Goal: Communication & Community: Answer question/provide support

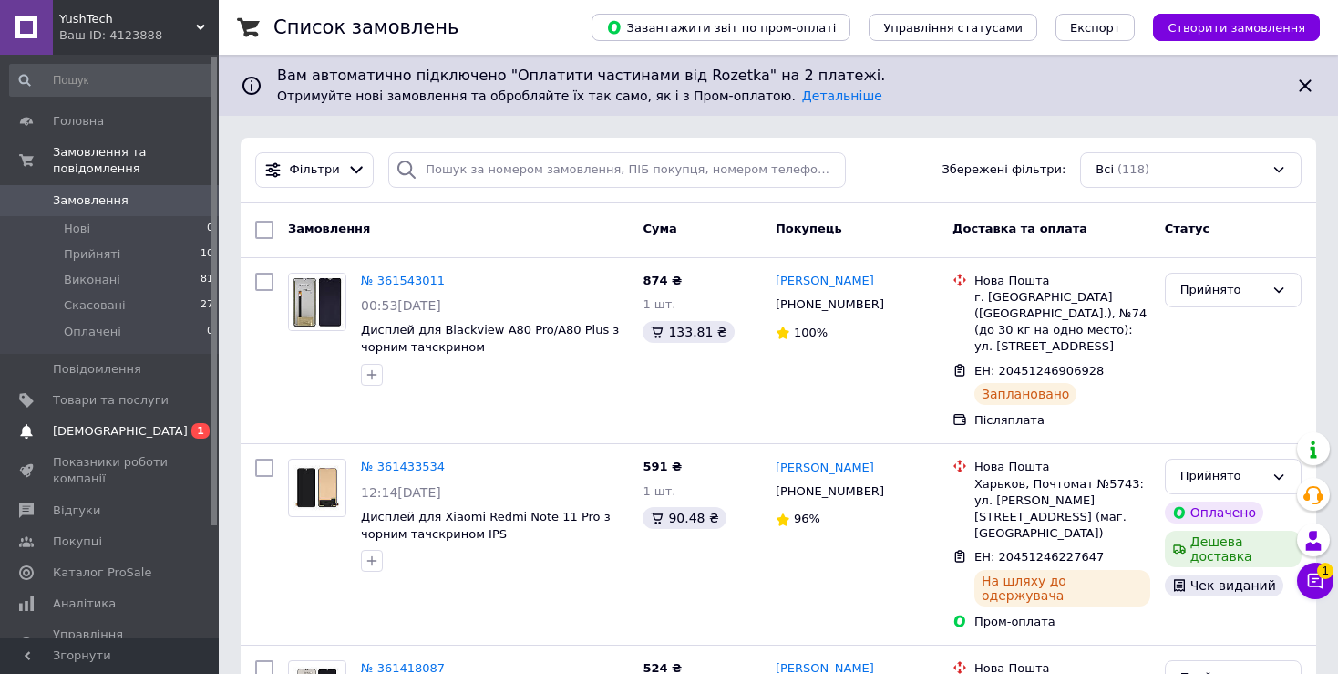
click at [125, 423] on span "[DEMOGRAPHIC_DATA]" at bounding box center [111, 431] width 116 height 16
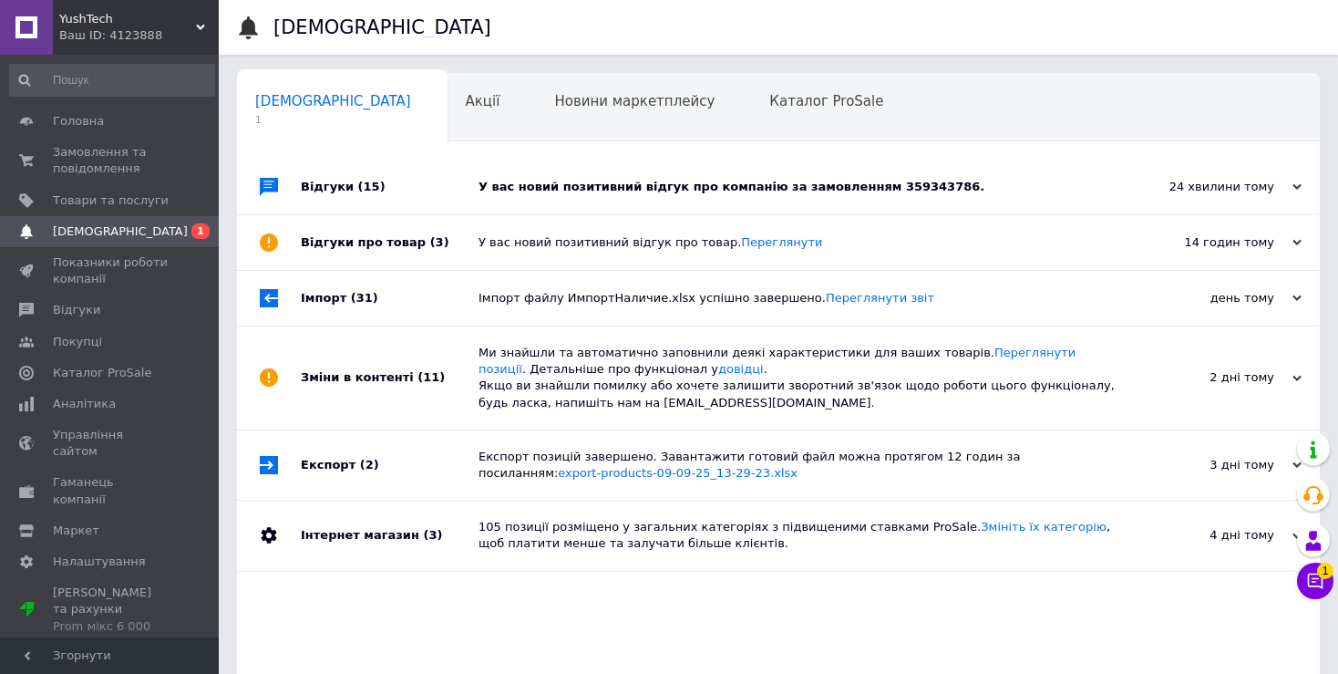
click at [611, 197] on div "У вас новий позитивний відгук про компанію за замовленням 359343786." at bounding box center [799, 187] width 641 height 55
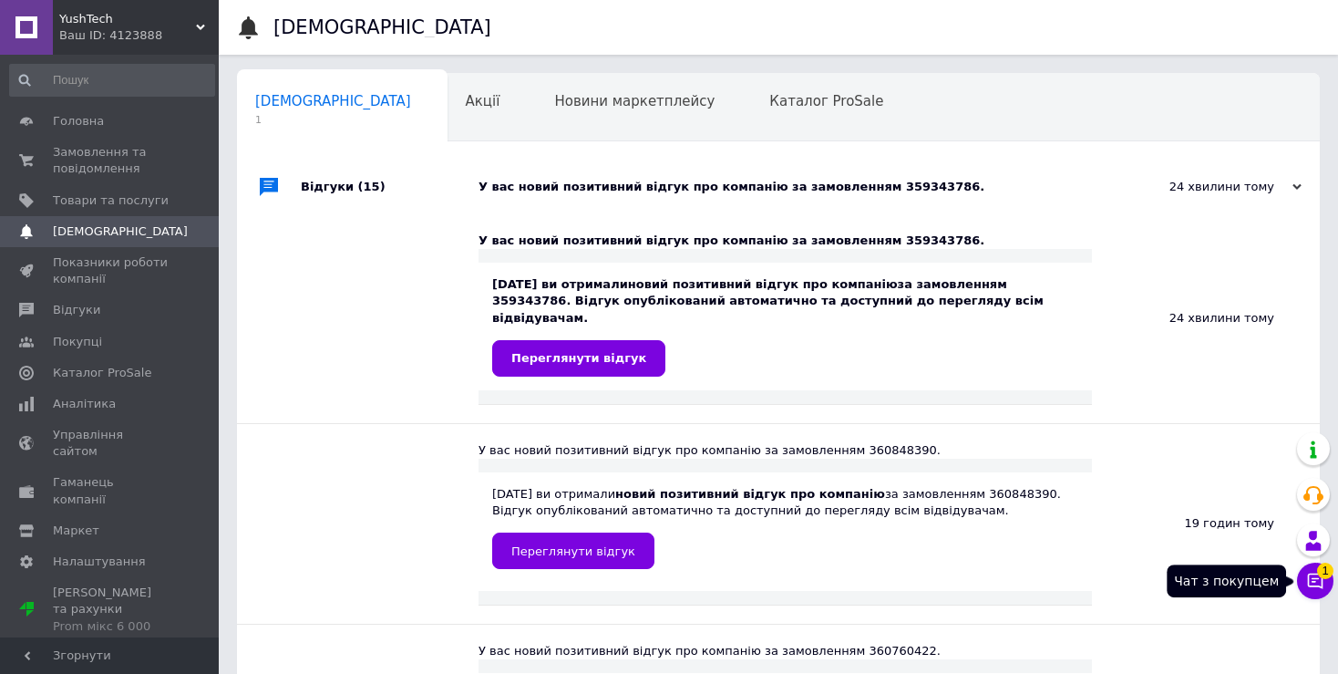
click at [1312, 572] on button "Чат з покупцем 1" at bounding box center [1315, 581] width 36 height 36
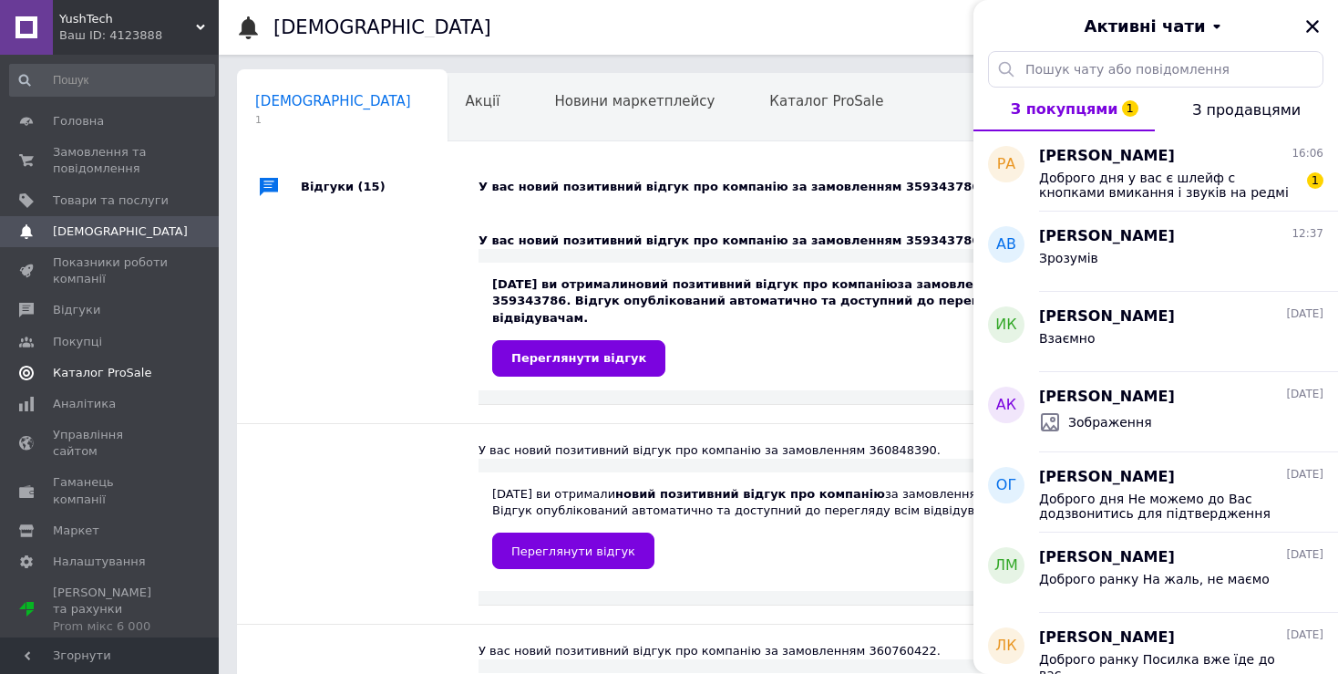
click at [123, 366] on span "Каталог ProSale" at bounding box center [102, 373] width 98 height 16
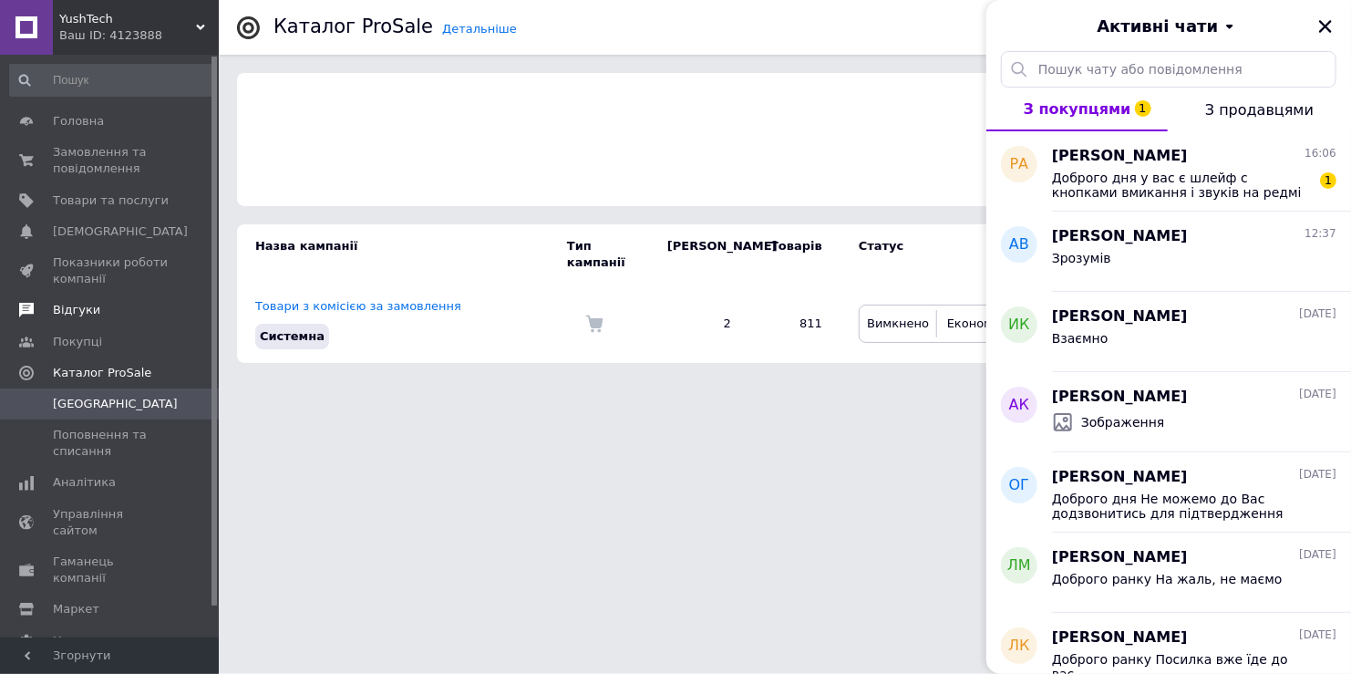
click at [98, 303] on span "Відгуки" at bounding box center [111, 310] width 116 height 16
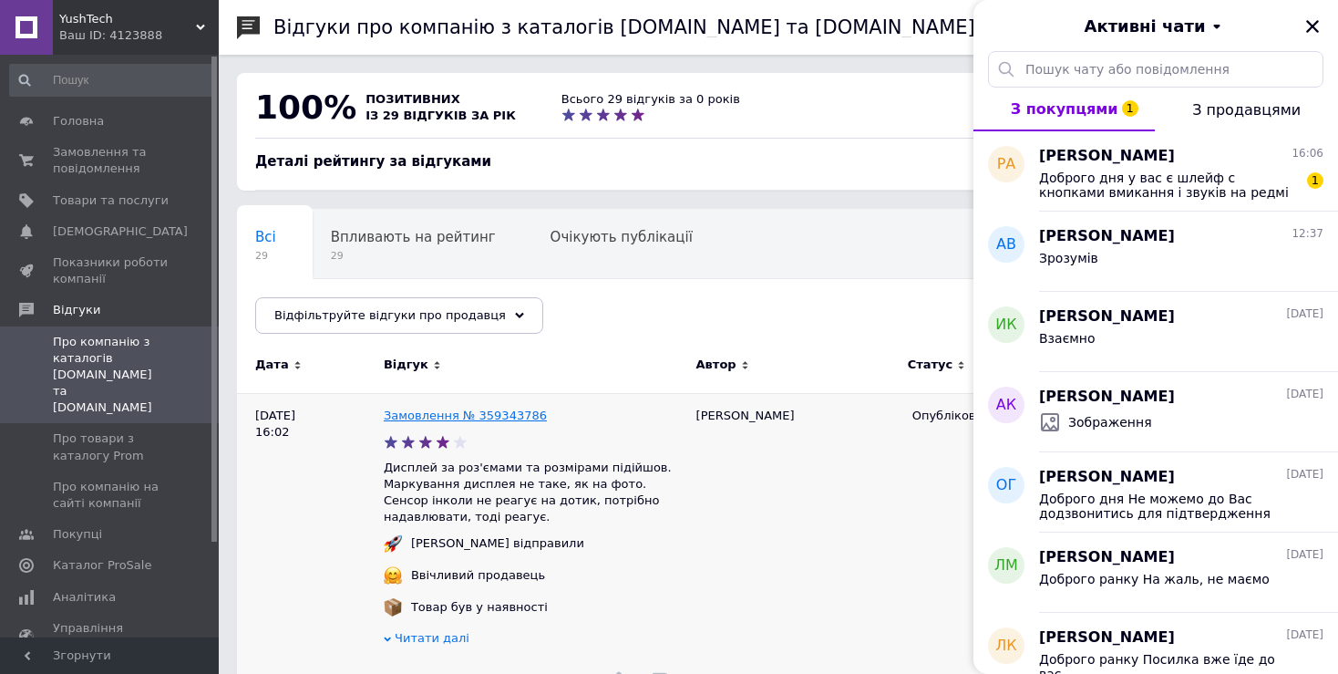
click at [475, 419] on link "Замовлення № 359343786" at bounding box center [465, 415] width 163 height 14
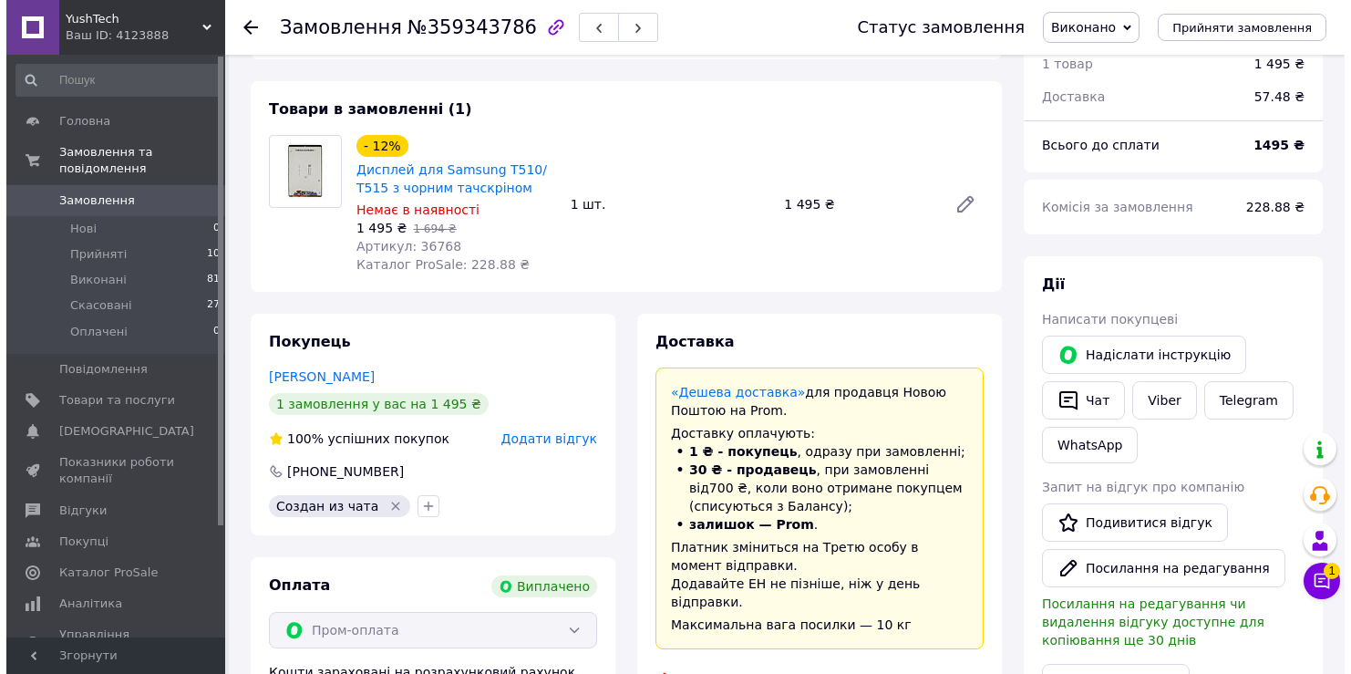
scroll to position [182, 0]
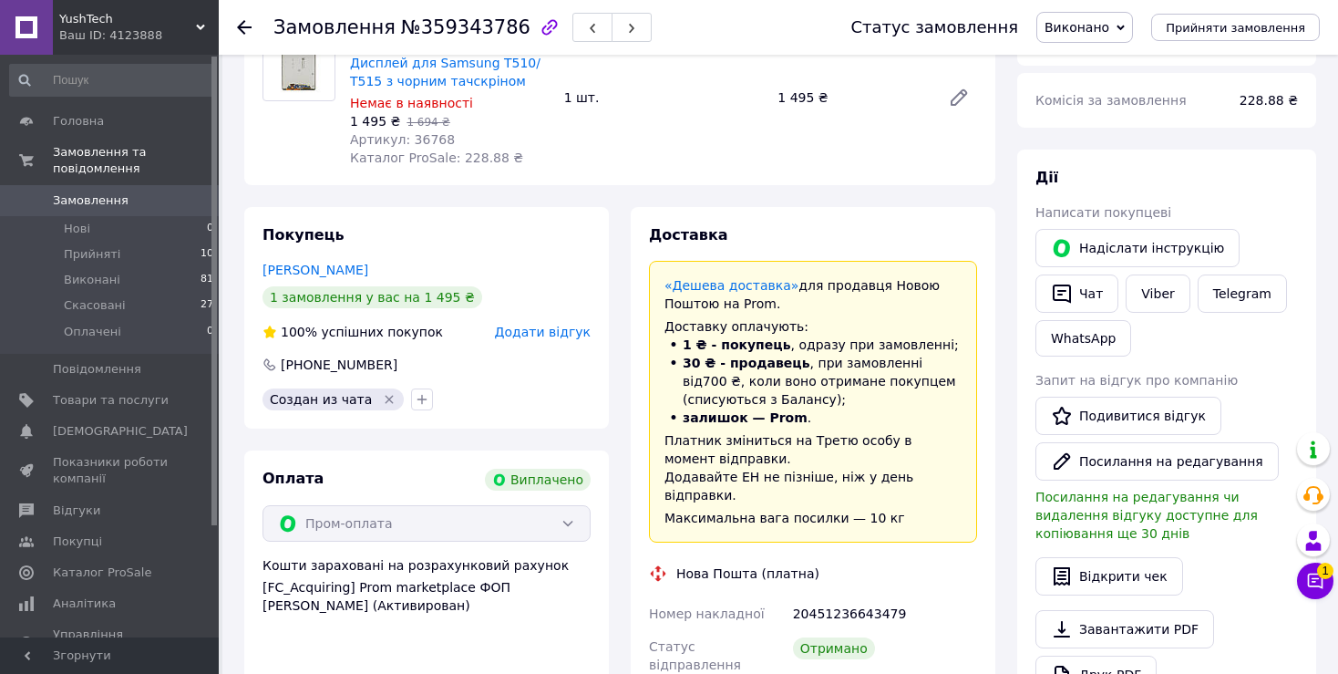
click at [576, 336] on span "Додати відгук" at bounding box center [543, 332] width 96 height 15
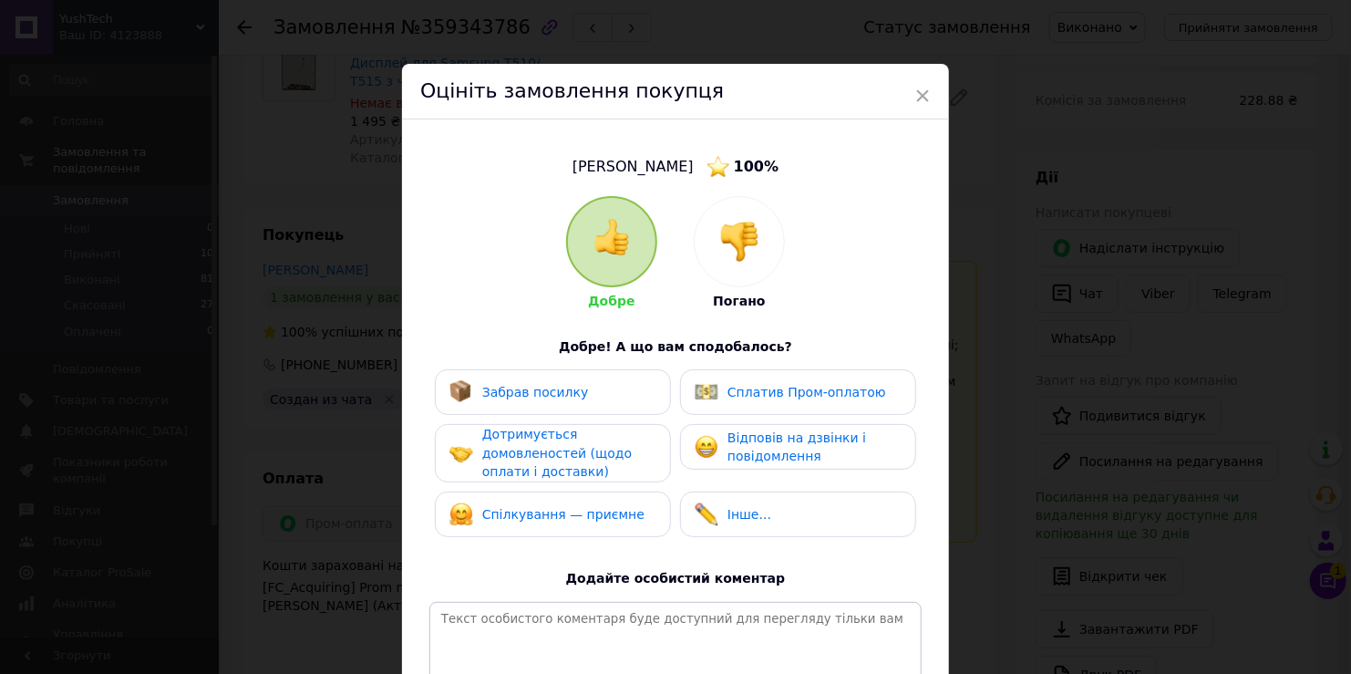
click at [860, 394] on span "Сплатив Пром-оплатою" at bounding box center [807, 392] width 159 height 15
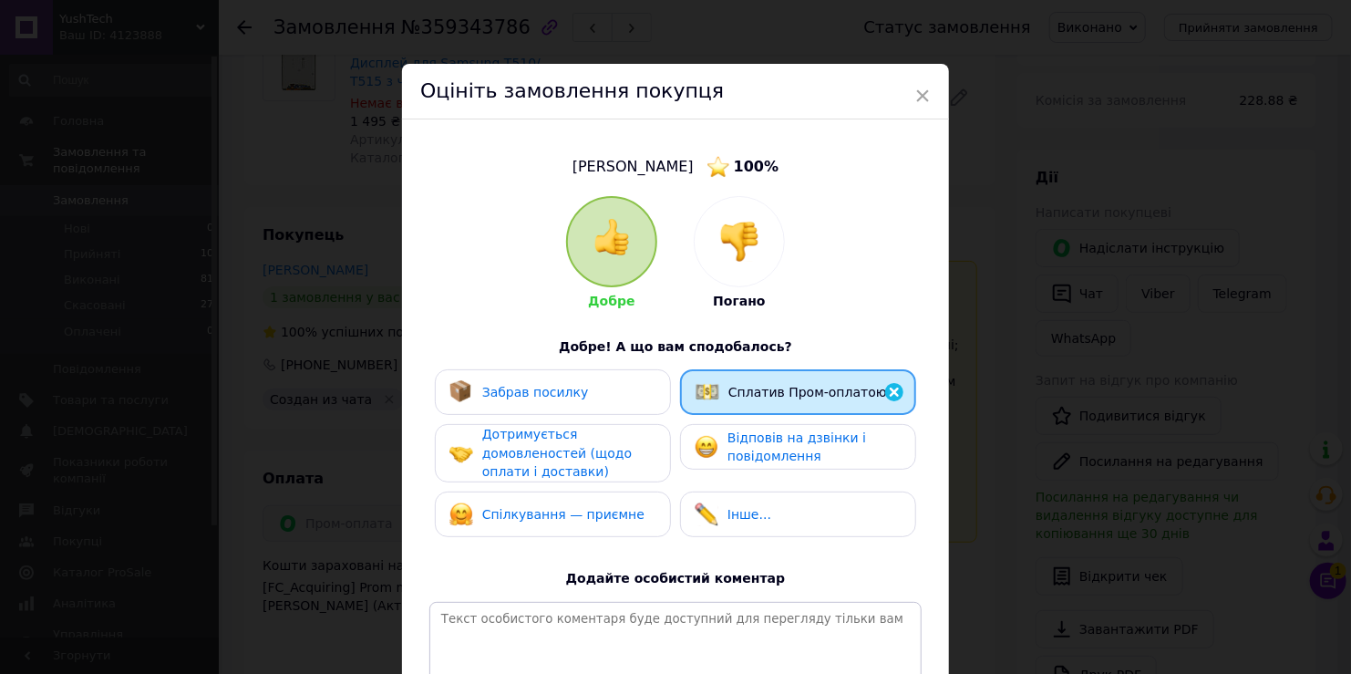
click at [776, 451] on span "Відповів на дзвінки і повідомлення" at bounding box center [797, 447] width 139 height 34
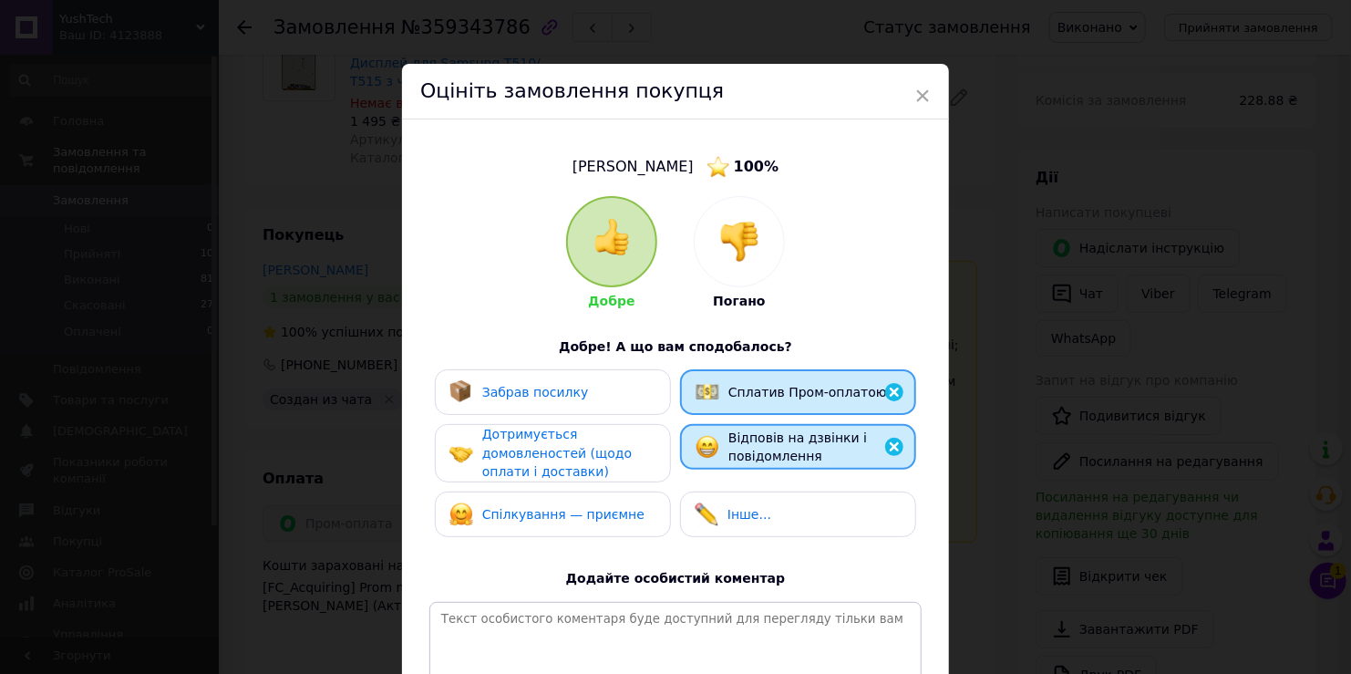
click at [774, 439] on span "Відповів на дзвінки і повідомлення" at bounding box center [797, 447] width 139 height 34
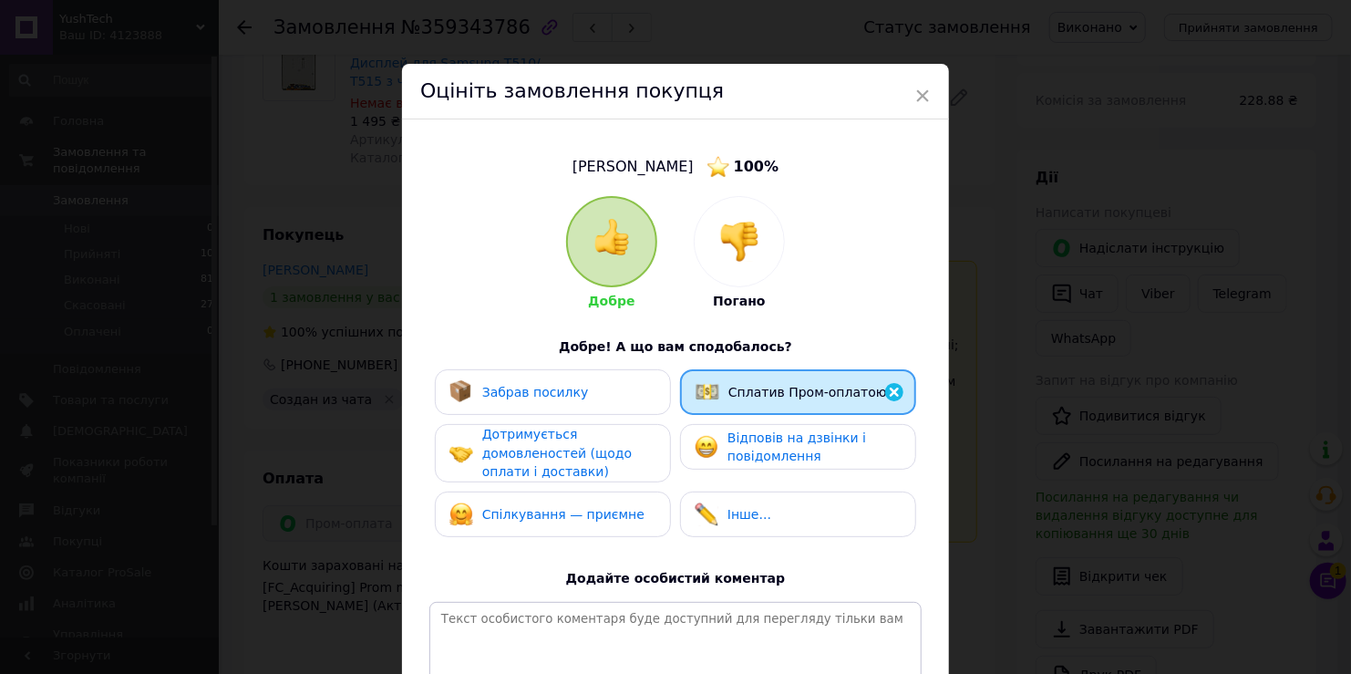
click at [583, 393] on div "Забрав посилку" at bounding box center [552, 392] width 207 height 24
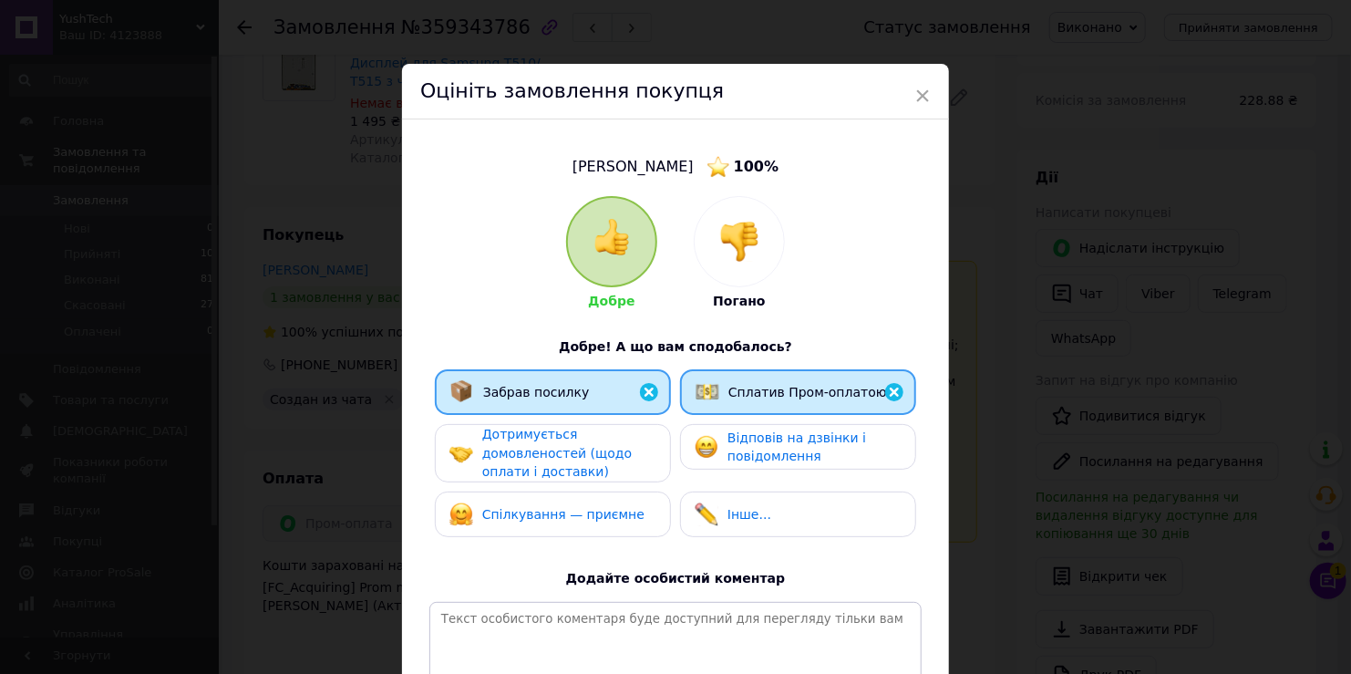
drag, startPoint x: 585, startPoint y: 456, endPoint x: 595, endPoint y: 470, distance: 17.0
click at [585, 457] on span "Дотримується домовленостей (щодо оплати і доставки)" at bounding box center [557, 453] width 150 height 52
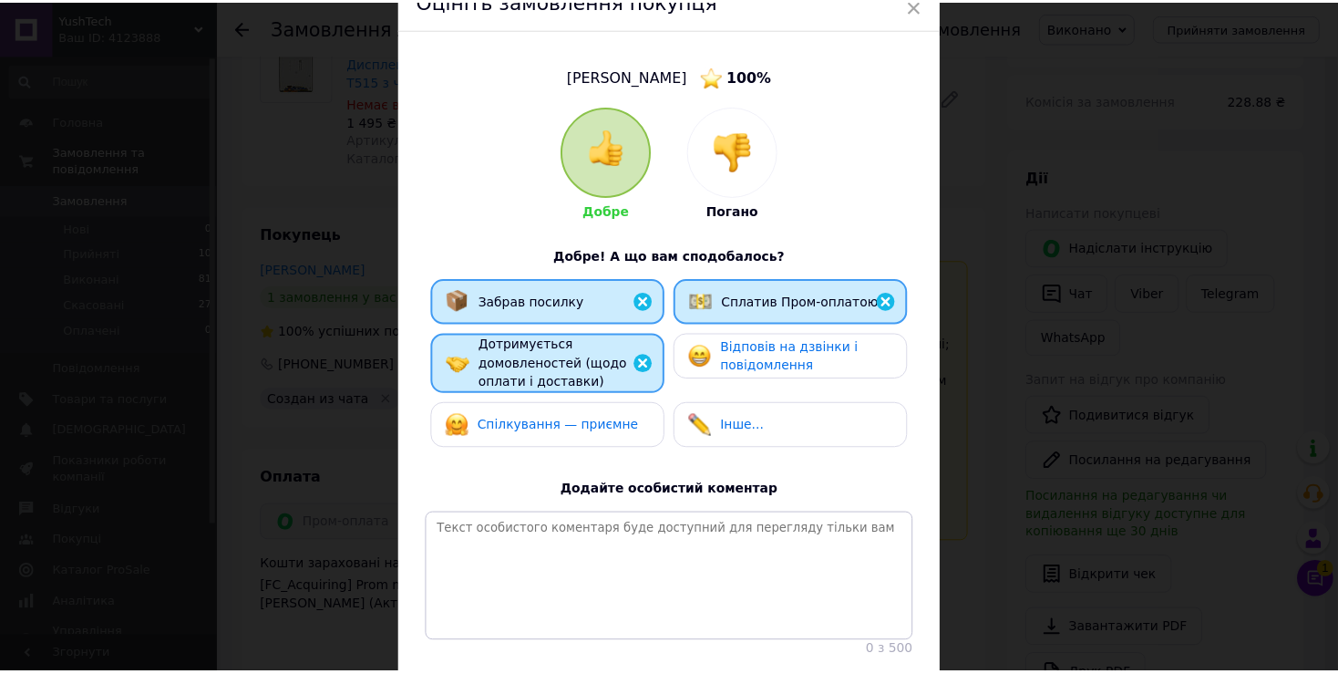
scroll to position [230, 0]
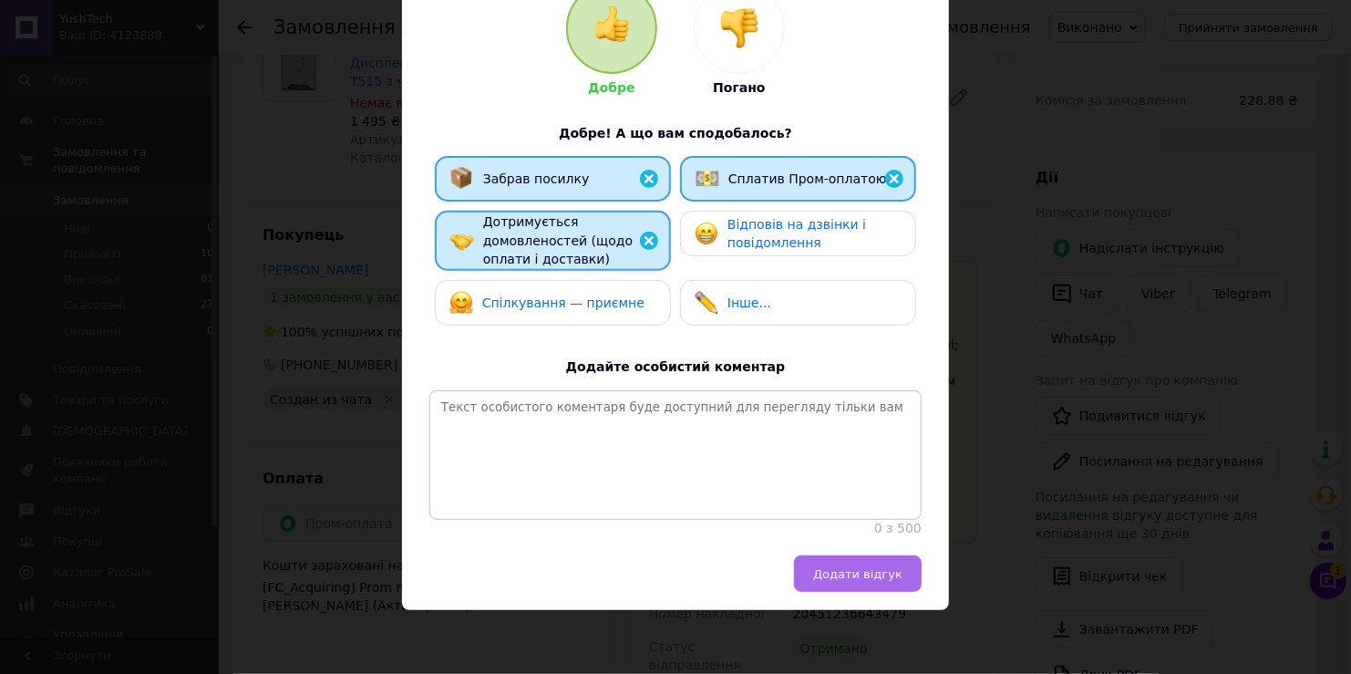
click at [889, 577] on span "Додати відгук" at bounding box center [857, 574] width 89 height 14
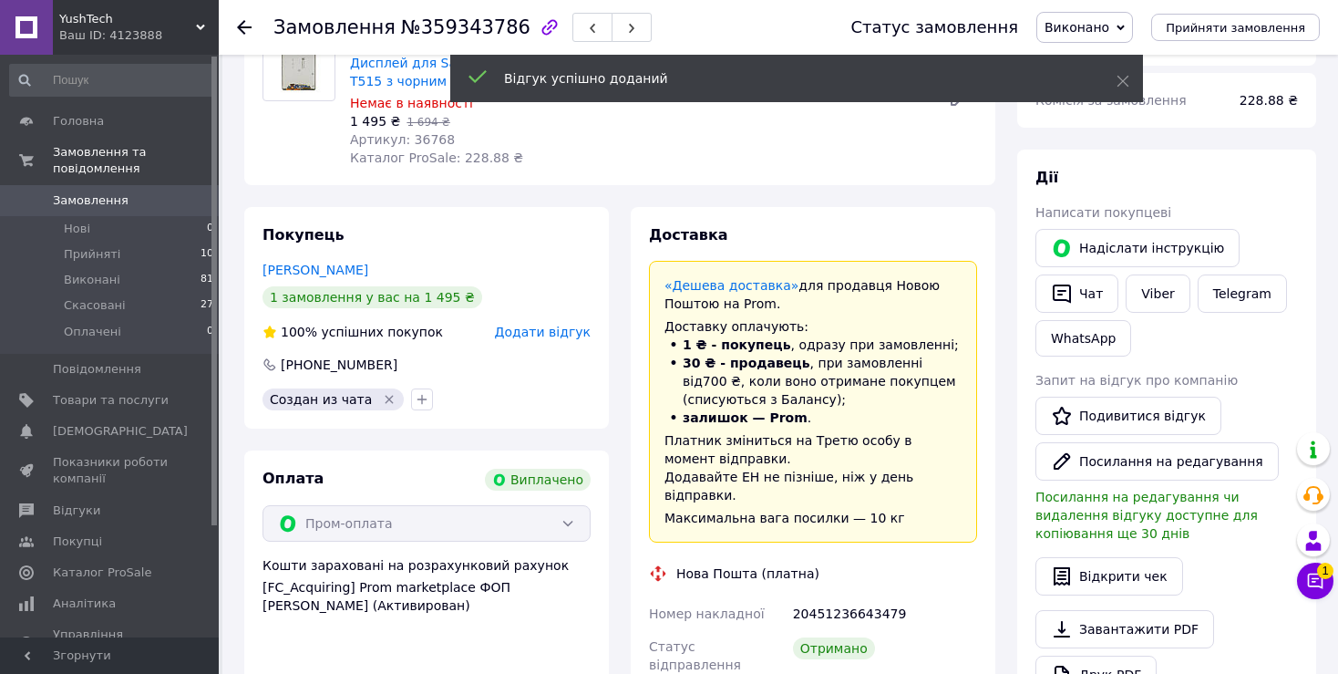
click at [1021, 427] on div "Дії Написати покупцеві   Надіслати інструкцію   Чат Viber Telegram WhatsApp Зап…" at bounding box center [1166, 431] width 299 height 563
click at [98, 216] on li "Нові 0" at bounding box center [112, 229] width 224 height 26
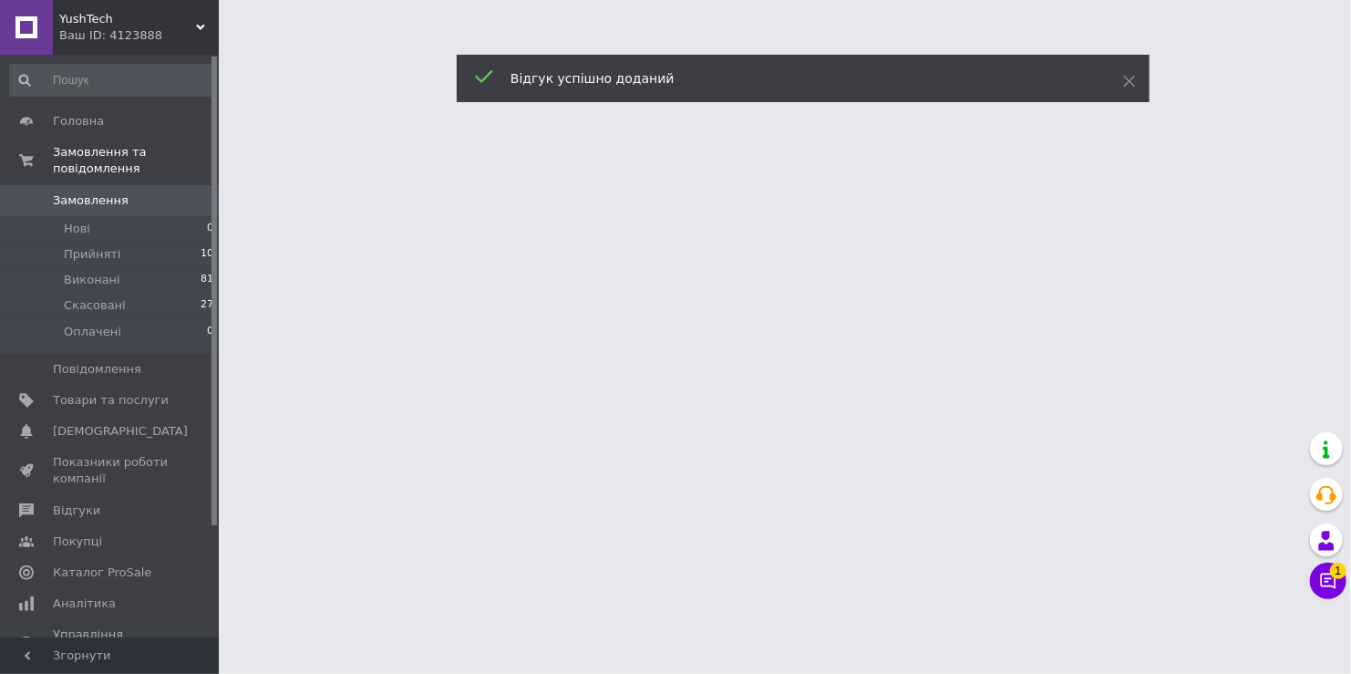
click at [133, 192] on span "Замовлення" at bounding box center [111, 200] width 116 height 16
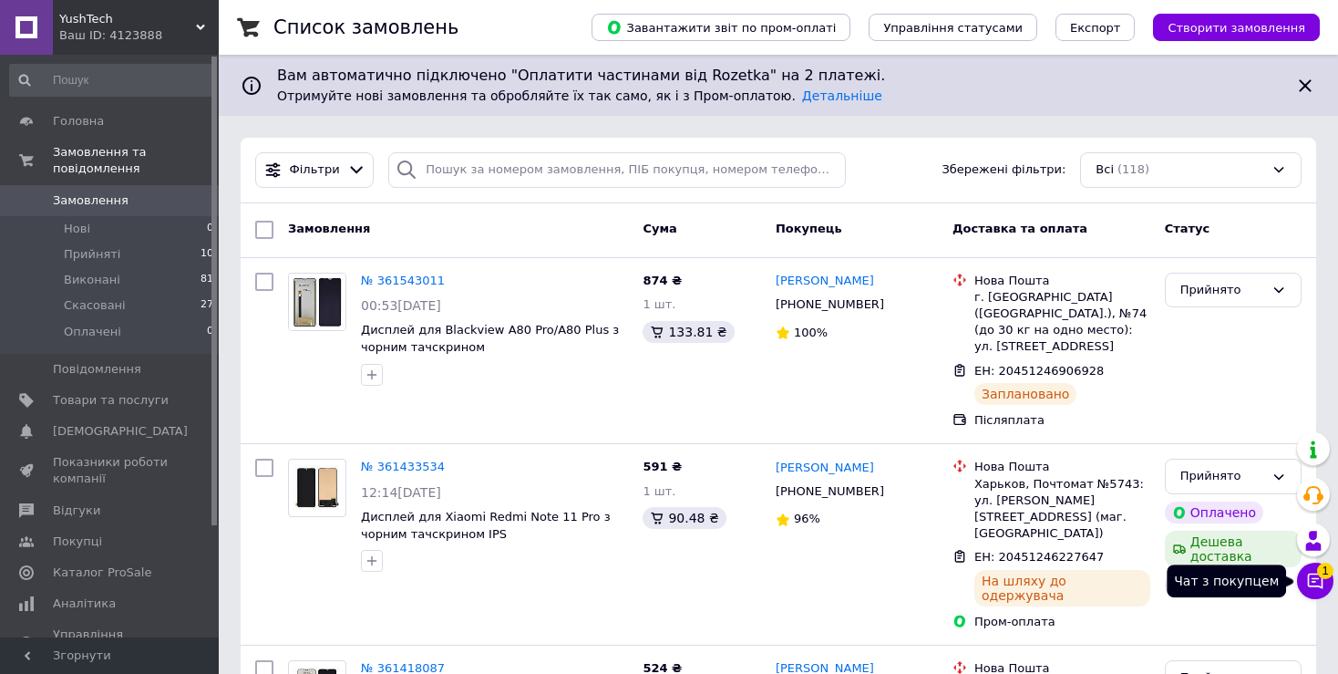
click at [1322, 580] on icon at bounding box center [1315, 580] width 15 height 15
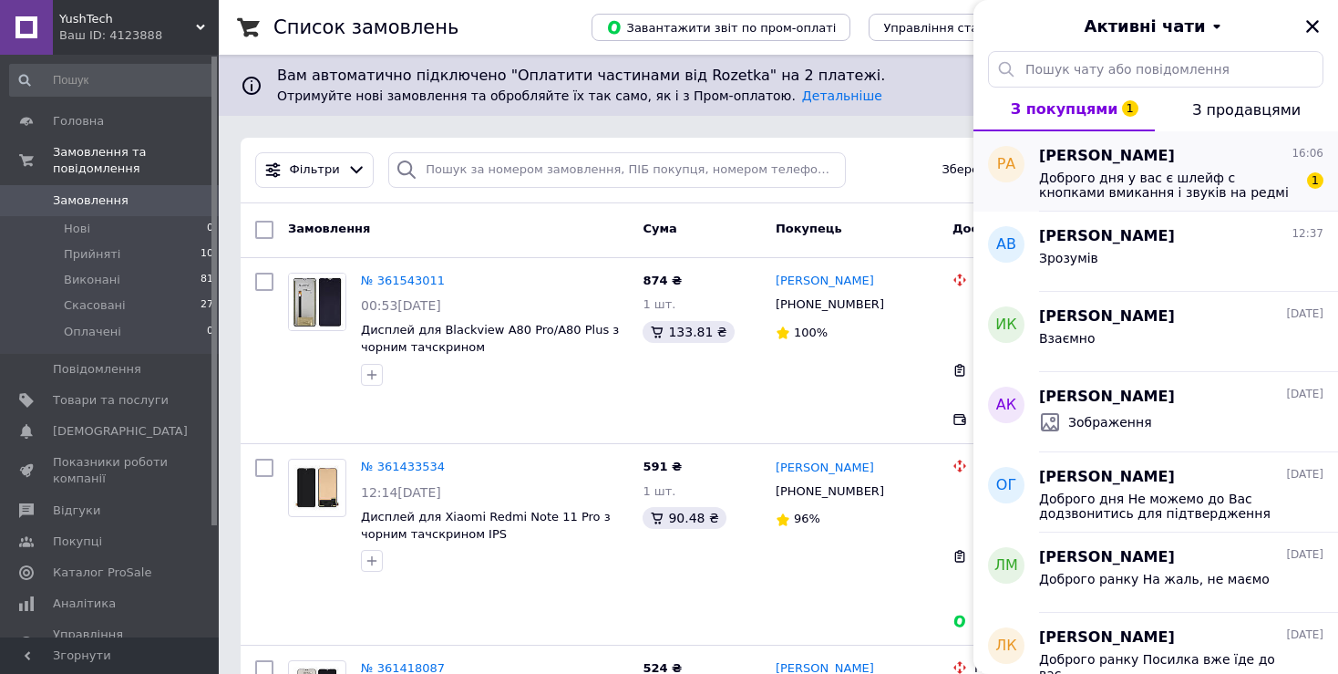
click at [1132, 186] on span "Доброго дня у вас є шлейф с кнопками вмикання і звуків на редмі 9т ?" at bounding box center [1168, 184] width 259 height 29
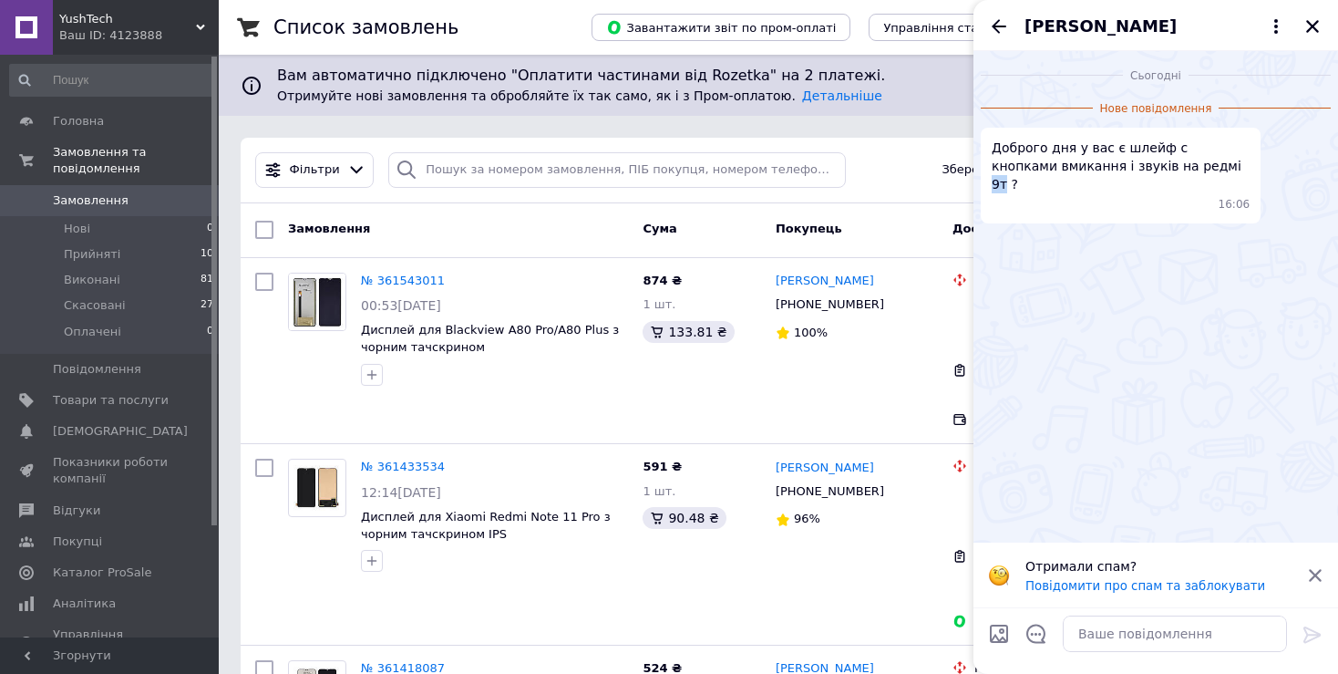
drag, startPoint x: 1165, startPoint y: 165, endPoint x: 1151, endPoint y: 170, distance: 15.3
click at [1151, 170] on span "Доброго дня у вас є шлейф с кнопками вмикання і звуків на редмі 9т ?" at bounding box center [1121, 166] width 258 height 55
copy span "9т"
click at [1090, 638] on textarea at bounding box center [1175, 633] width 224 height 36
paste textarea "Роз'єм зарядки для Xiaomi Redmi 9T на платі з мікрофоном і компонентами"
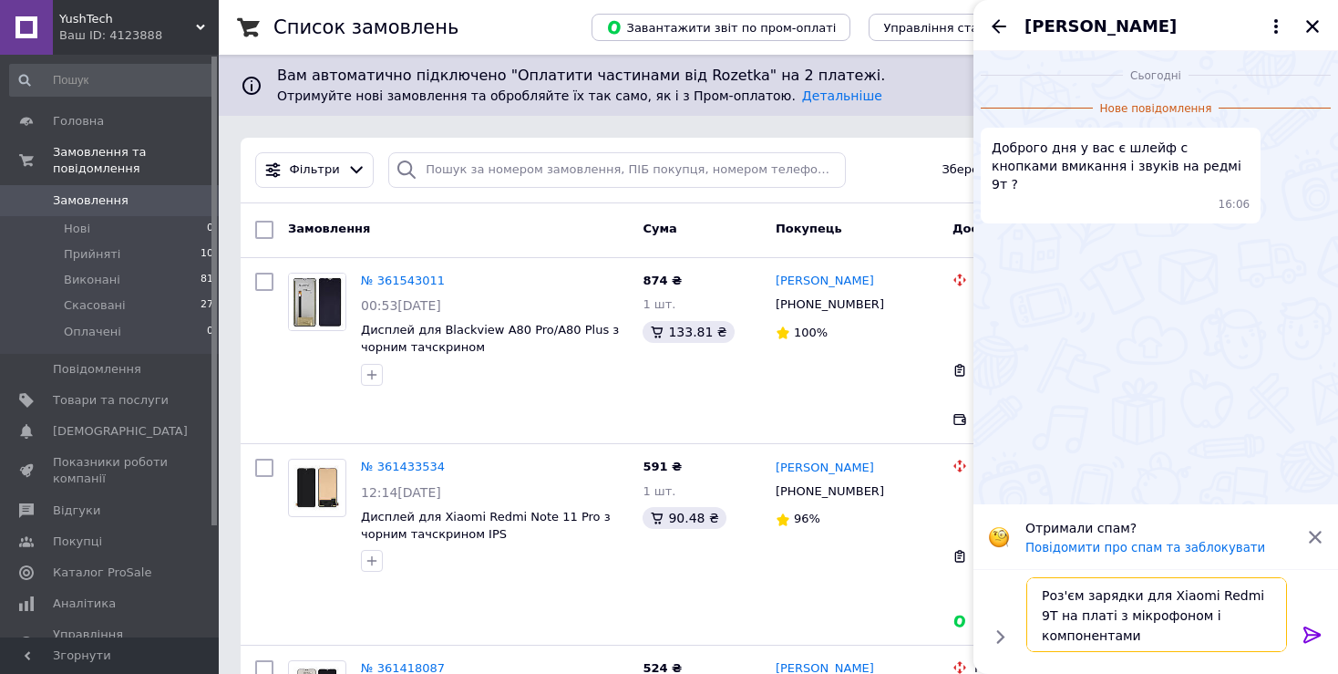
click at [1041, 593] on textarea "Роз'єм зарядки для Xiaomi Redmi 9T на платі з мікрофоном і компонентами" at bounding box center [1157, 614] width 261 height 75
click at [1104, 609] on textarea "Добрго дня Роз'єм зарядки для Xiaomi Redmi 9T на платі з мікрофоном і компонент…" at bounding box center [1157, 614] width 261 height 75
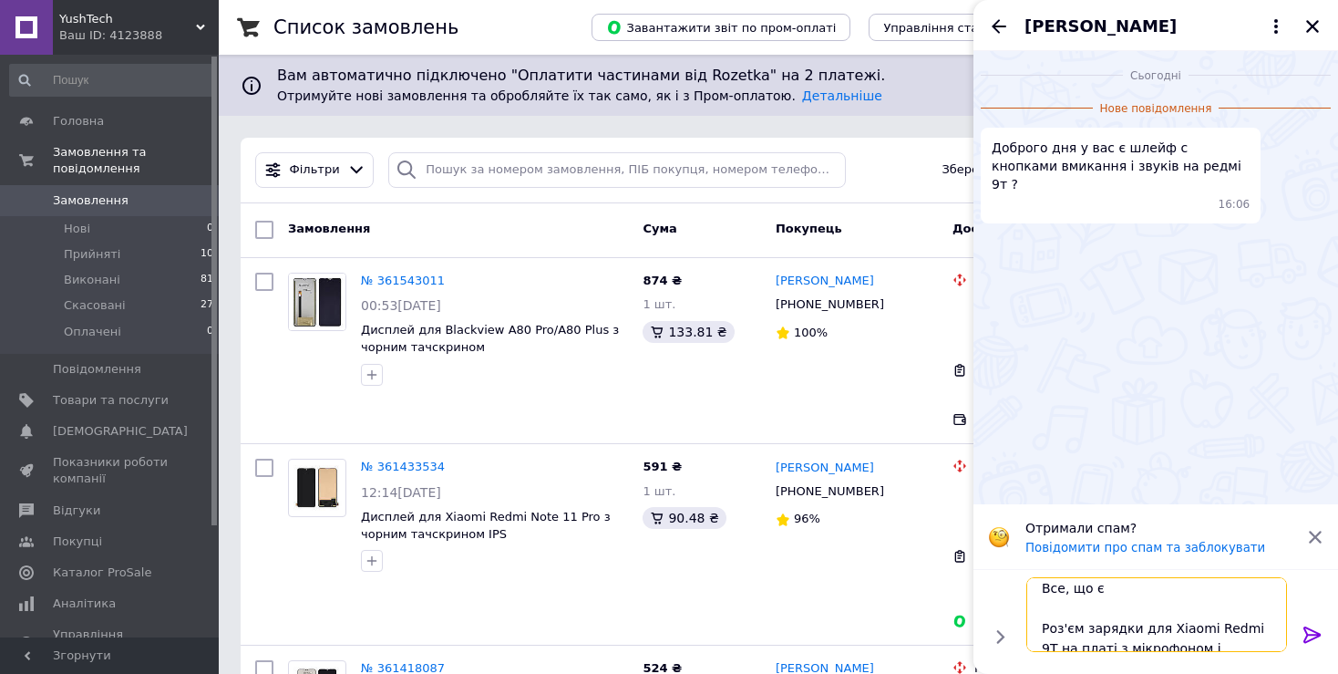
scroll to position [41, 0]
type textarea "Добрго дня Все, що є Роз'єм зарядки для Xiaomi Redmi 9T на платі з мікрофоном і…"
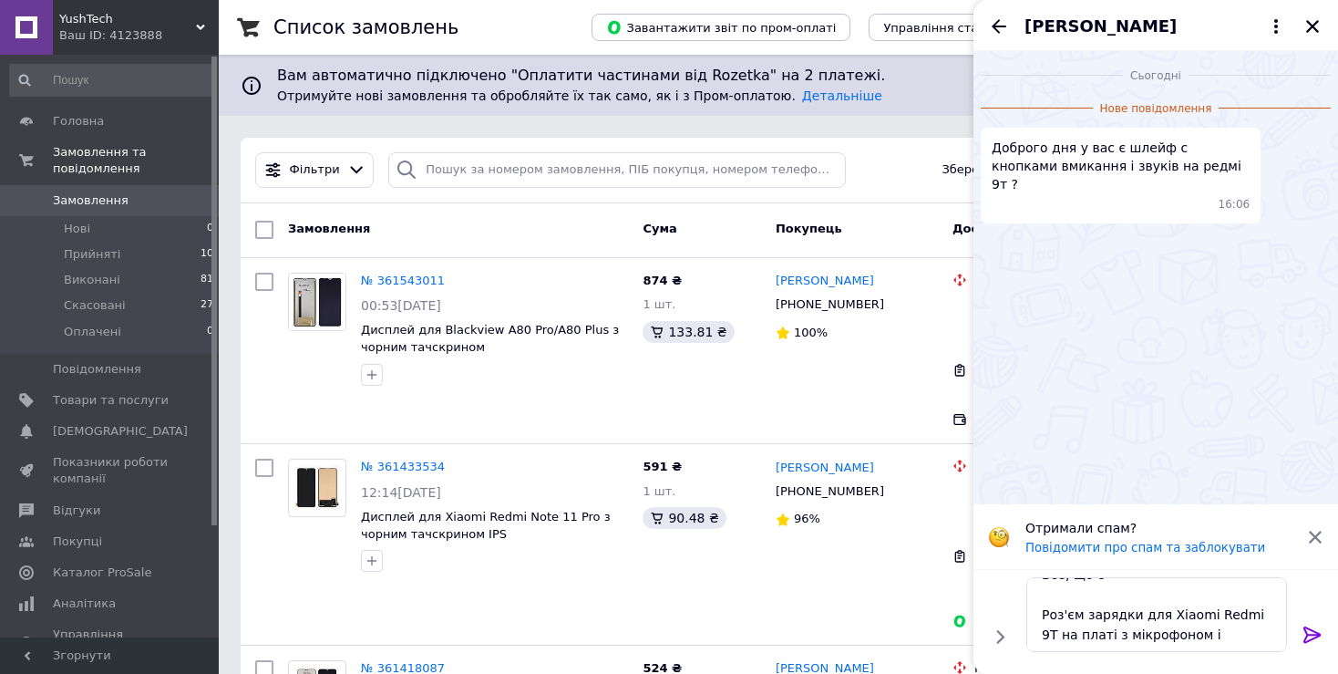
click at [1317, 630] on icon at bounding box center [1313, 635] width 22 height 22
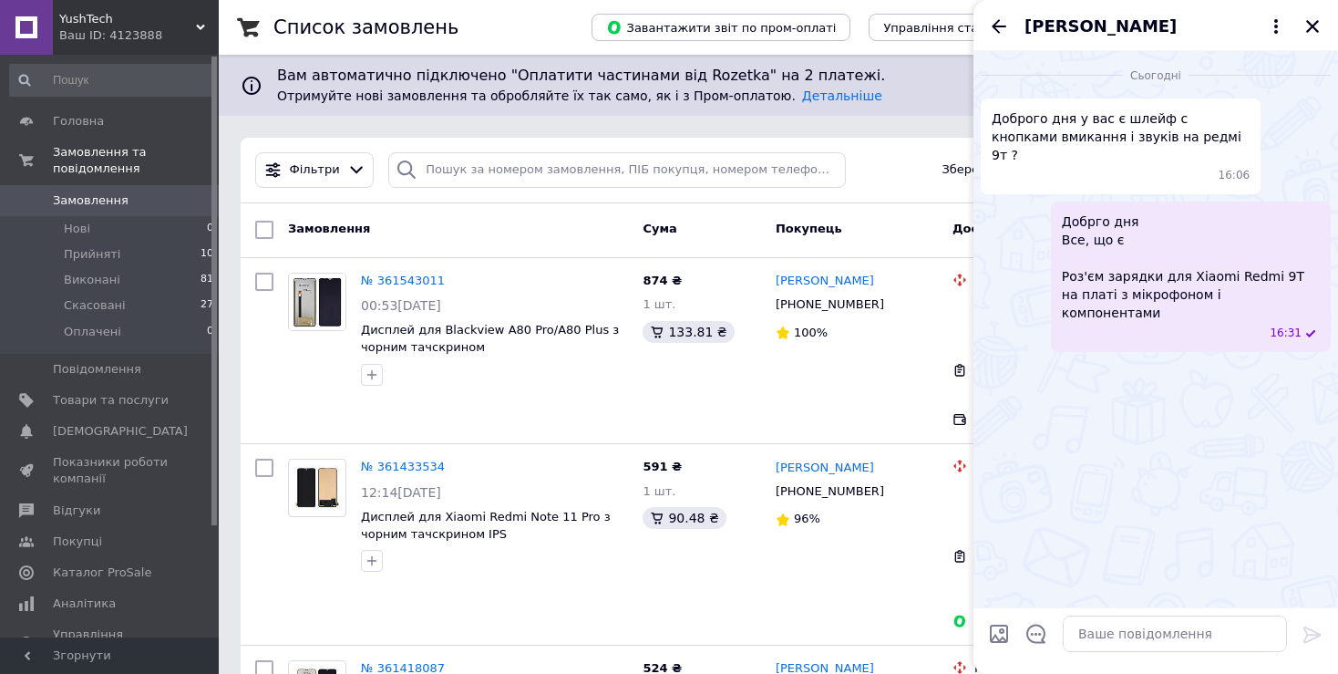
click at [989, 634] on input "Завантажити файли" at bounding box center [999, 634] width 22 height 22
type input "C:\fakepath\35049_2.jpg"
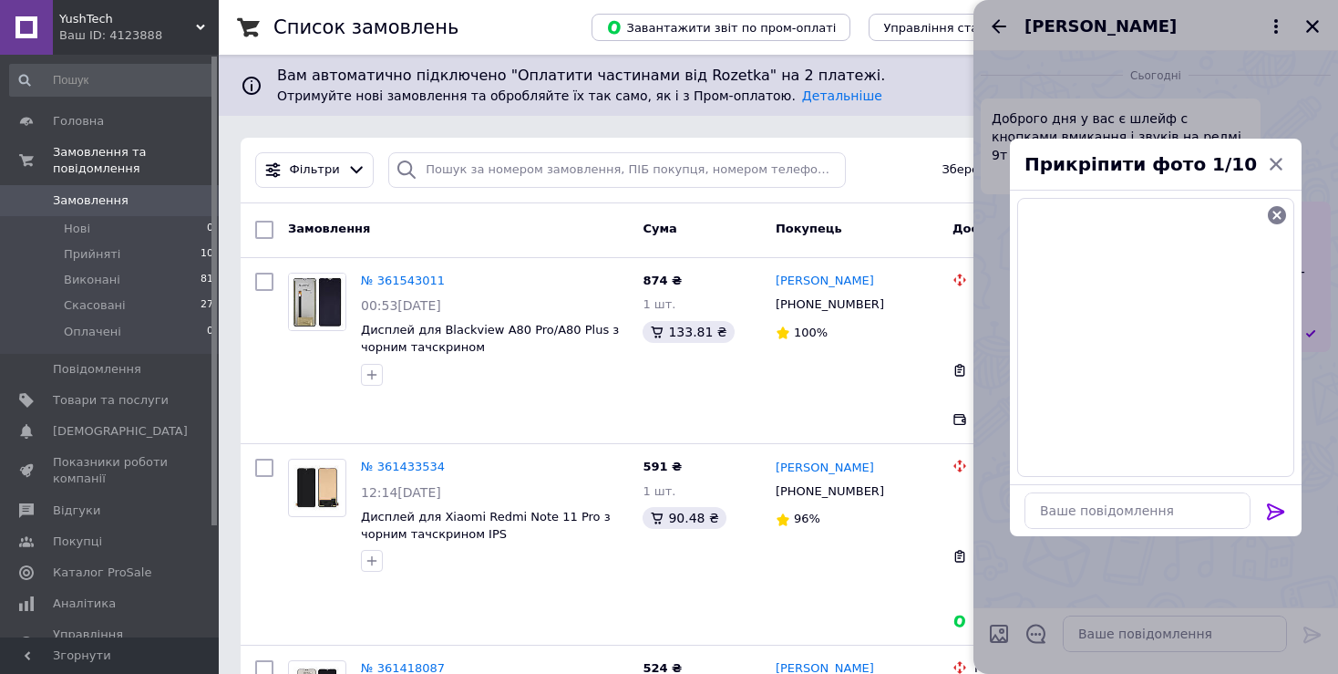
click at [1279, 514] on icon at bounding box center [1275, 511] width 17 height 16
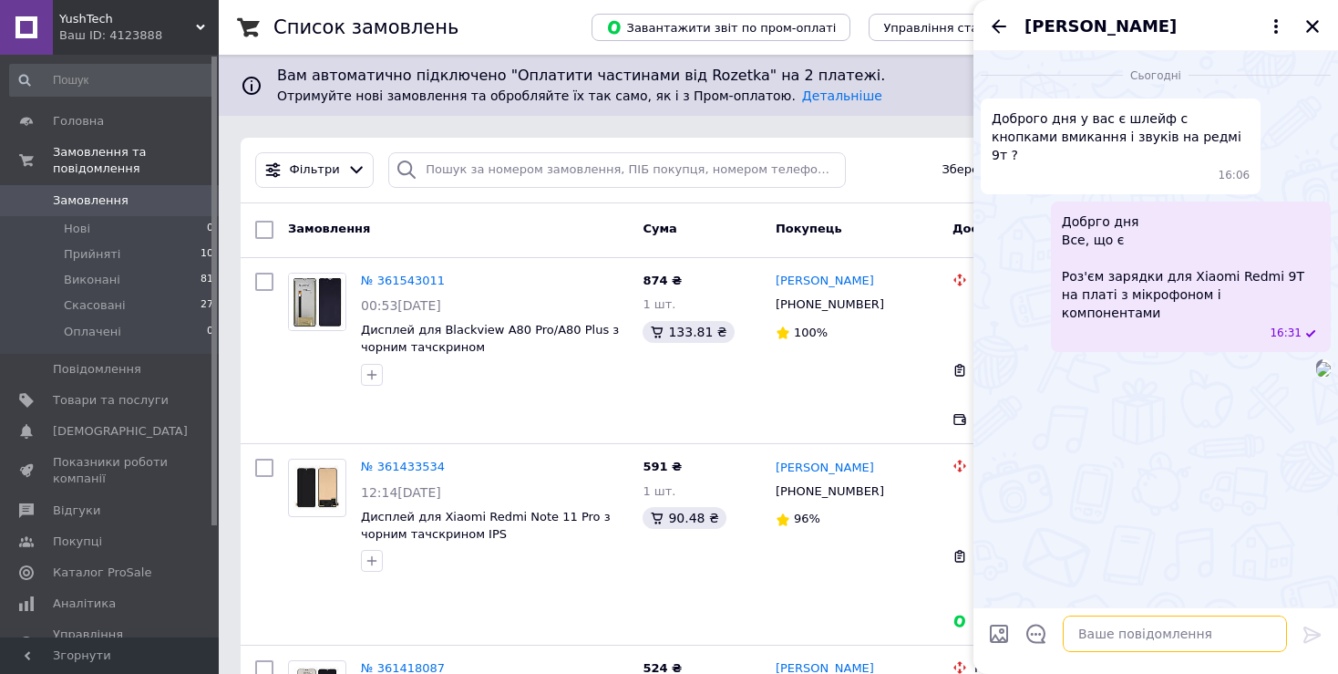
click at [1128, 635] on textarea at bounding box center [1175, 633] width 224 height 36
paste textarea "Шлейф для Xiaomi Poco M3/ Redmi 9T з кнопками увімкн./ вимкн., та регулювання г…"
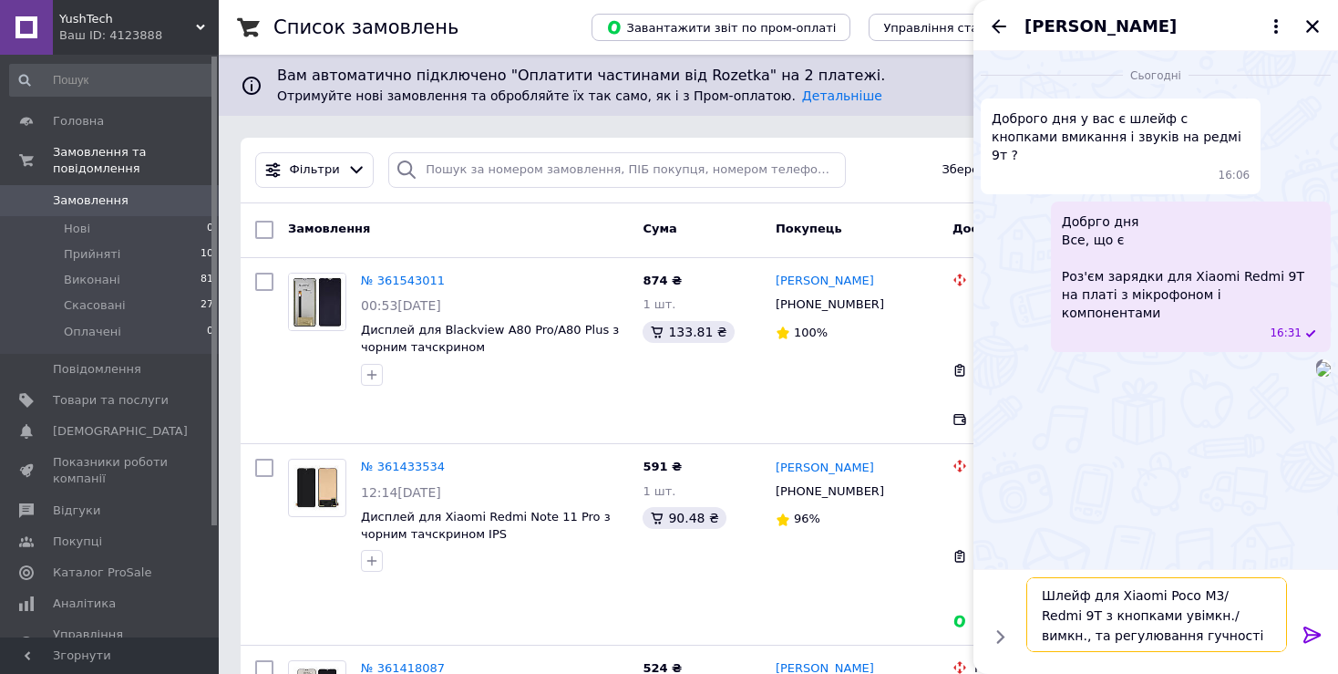
type textarea "Шлейф для Xiaomi Poco M3/ Redmi 9T з кнопками увімкн./ вимкн., та регулювання г…"
click at [1311, 632] on icon at bounding box center [1313, 635] width 22 height 22
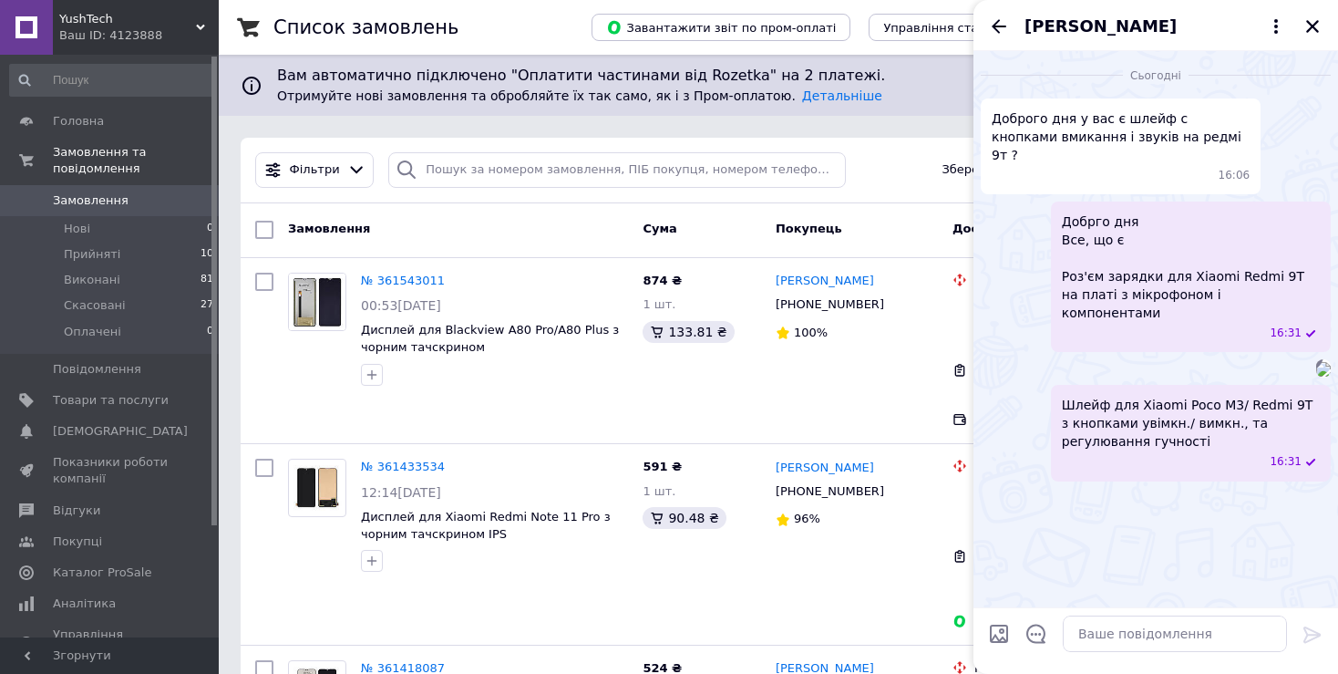
scroll to position [99, 0]
click at [998, 637] on input "Завантажити файли" at bounding box center [999, 634] width 22 height 22
type input "C:\fakepath\38143_2.jpg"
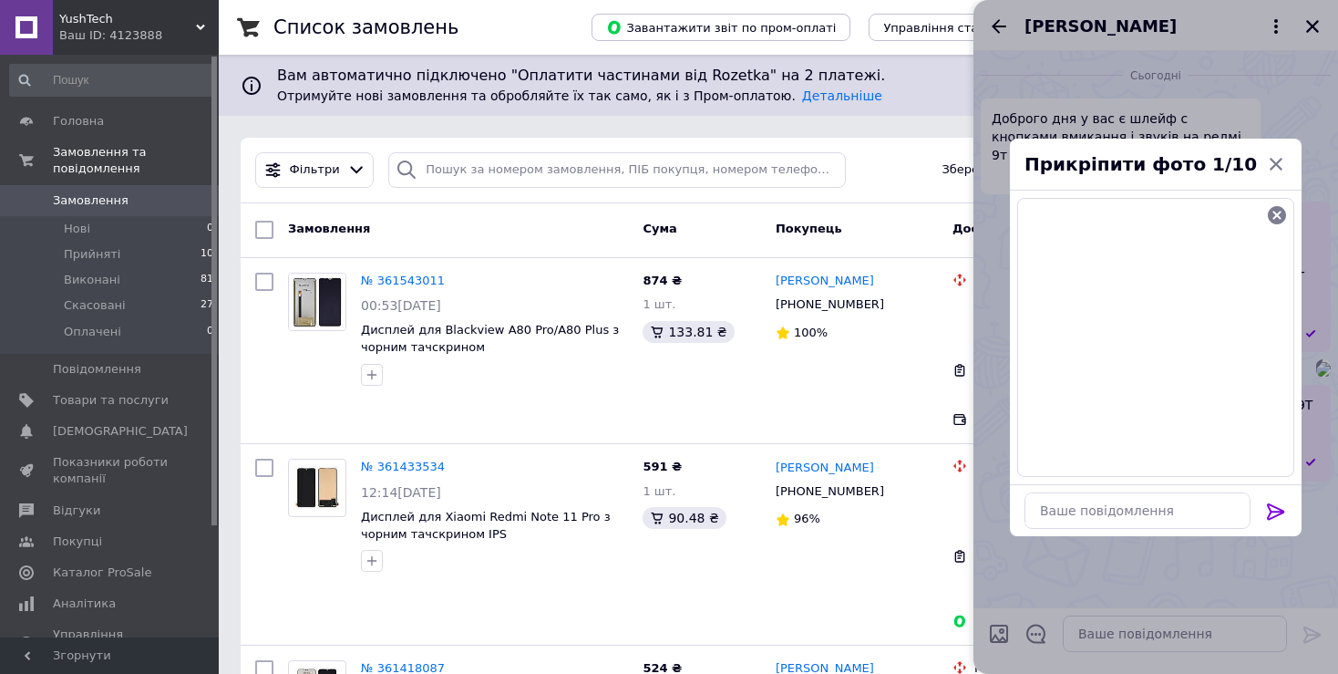
click at [1275, 507] on icon at bounding box center [1275, 511] width 17 height 16
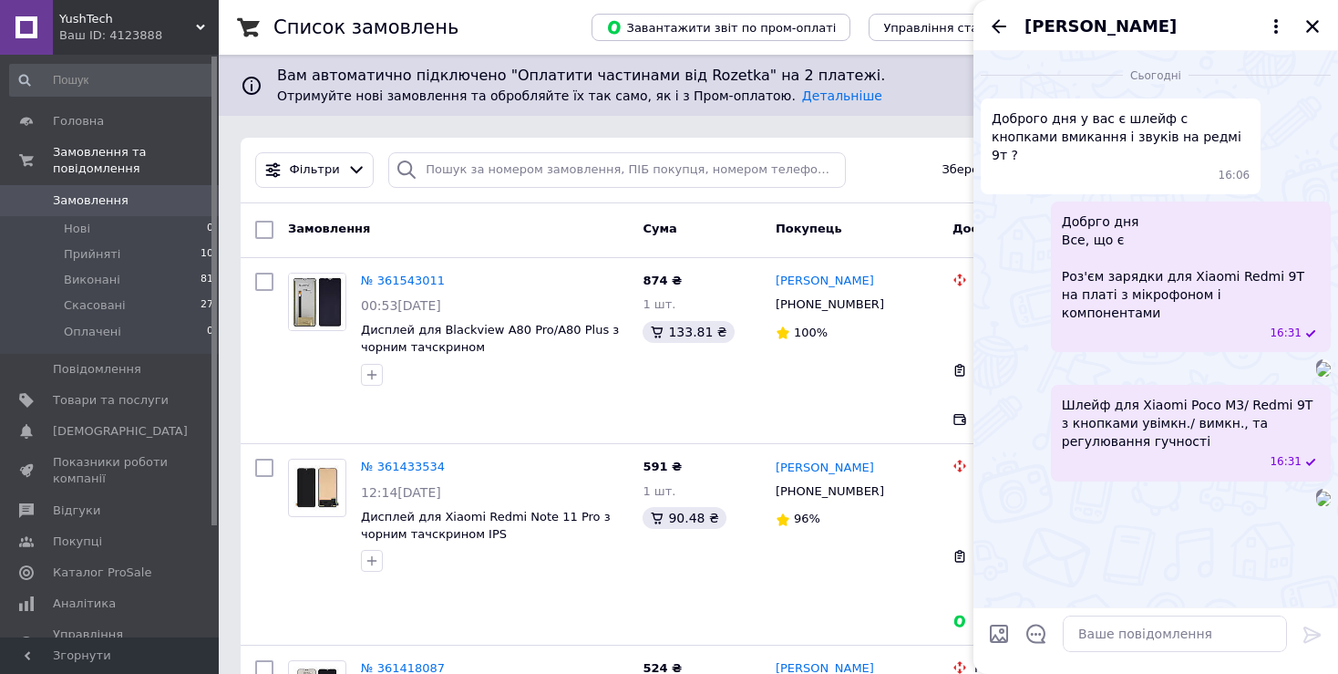
scroll to position [0, 0]
click at [1087, 24] on span "[PERSON_NAME]" at bounding box center [1101, 27] width 152 height 24
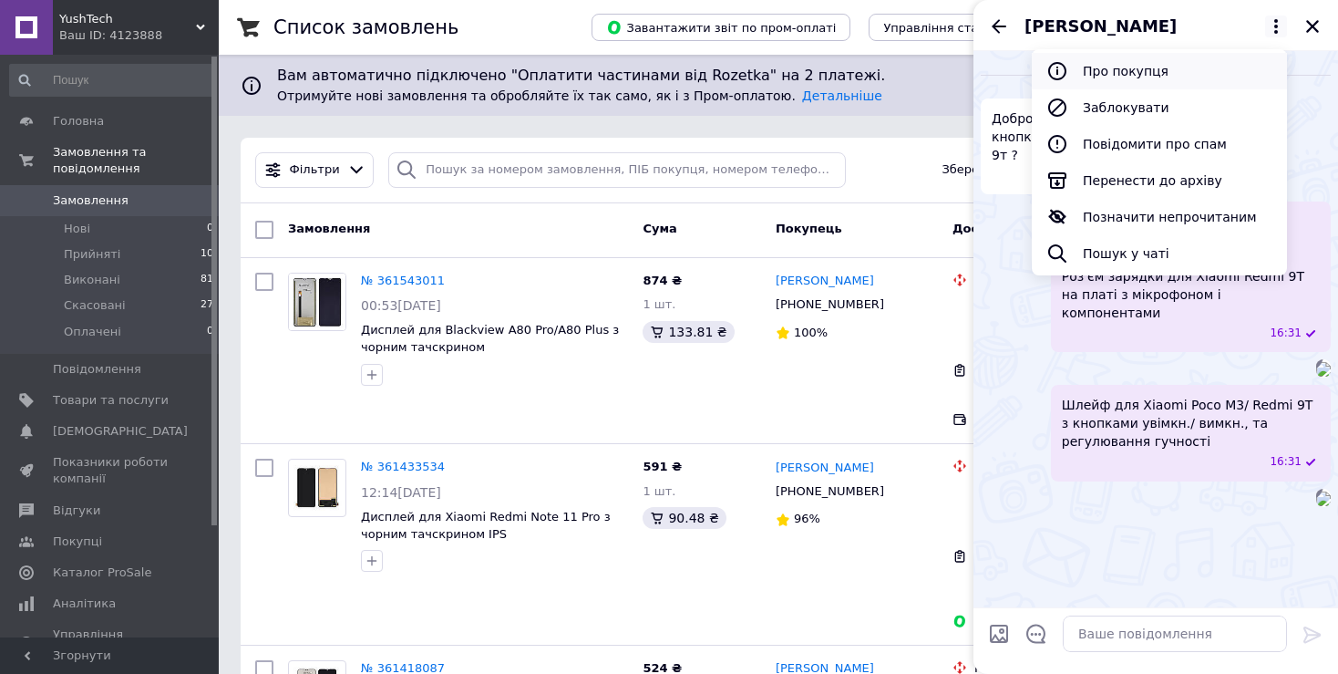
click at [1158, 67] on button "Про покупця" at bounding box center [1159, 71] width 255 height 36
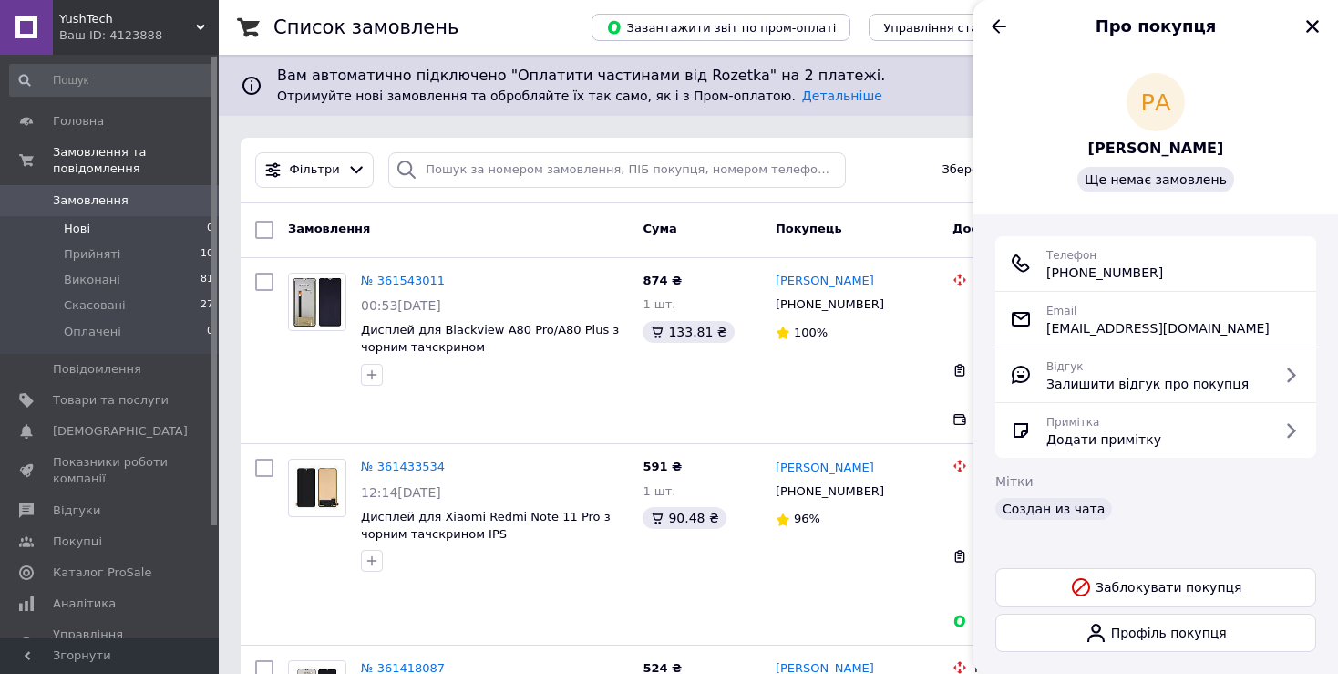
click at [123, 216] on li "Нові 0" at bounding box center [112, 229] width 224 height 26
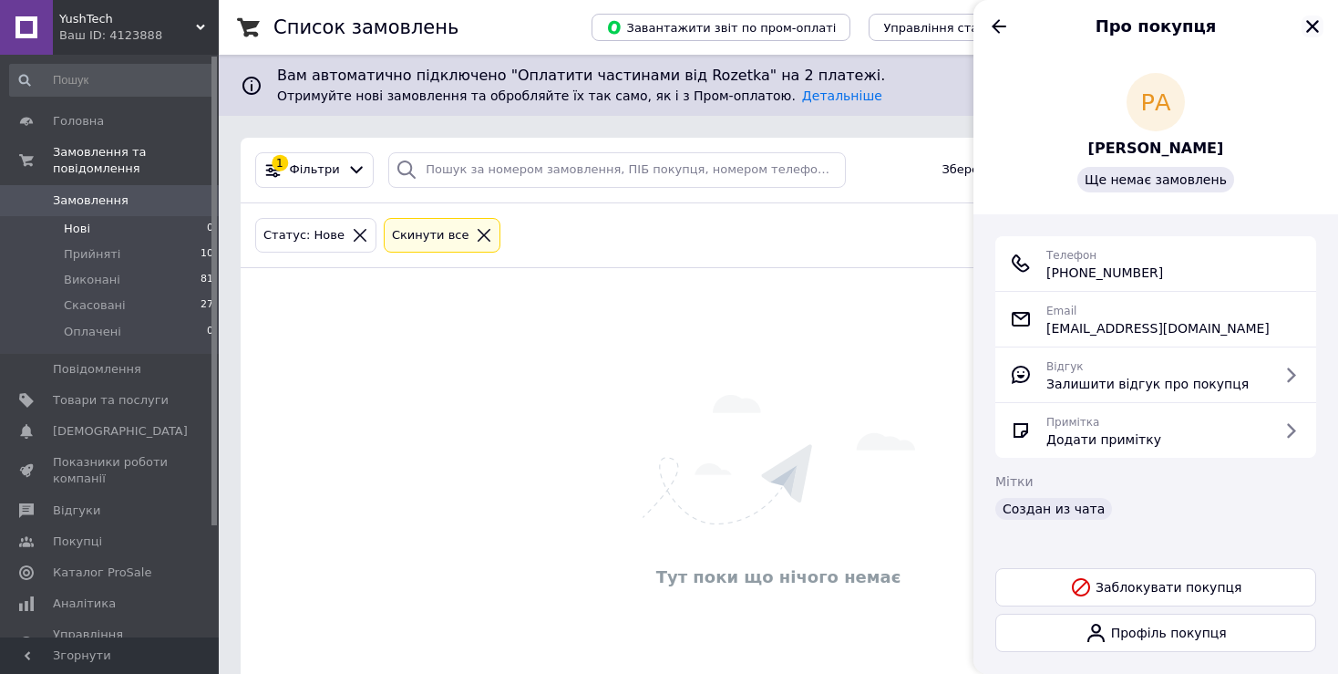
click at [1316, 34] on icon "Закрити" at bounding box center [1313, 26] width 16 height 16
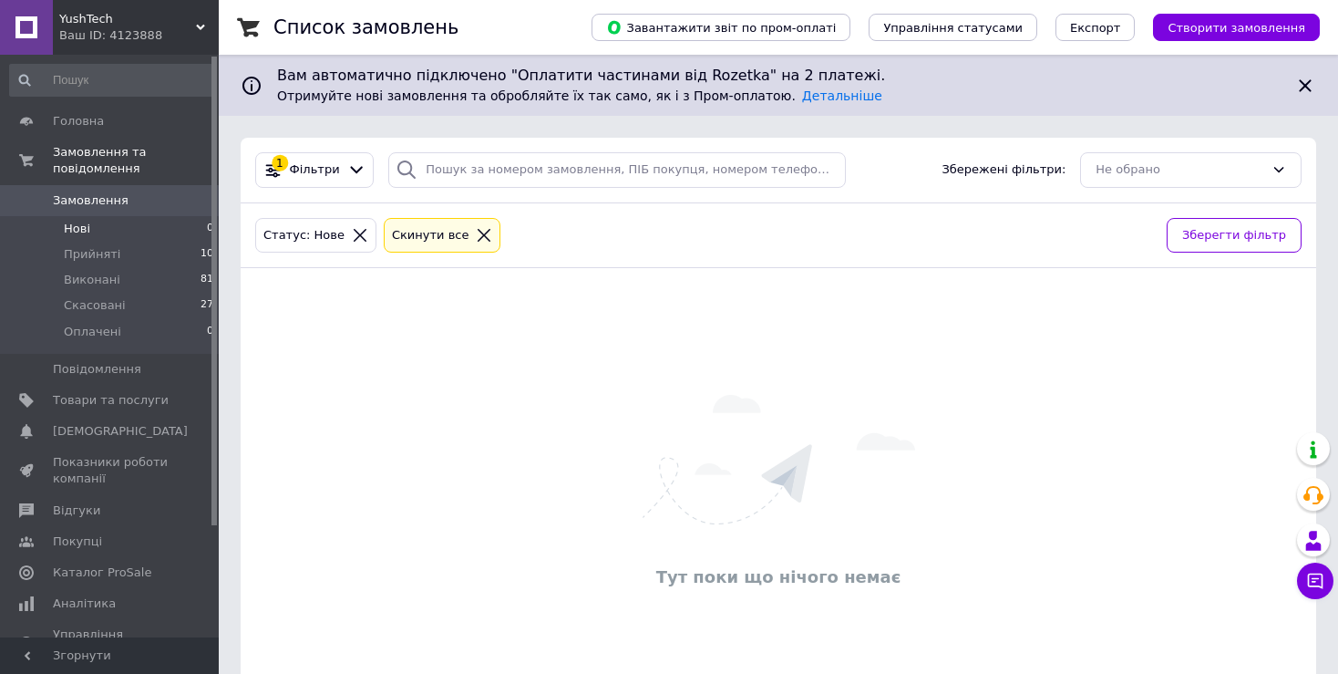
click at [476, 230] on icon at bounding box center [484, 235] width 16 height 16
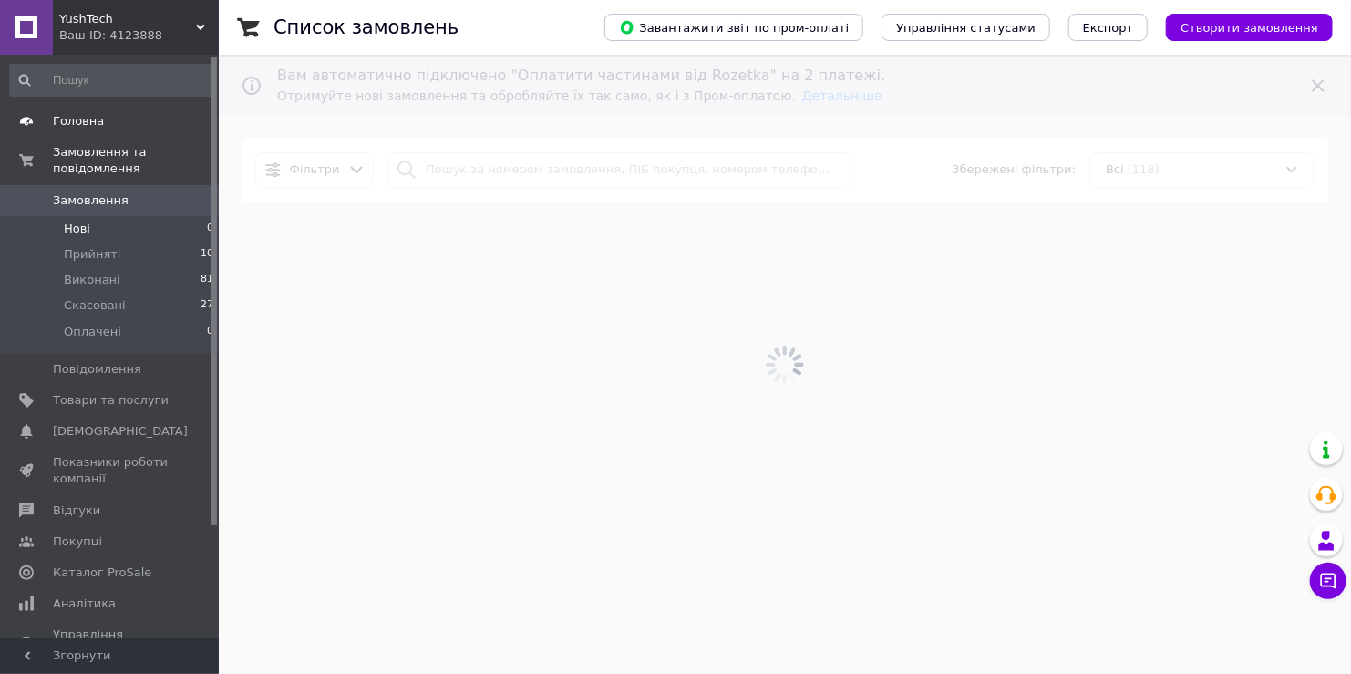
click at [107, 124] on span "Головна" at bounding box center [111, 121] width 116 height 16
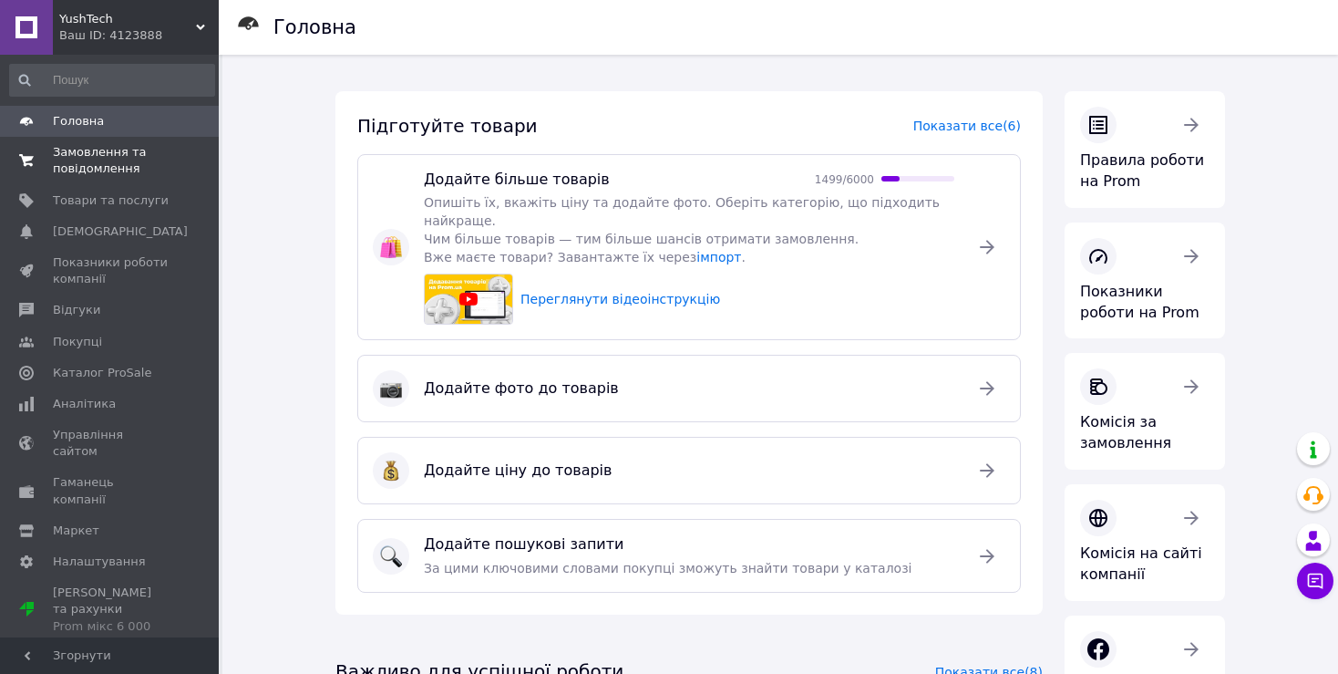
click at [109, 161] on span "Замовлення та повідомлення" at bounding box center [111, 160] width 116 height 33
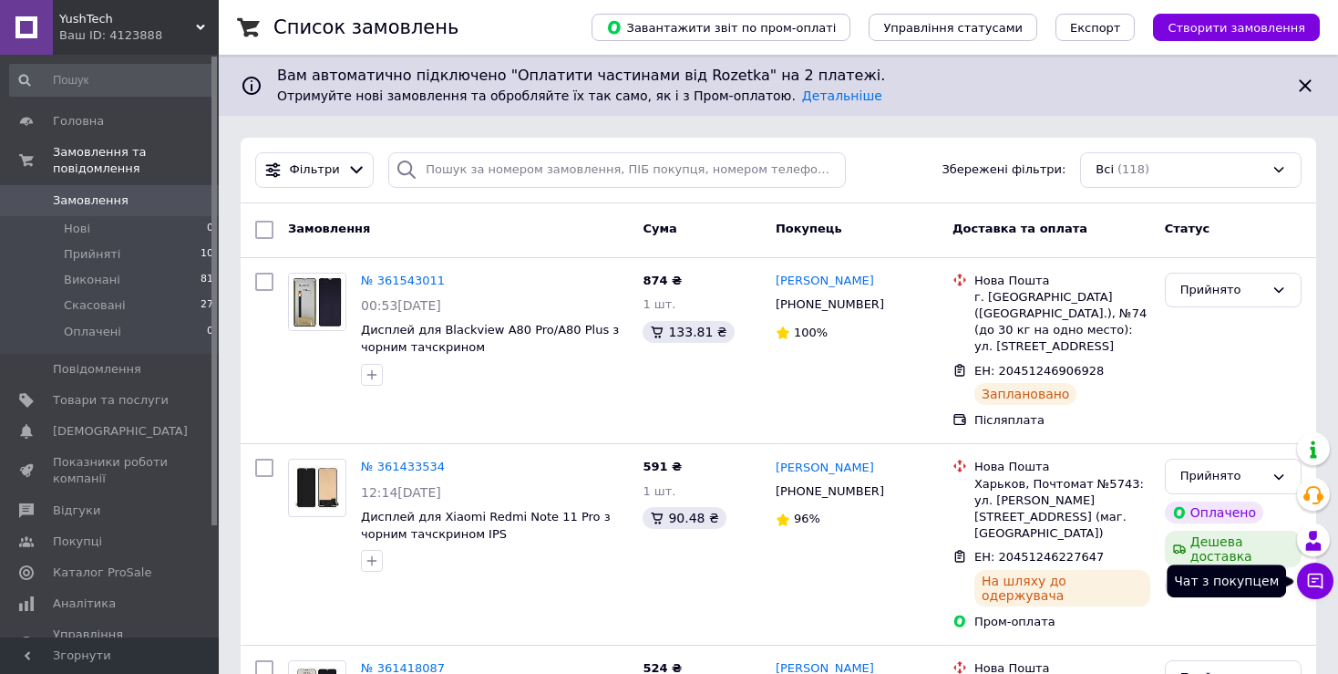
click at [1322, 586] on icon at bounding box center [1315, 580] width 15 height 15
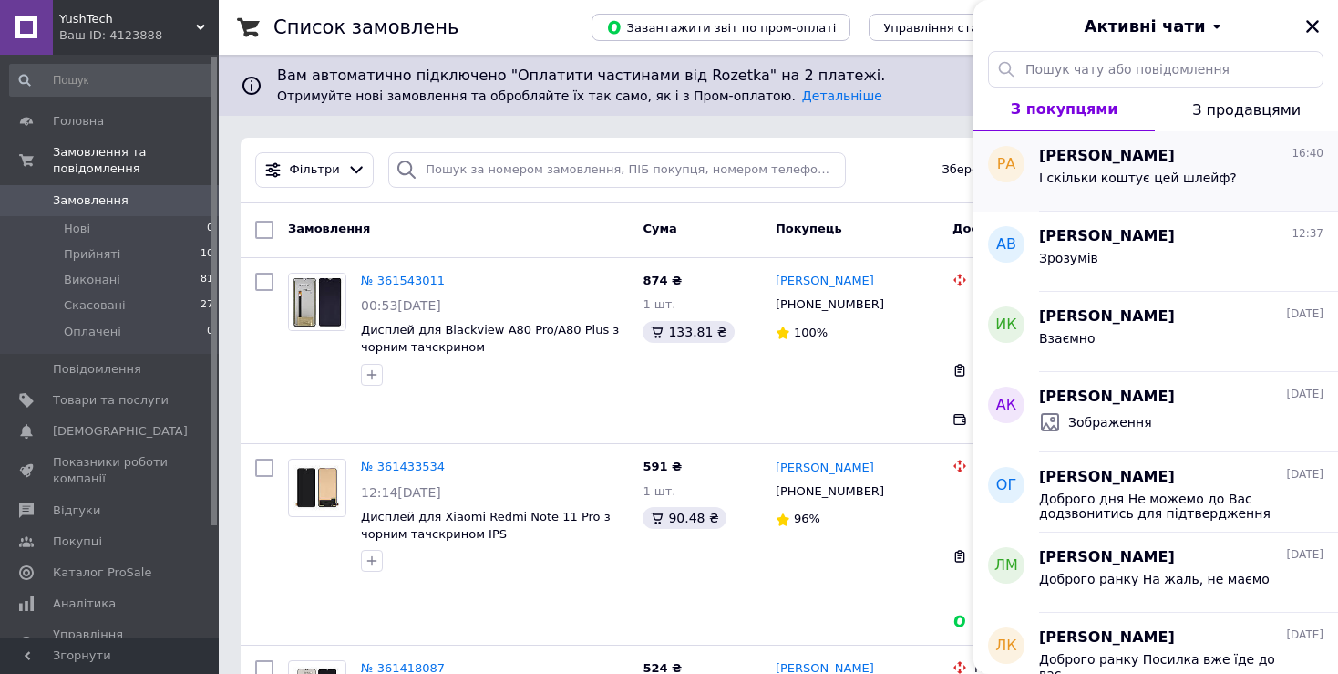
click at [1132, 156] on span "[PERSON_NAME]" at bounding box center [1107, 156] width 136 height 21
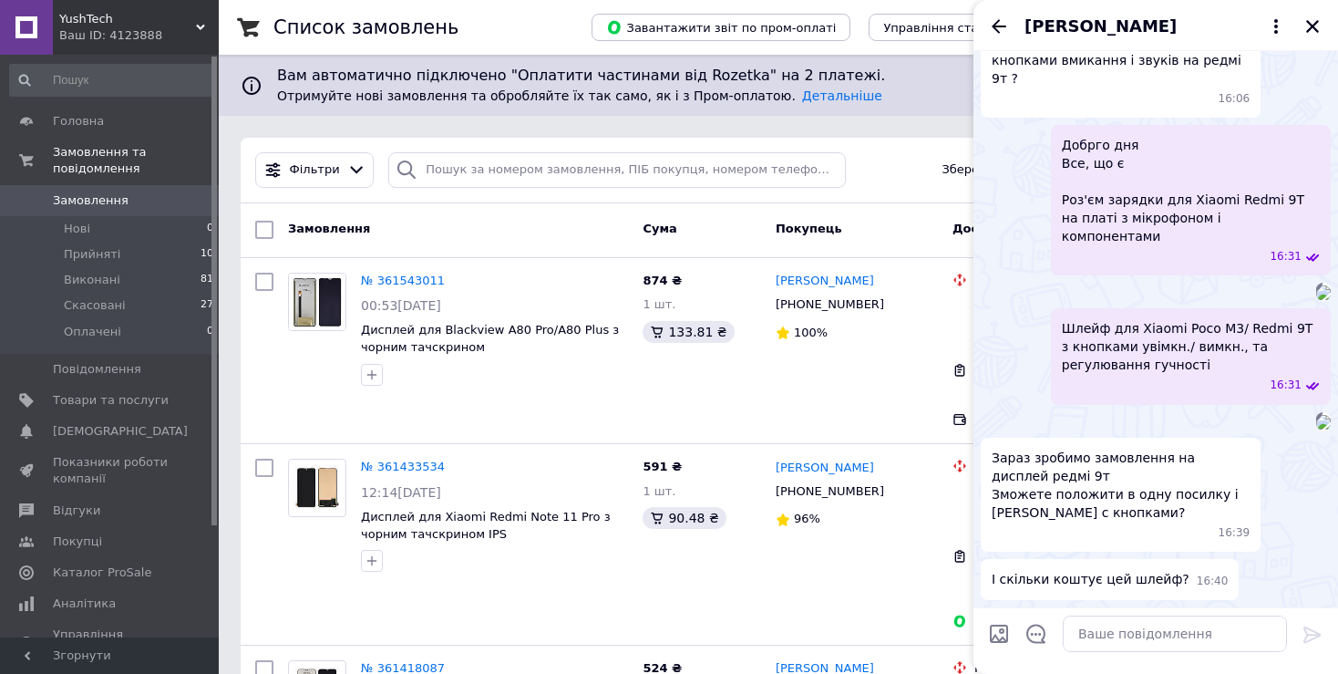
scroll to position [551, 0]
click at [1002, 631] on input "Завантажити файли" at bounding box center [999, 634] width 22 height 22
type input "C:\fakepath\37290_2.jpg"
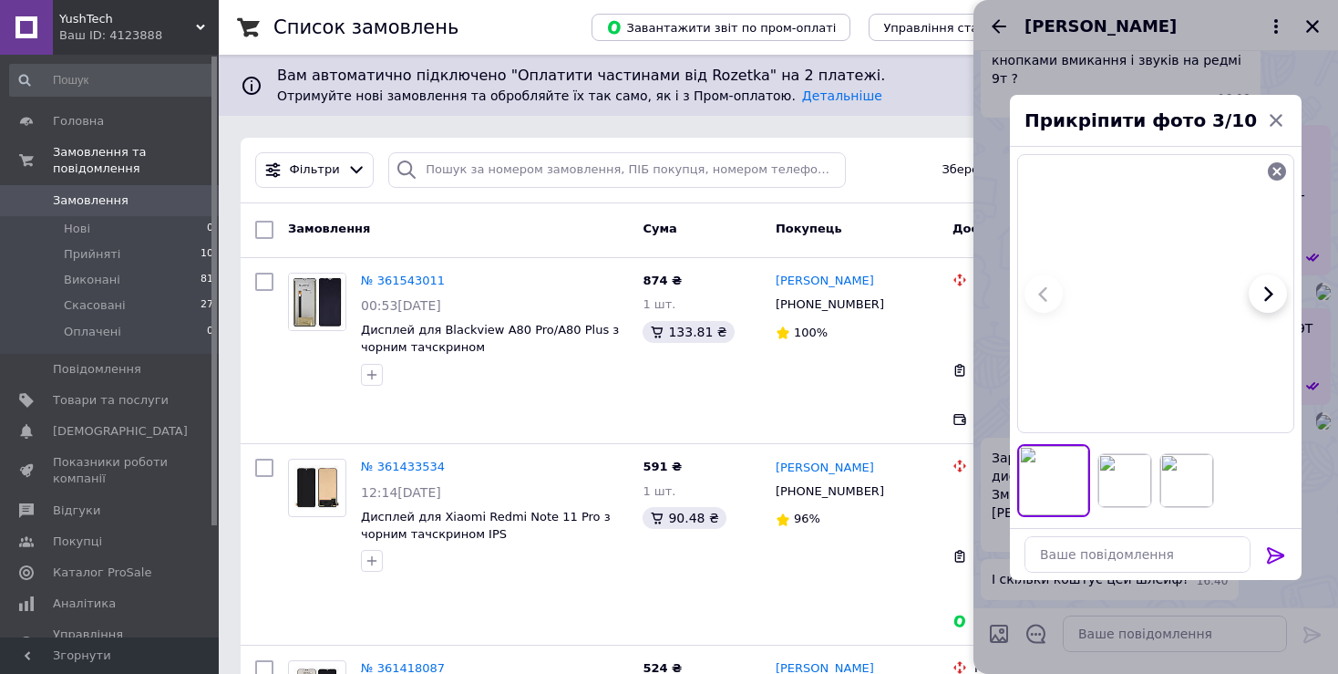
click at [1273, 551] on icon at bounding box center [1276, 555] width 22 height 22
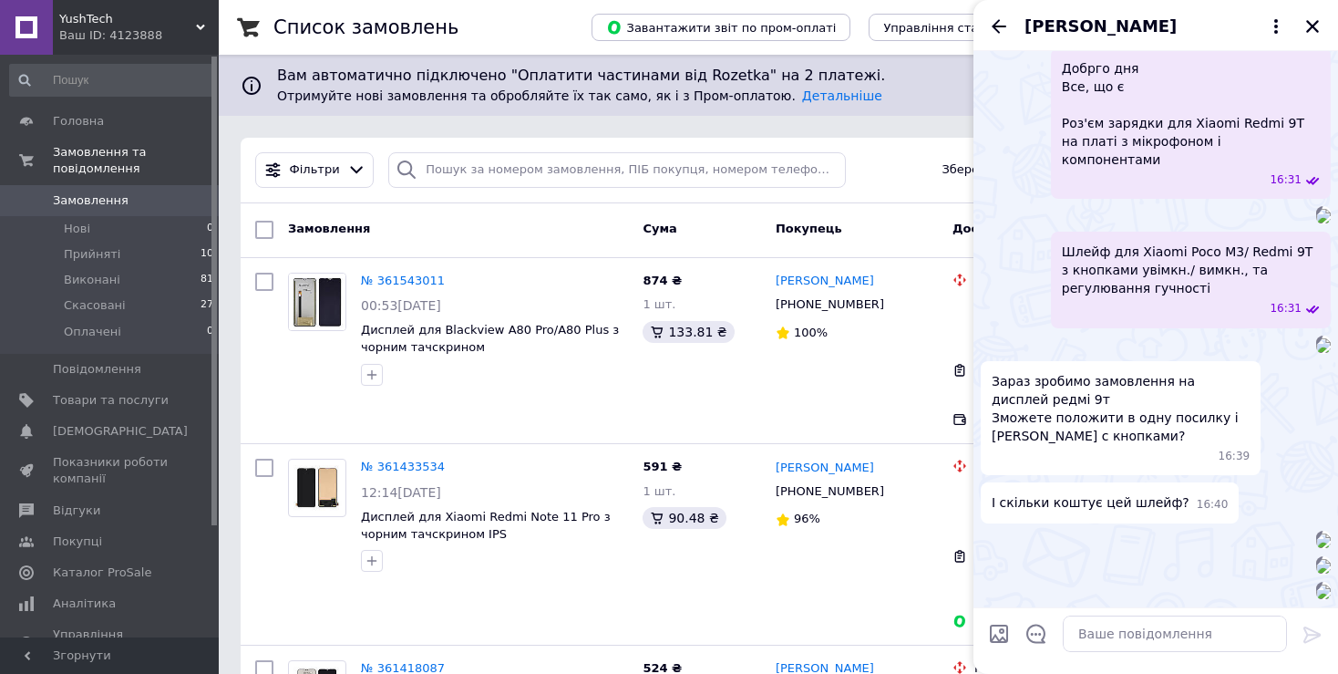
scroll to position [299, 0]
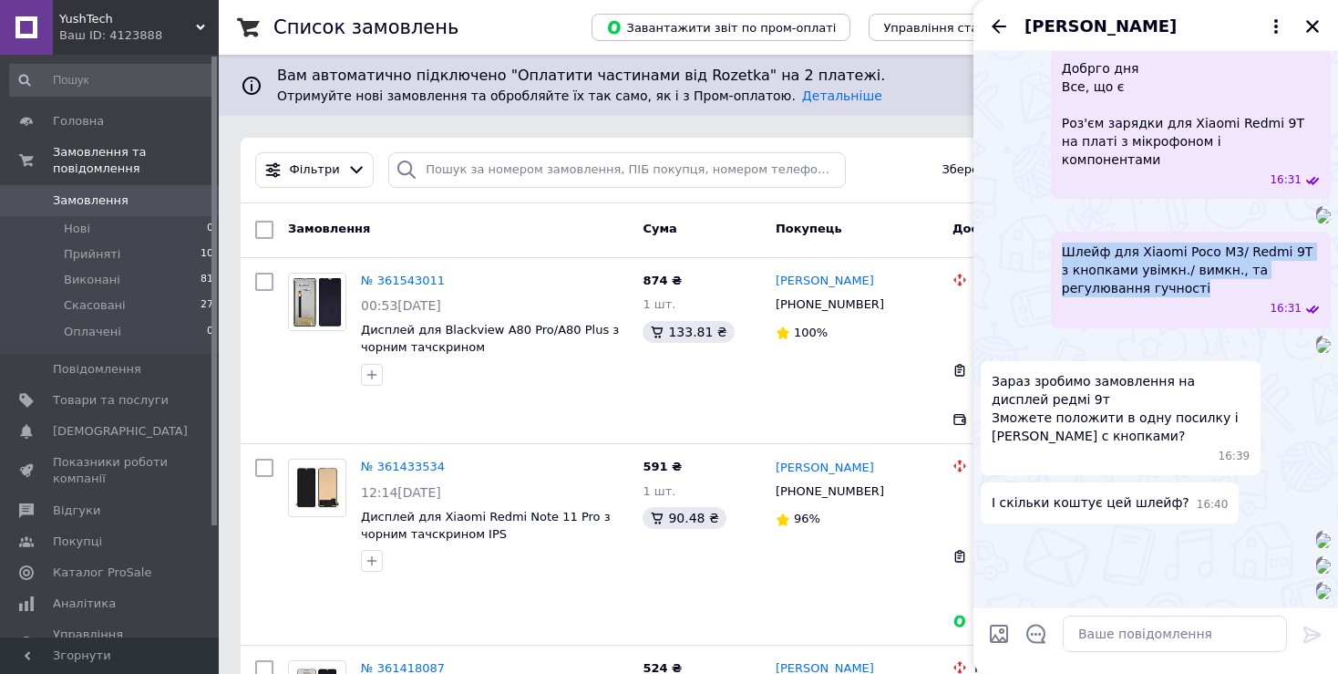
drag, startPoint x: 1128, startPoint y: 370, endPoint x: 1041, endPoint y: 317, distance: 101.5
click at [1041, 317] on div "Шлейф для Xiaomi Poco M3/ Redmi 9T з кнопками увімкн./ вимкн., та регулювання г…" at bounding box center [1156, 280] width 350 height 96
copy span "Шлейф для Xiaomi Poco M3/ Redmi 9T з кнопками увімкн./ вимкн., та регулювання г…"
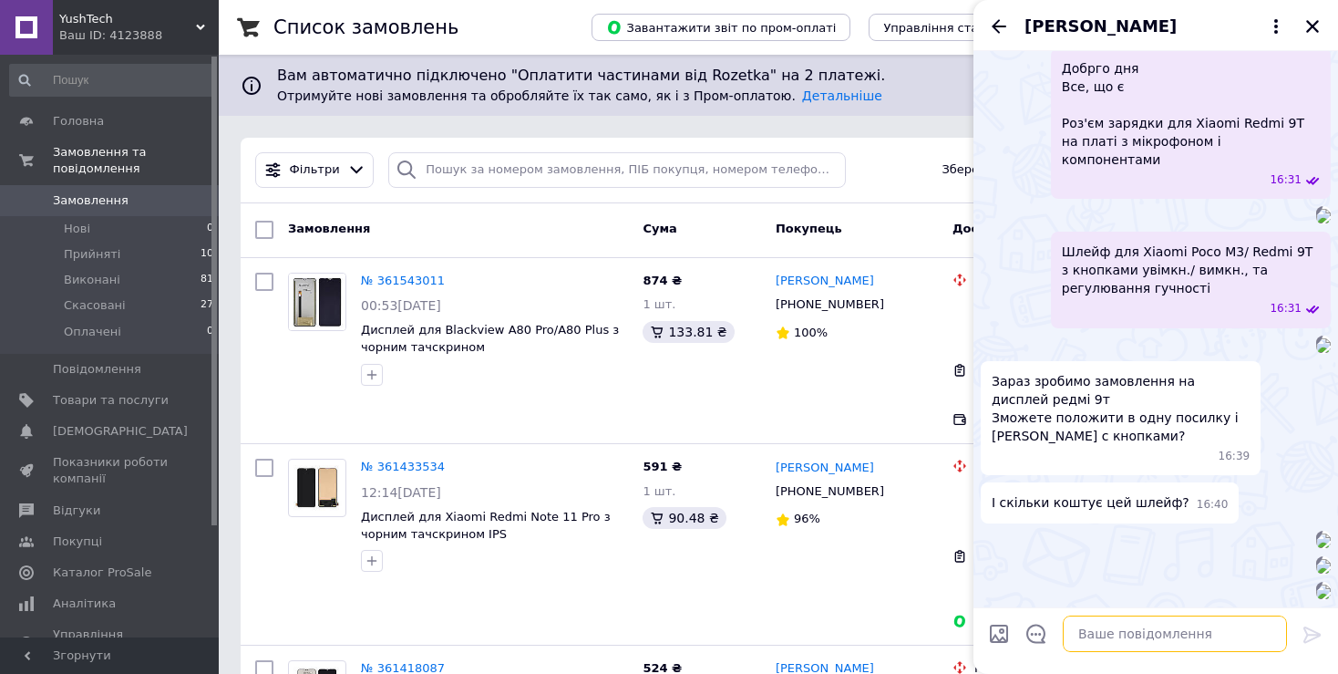
click at [1099, 642] on textarea at bounding box center [1175, 633] width 224 height 36
type textarea "Ціна на шлейф 95 грн"
click at [1306, 635] on icon at bounding box center [1313, 635] width 22 height 22
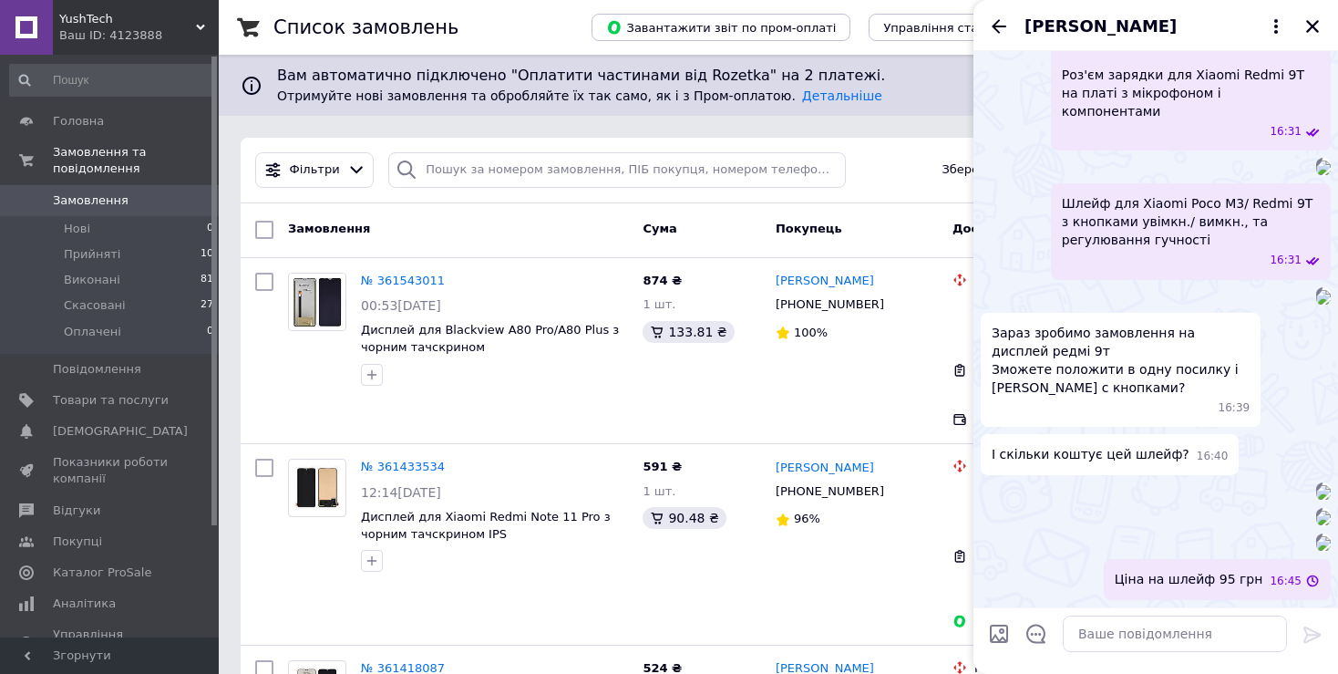
scroll to position [1441, 0]
click at [1122, 633] on textarea at bounding box center [1175, 633] width 224 height 36
type textarea "Термопаста"
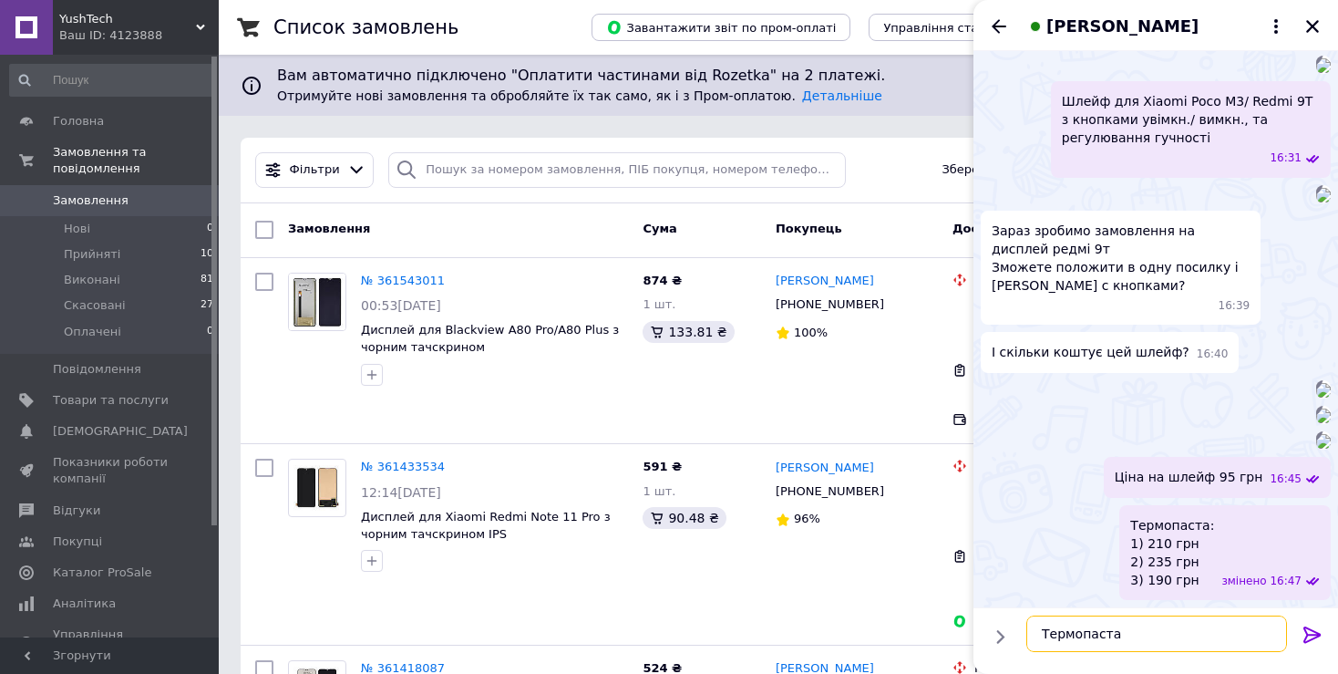
scroll to position [1524, 0]
click at [991, 19] on icon "Назад" at bounding box center [999, 26] width 22 height 22
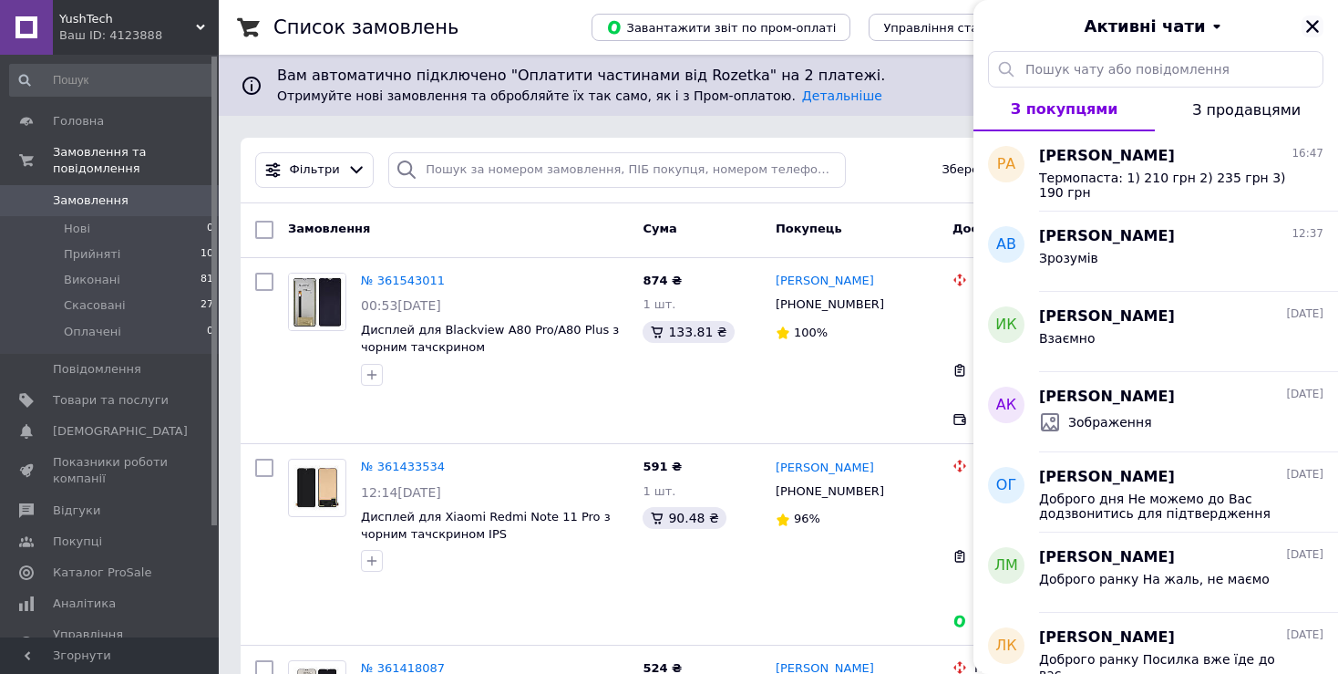
click at [1320, 26] on icon "Закрити" at bounding box center [1313, 26] width 16 height 16
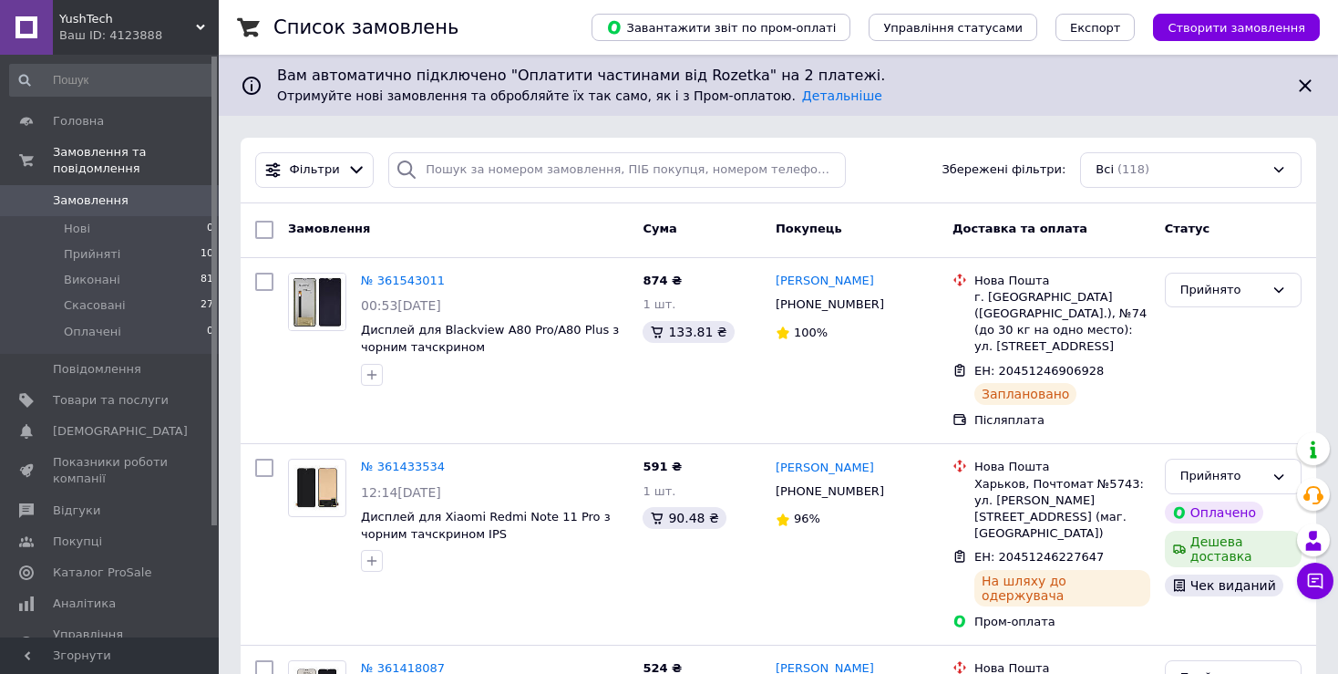
scroll to position [590, 0]
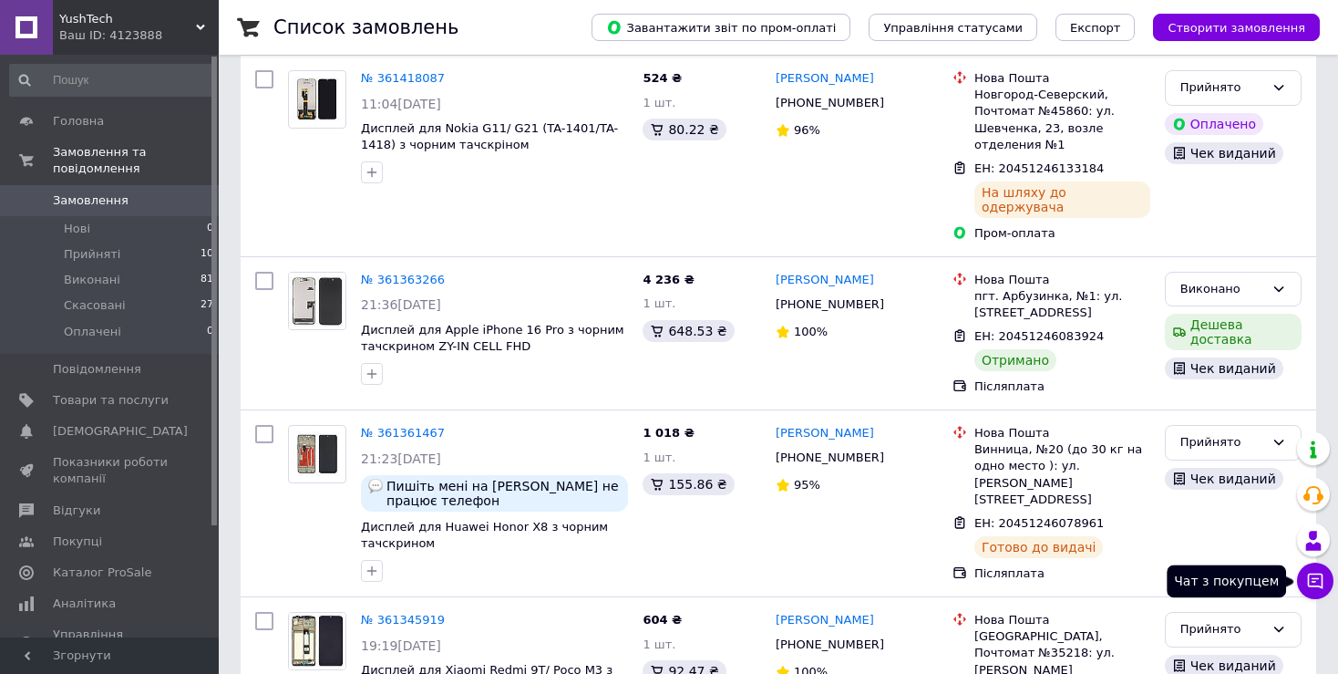
click at [1323, 576] on icon at bounding box center [1315, 580] width 15 height 15
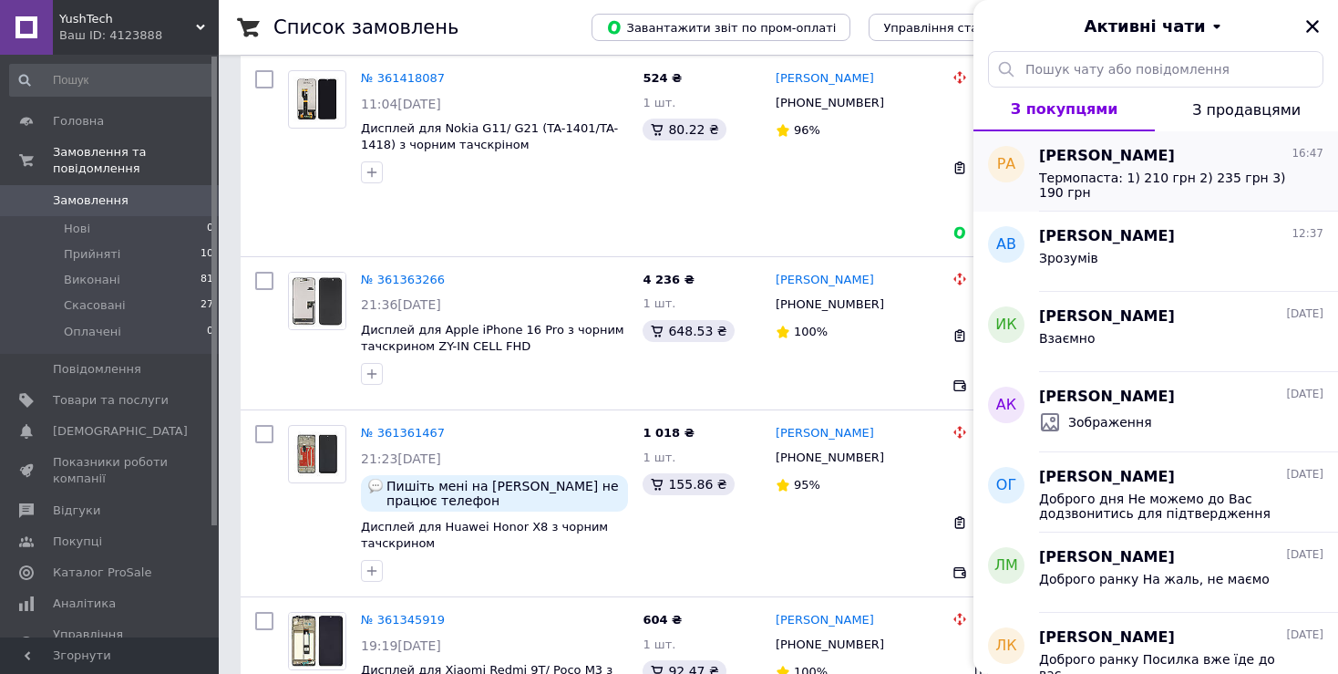
click at [1216, 180] on span "Термопаста: 1) 210 грн 2) 235 грн 3) 190 грн" at bounding box center [1168, 184] width 259 height 29
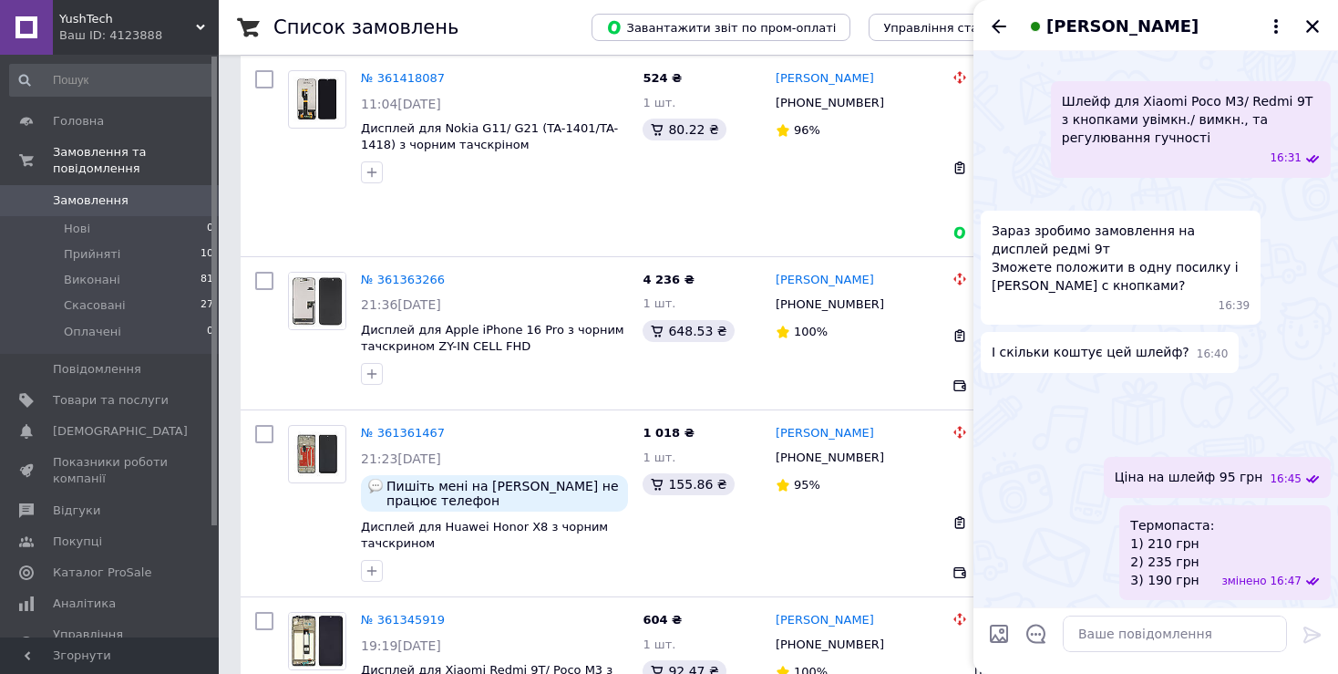
scroll to position [1178, 0]
click at [1002, 26] on icon "Назад" at bounding box center [999, 26] width 15 height 14
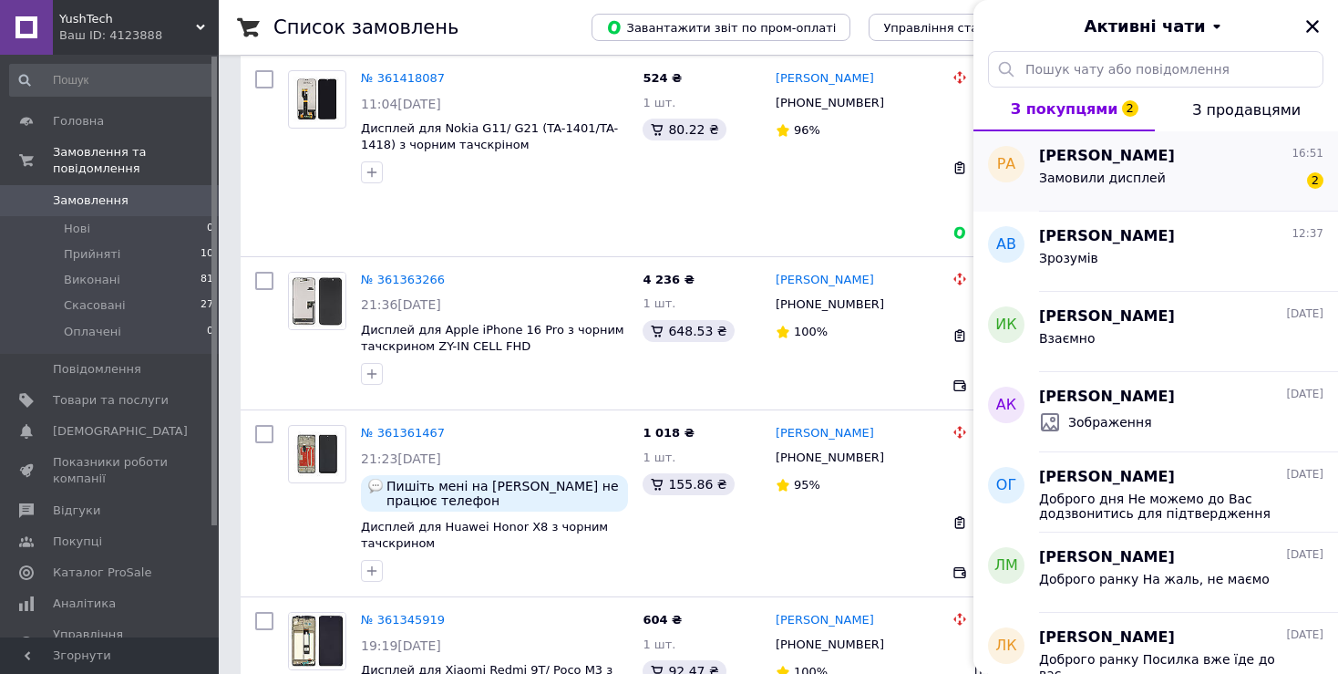
click at [1121, 186] on div "Замовили дисплей" at bounding box center [1102, 183] width 127 height 26
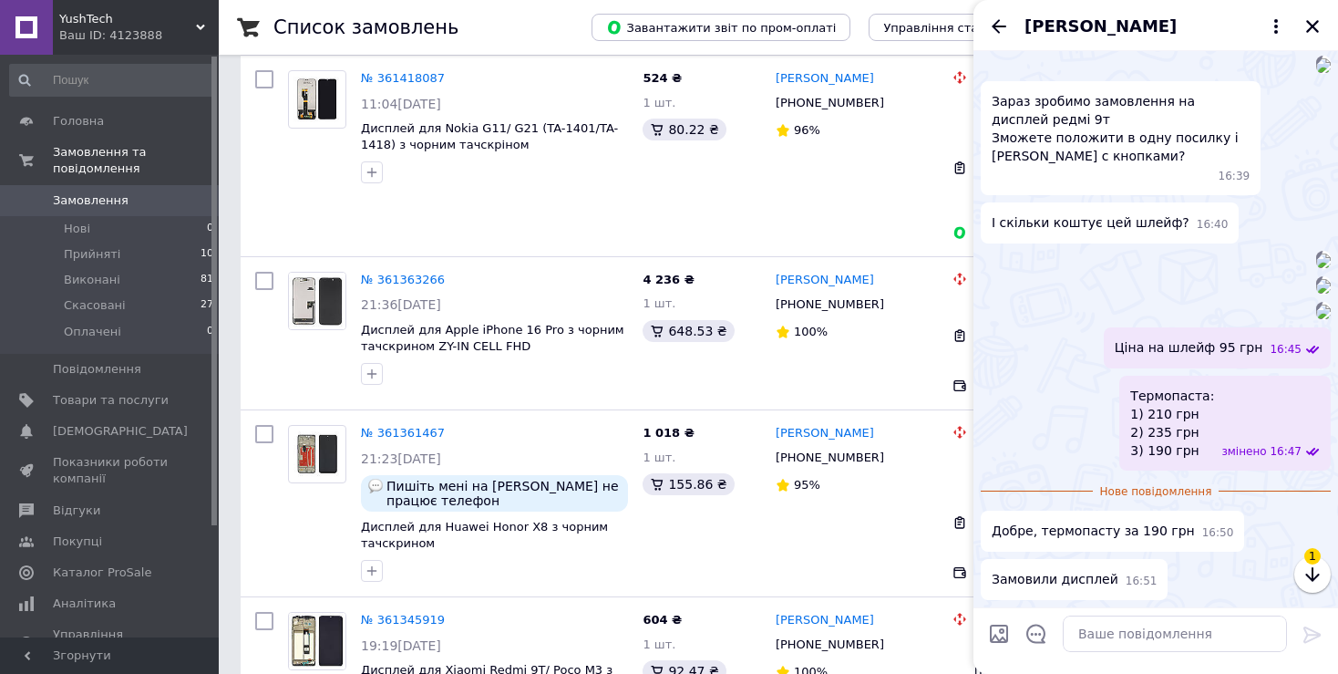
scroll to position [1673, 0]
click at [1115, 635] on textarea at bounding box center [1175, 633] width 224 height 36
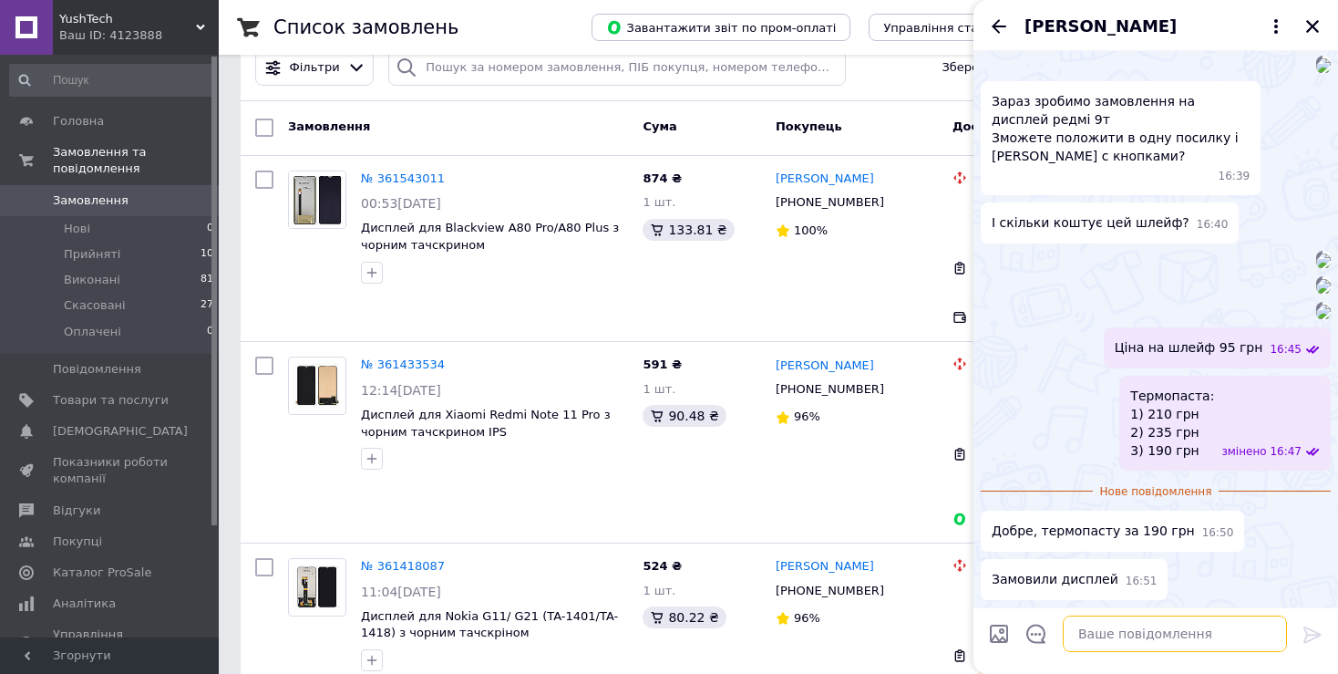
scroll to position [0, 0]
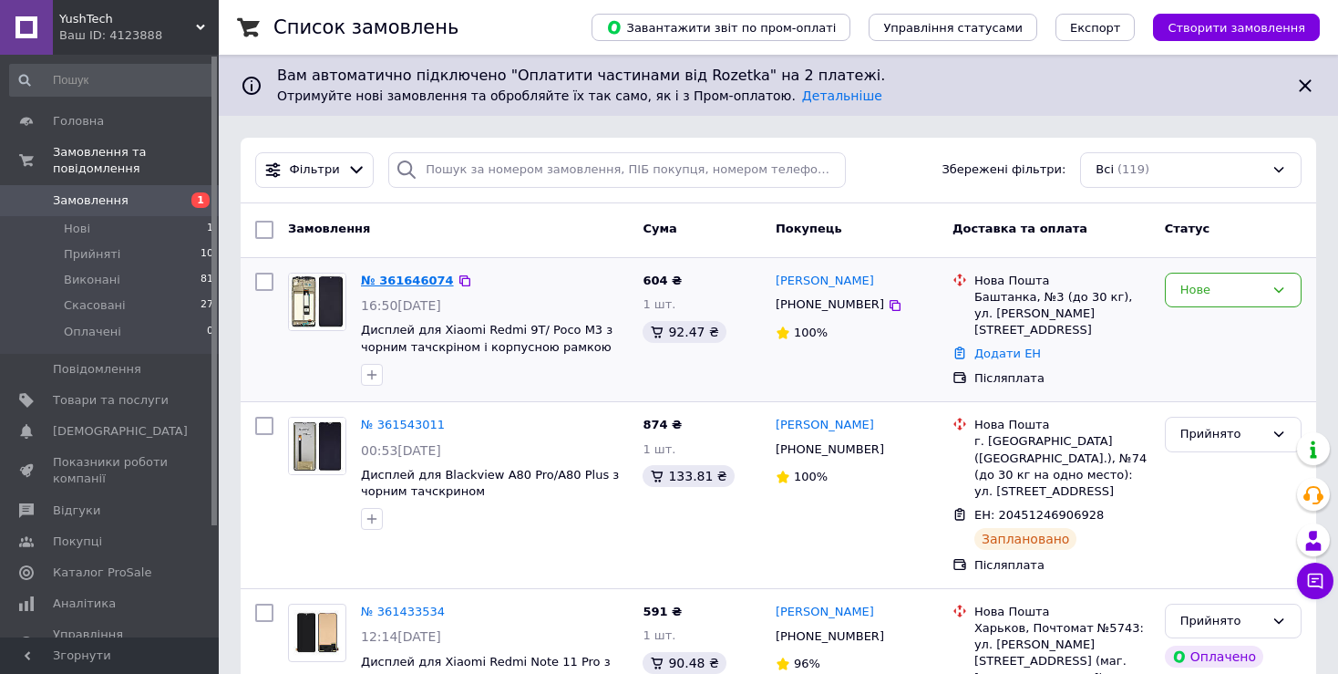
click at [401, 281] on link "№ 361646074" at bounding box center [407, 281] width 93 height 14
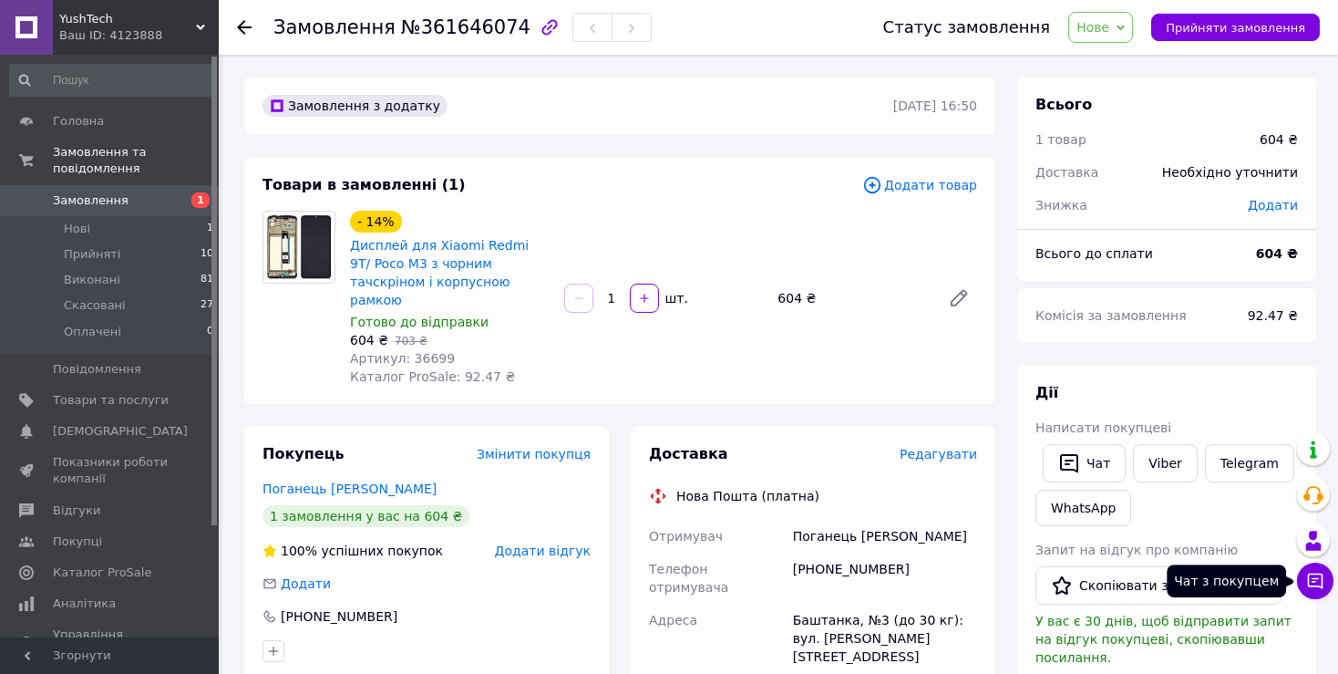
click at [1308, 580] on icon at bounding box center [1315, 580] width 15 height 15
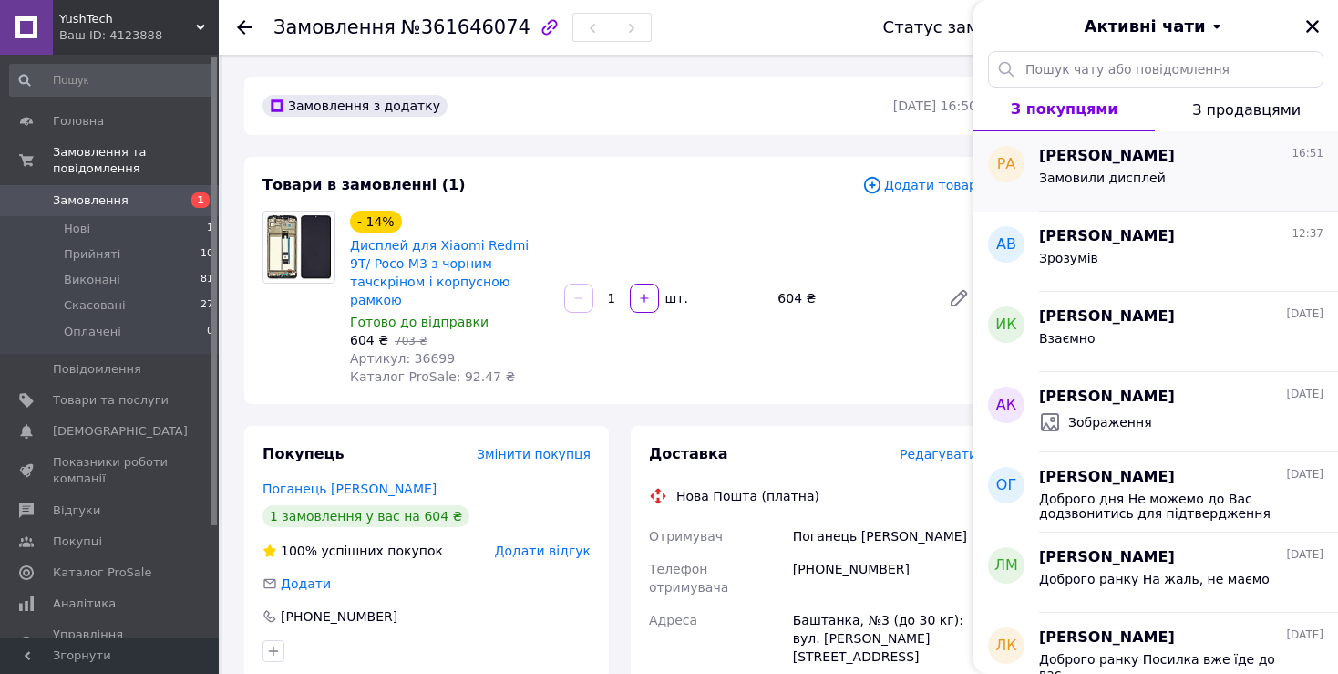
click at [1128, 179] on span "Замовили дисплей" at bounding box center [1102, 177] width 127 height 15
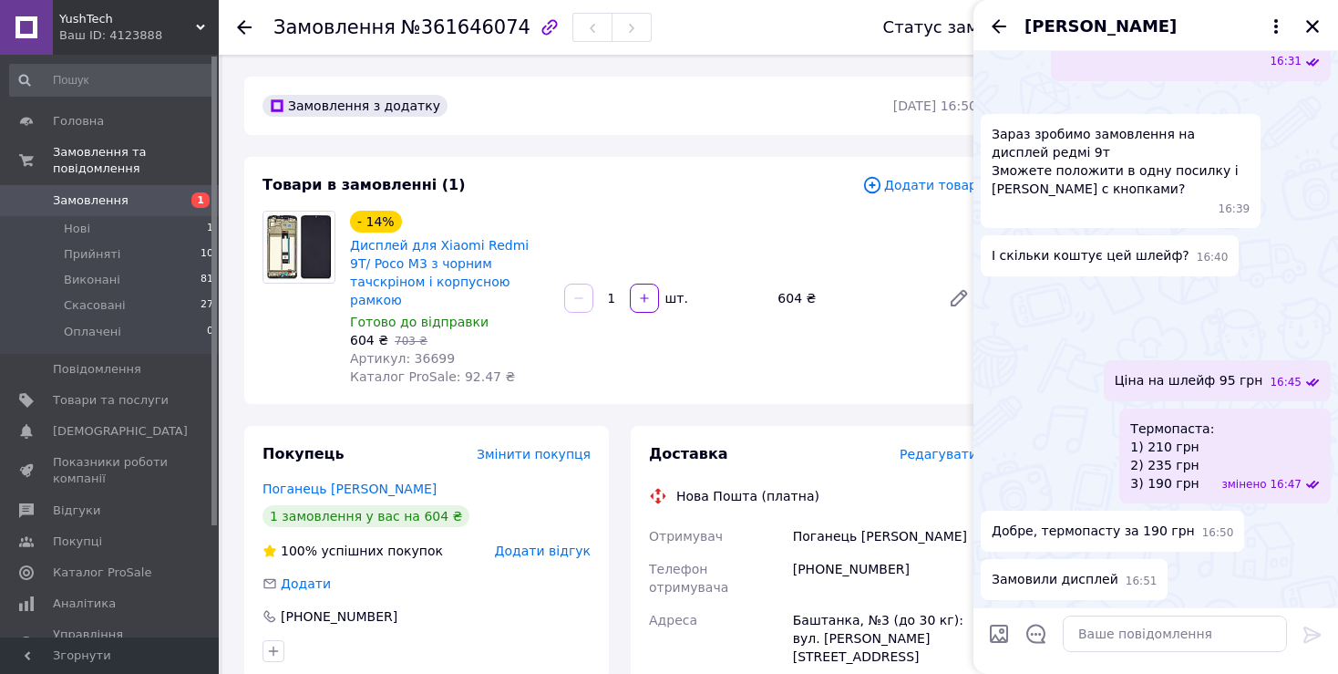
scroll to position [1640, 0]
click at [1119, 644] on textarea at bounding box center [1175, 633] width 224 height 36
type textarea "З"
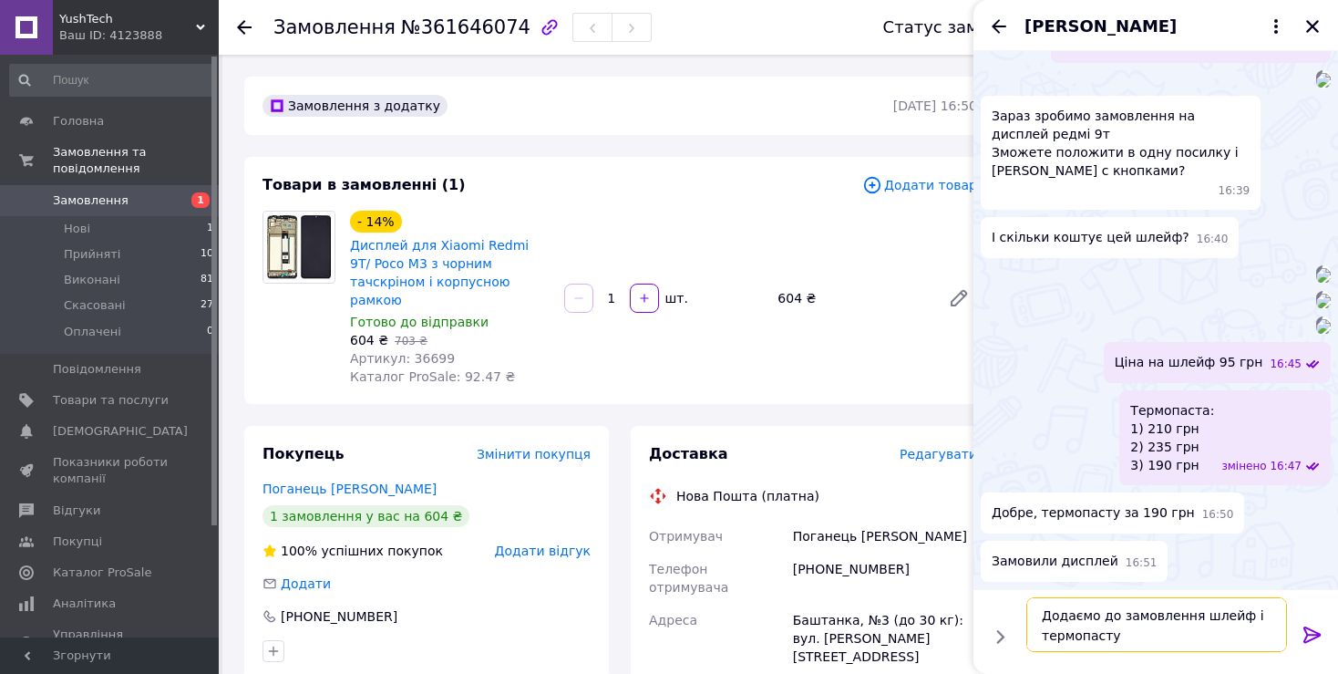
type textarea "Додаємо до замовлення шлейф і термопасту"
click at [1312, 634] on icon at bounding box center [1312, 634] width 17 height 16
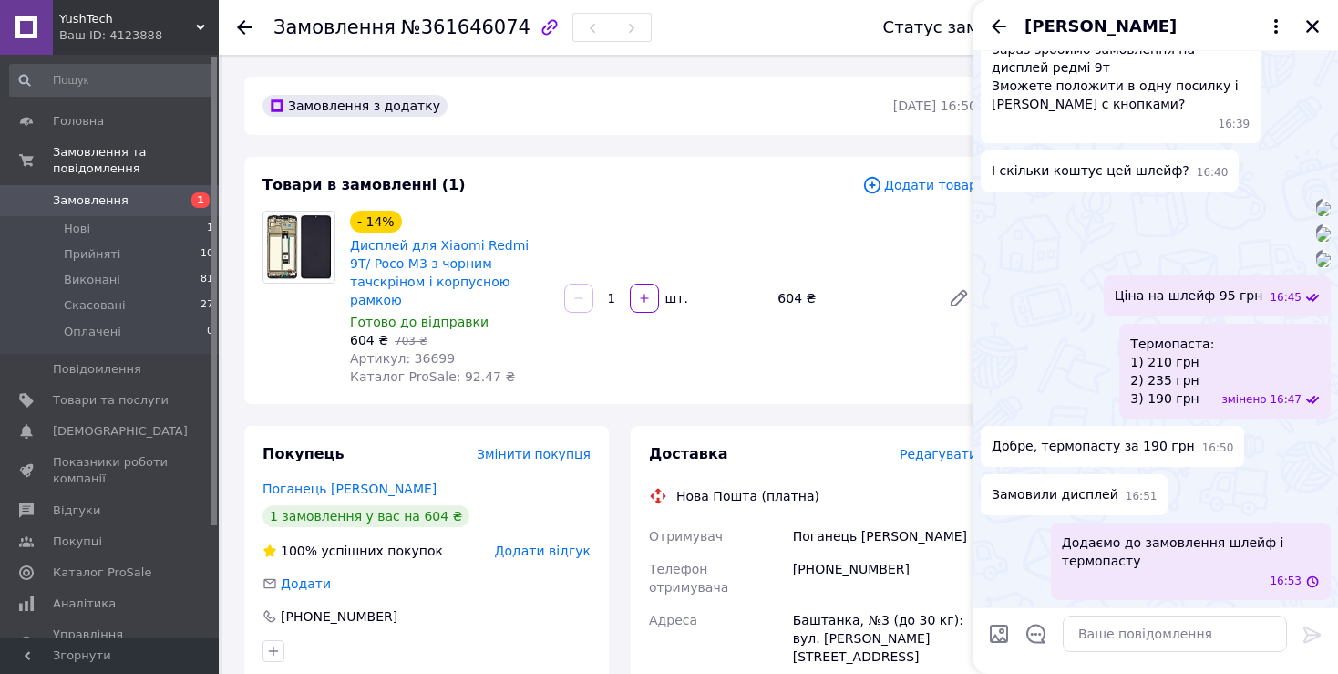
scroll to position [1725, 0]
click at [991, 24] on icon "Назад" at bounding box center [999, 26] width 22 height 22
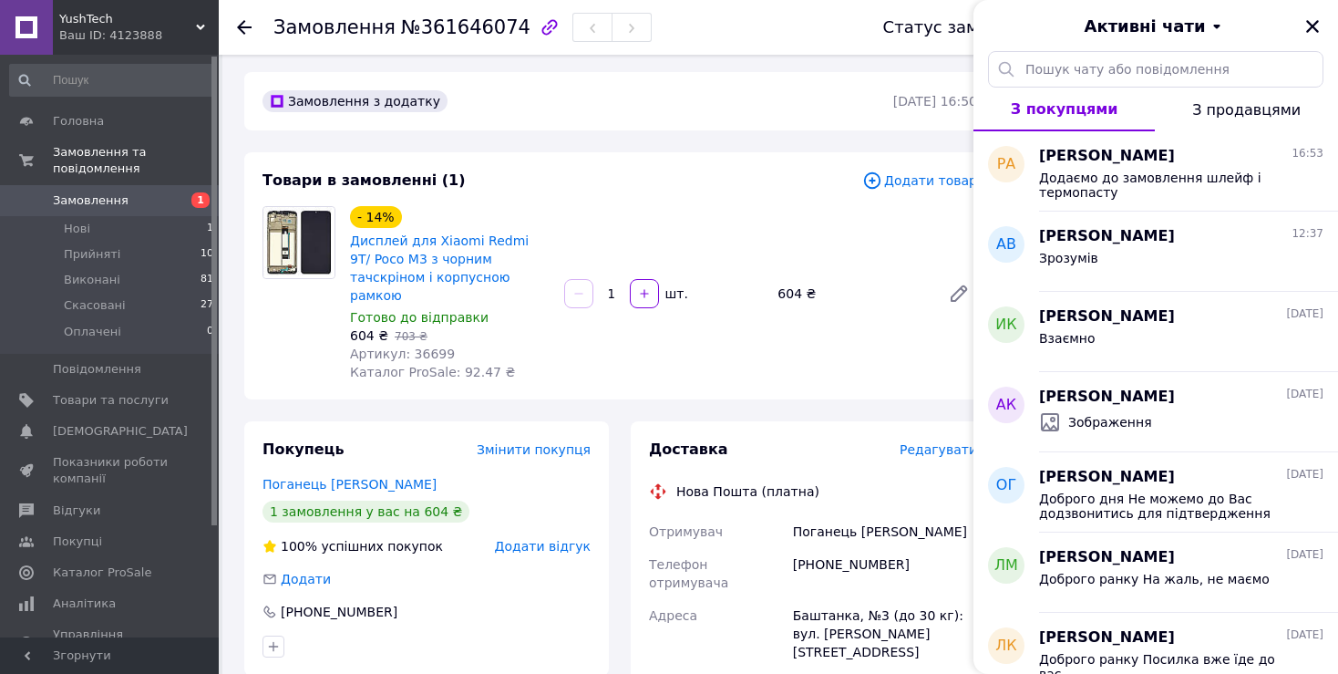
scroll to position [91, 0]
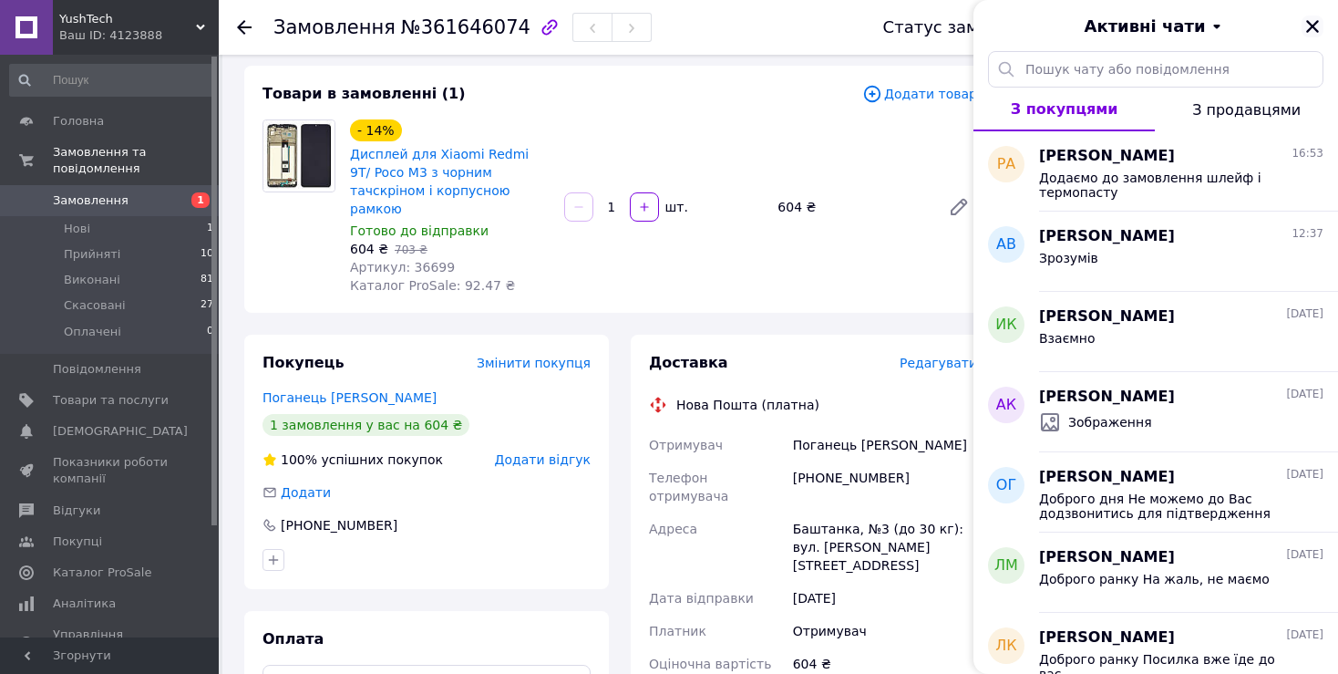
click at [1312, 31] on icon "Закрити" at bounding box center [1313, 26] width 16 height 16
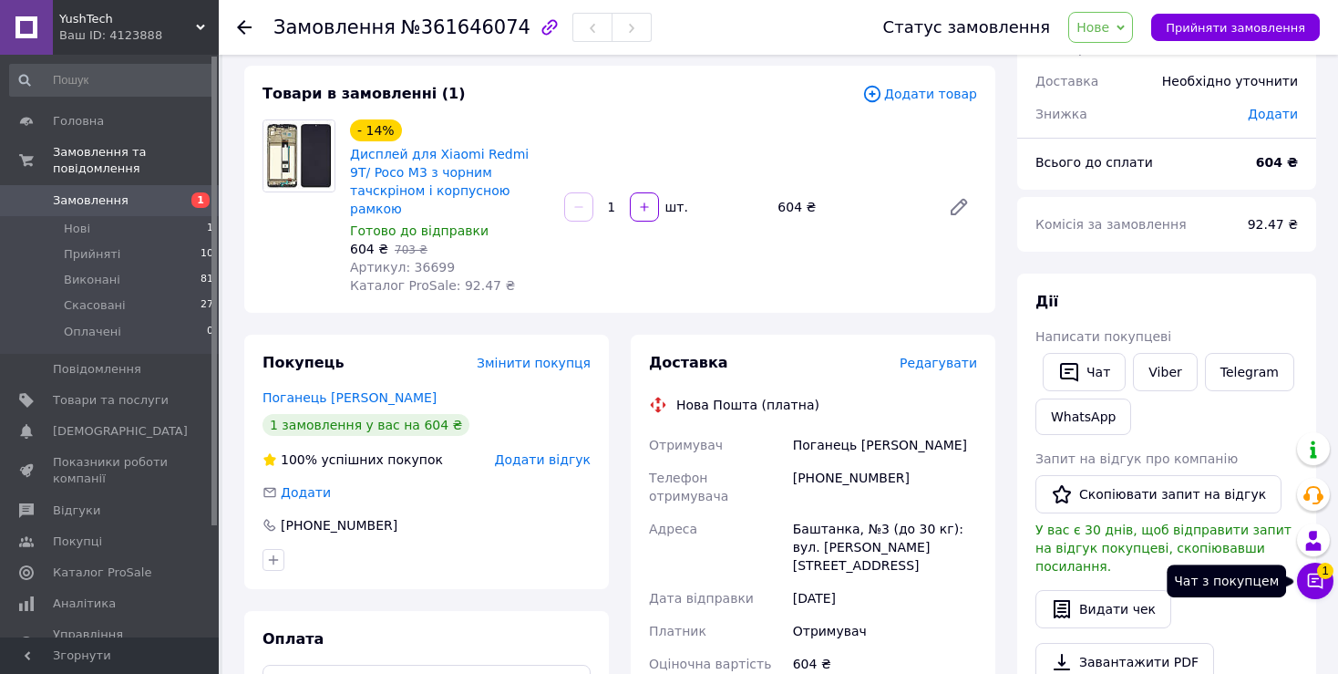
click at [1314, 576] on icon at bounding box center [1315, 581] width 18 height 18
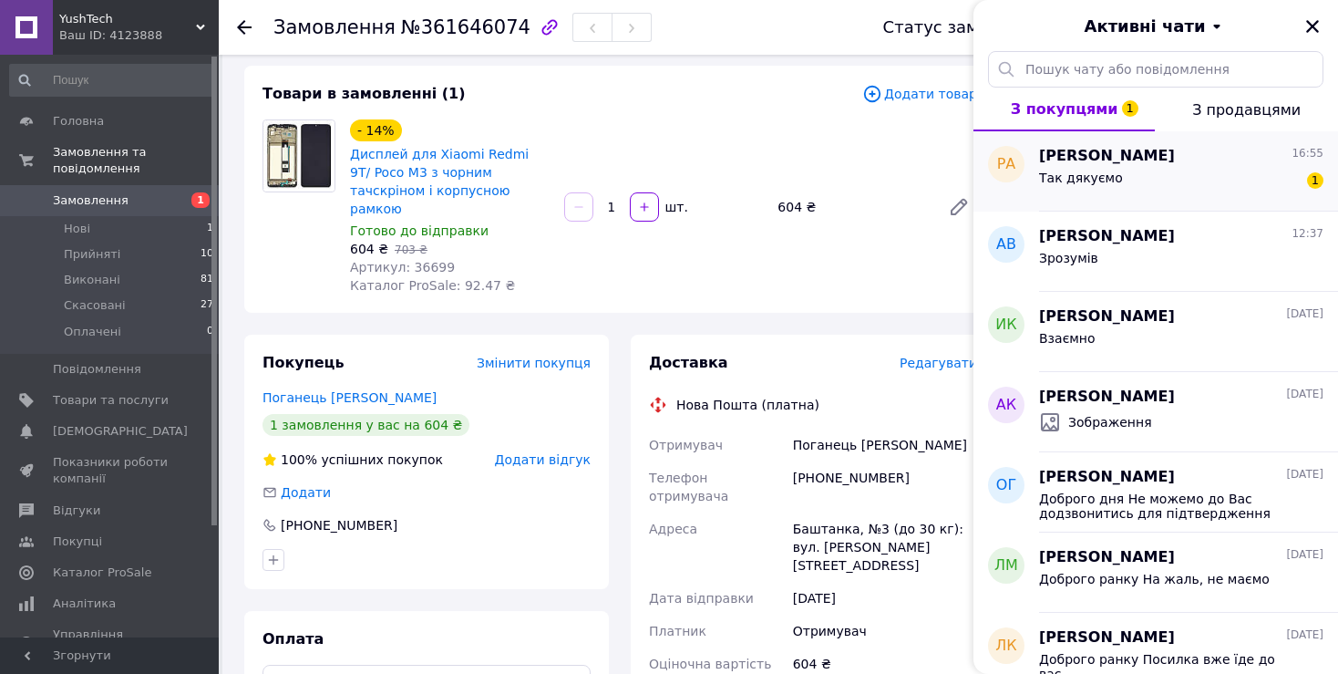
click at [1119, 169] on div "Так дякуємо 1" at bounding box center [1181, 181] width 284 height 29
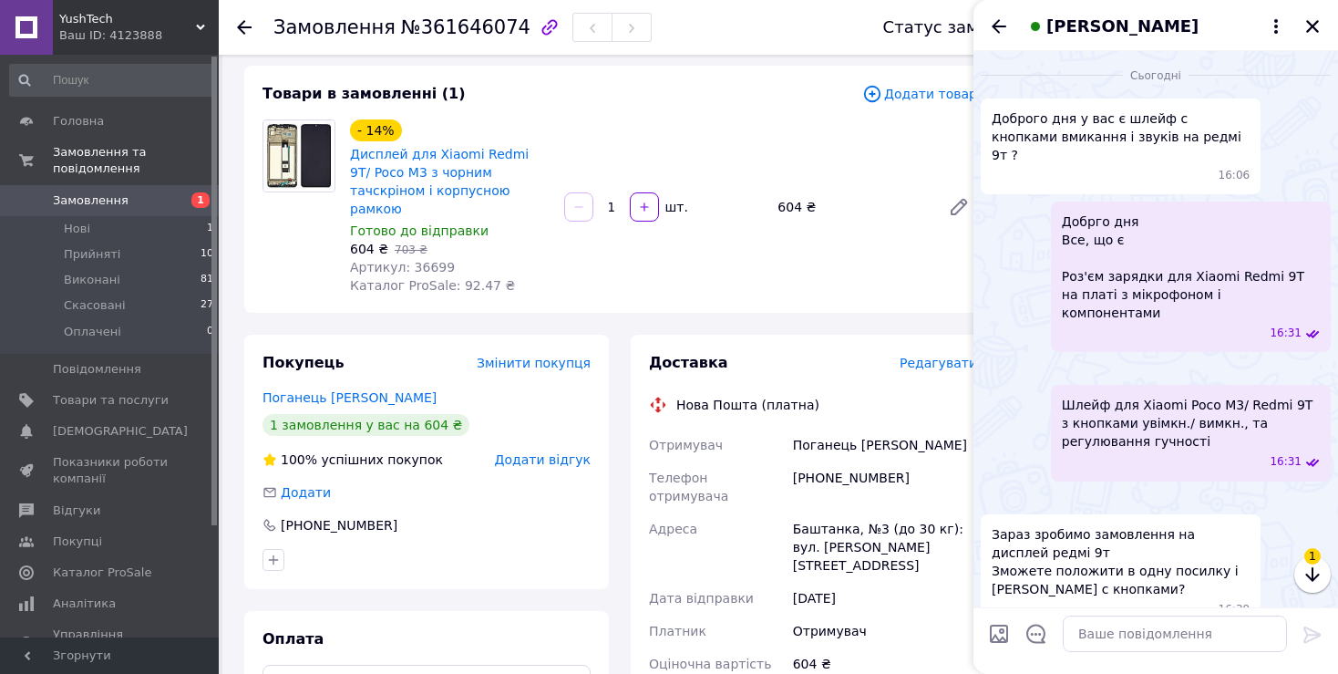
scroll to position [1806, 0]
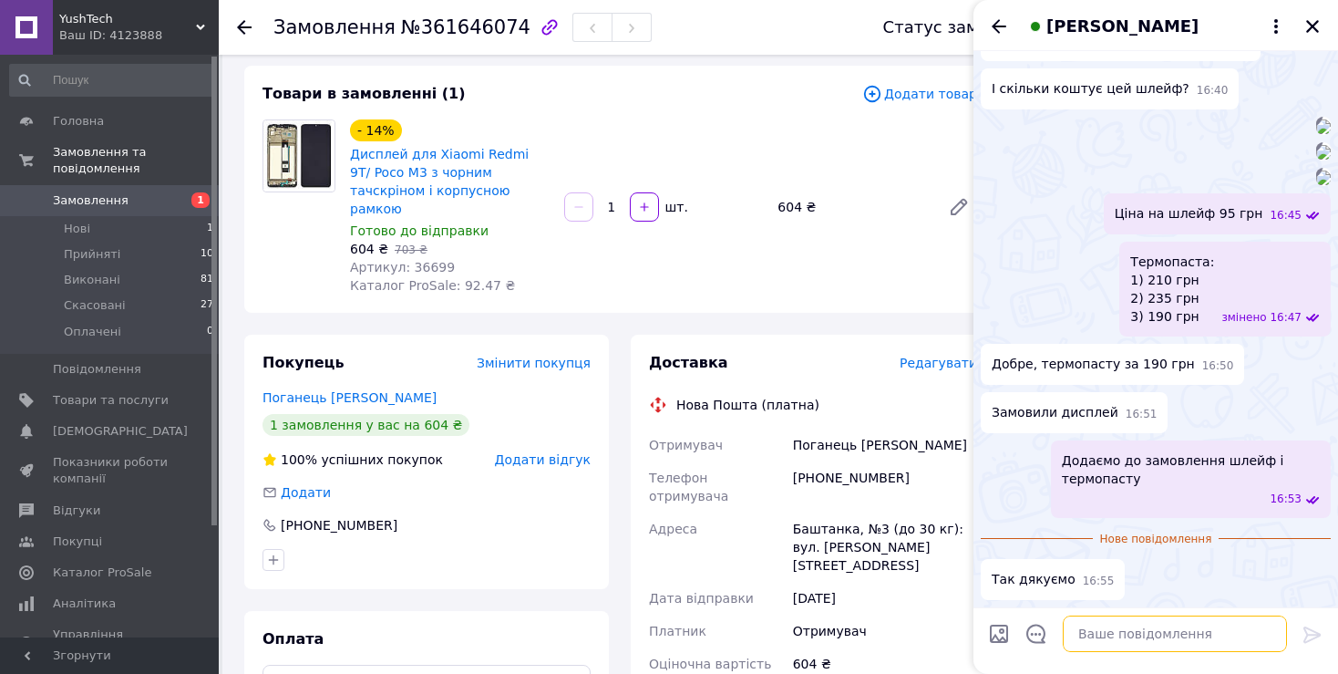
click at [1149, 631] on textarea at bounding box center [1175, 633] width 224 height 36
type textarea "[PERSON_NAME]"
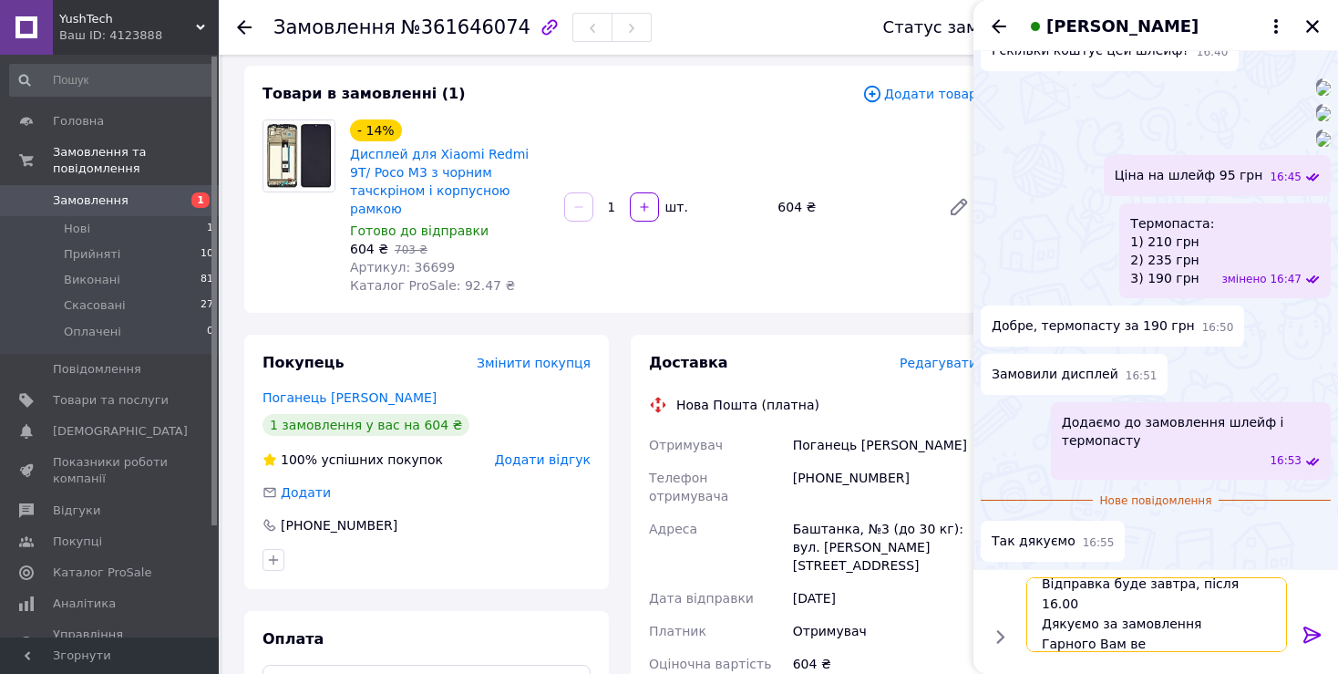
scroll to position [1, 0]
type textarea "Відправка буде завтра, після 16.00 Дякуємо за замовлення Гарного Вам вечора)"
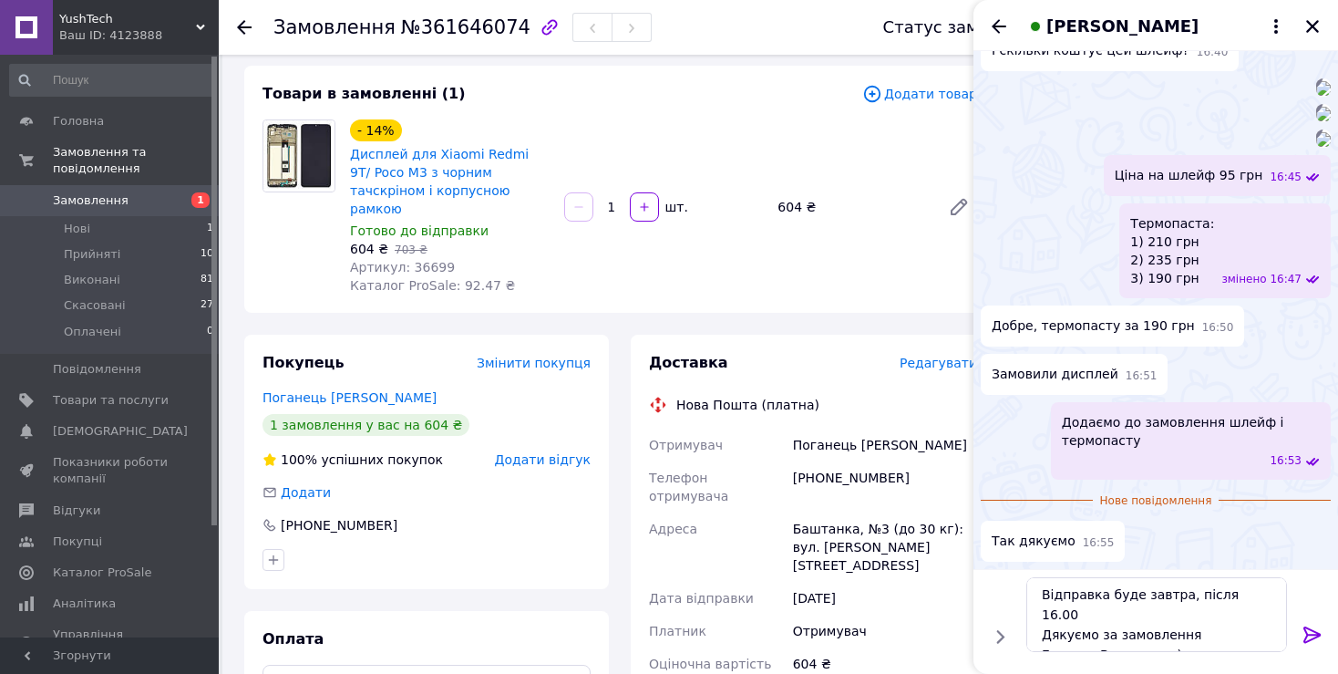
click at [1308, 641] on icon at bounding box center [1312, 634] width 17 height 16
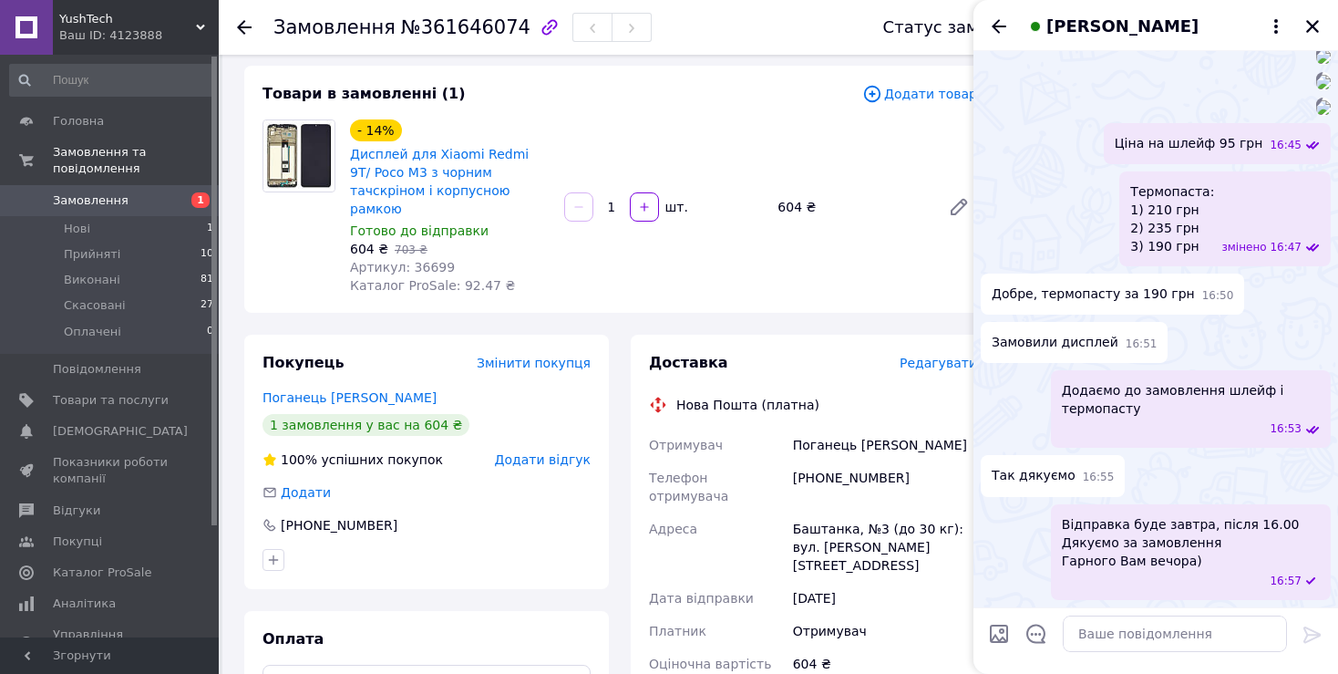
scroll to position [1857, 0]
click at [1008, 33] on icon "Назад" at bounding box center [999, 26] width 22 height 22
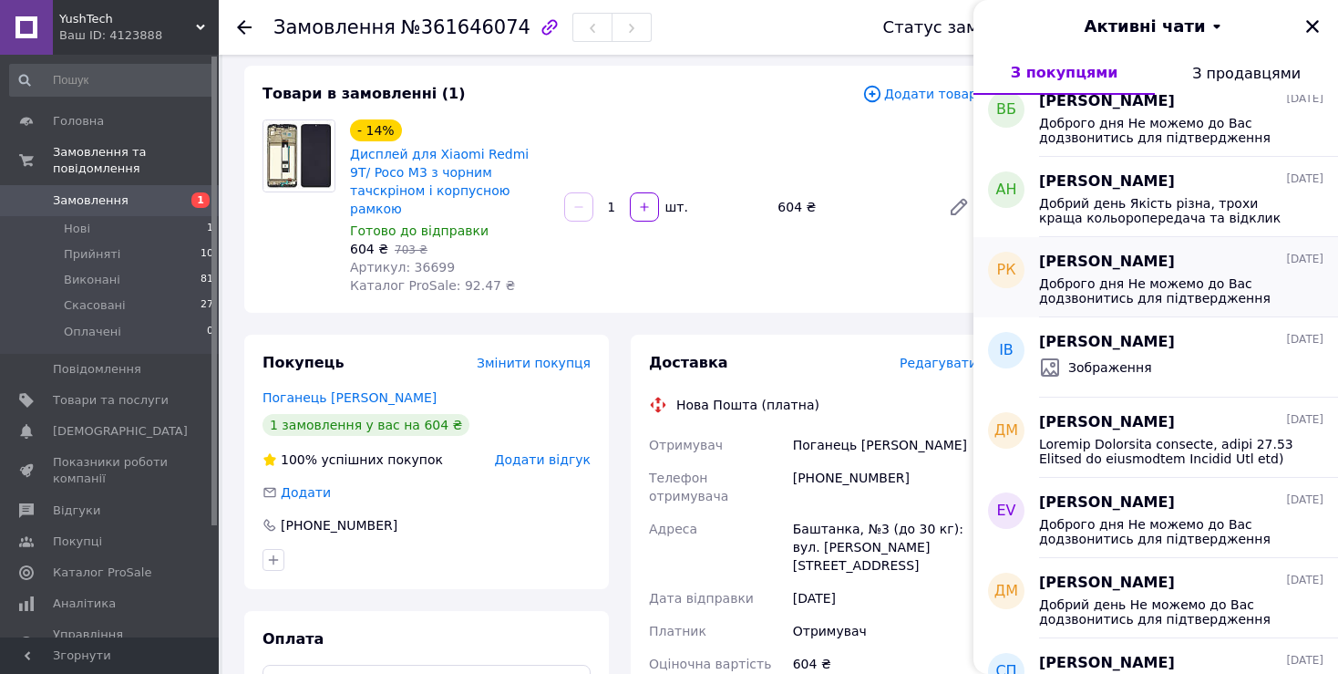
scroll to position [821, 0]
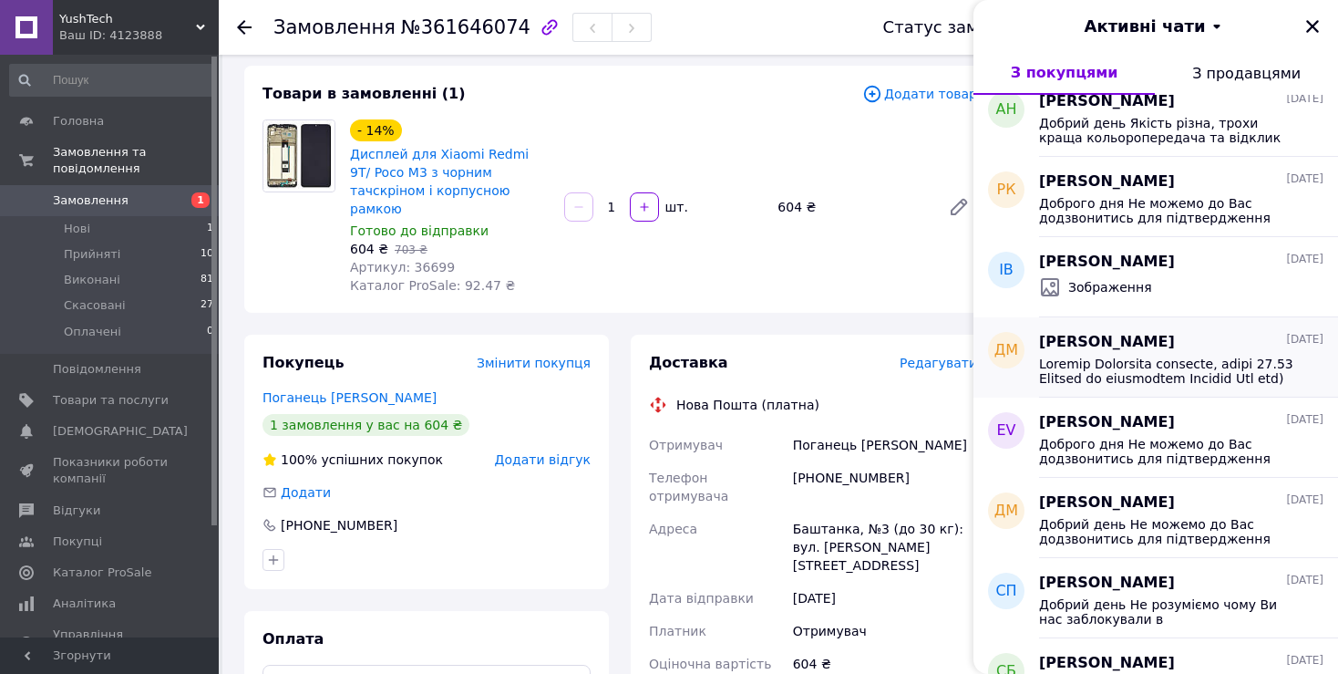
click at [1267, 377] on span at bounding box center [1168, 370] width 259 height 29
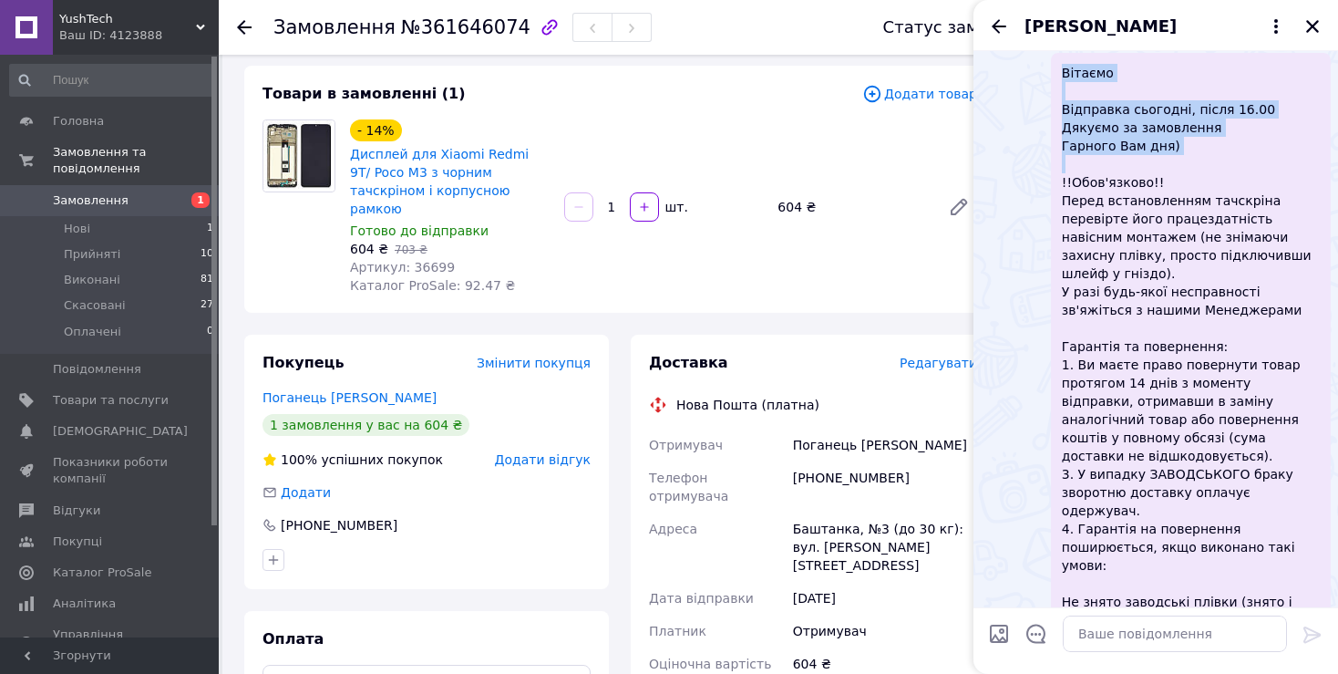
scroll to position [429, 0]
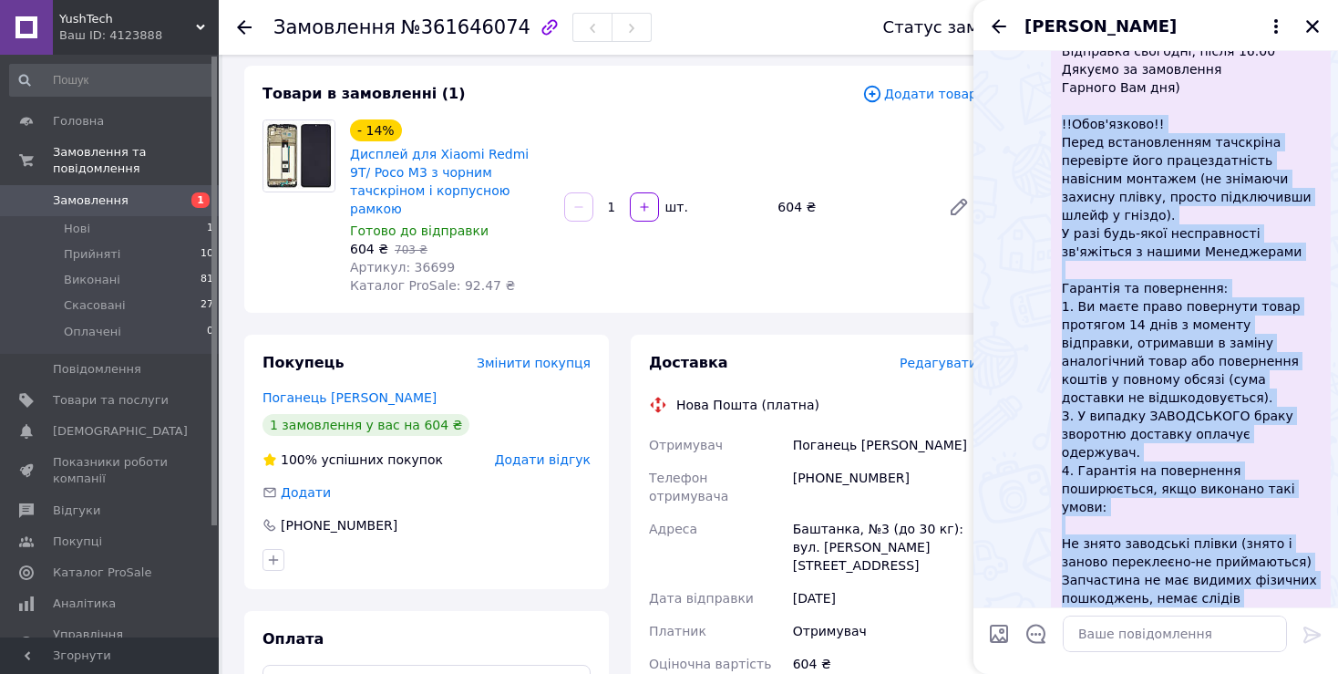
drag, startPoint x: 1063, startPoint y: 280, endPoint x: 1269, endPoint y: 566, distance: 352.7
click at [1269, 566] on span "Вітаємо Відправка сьогодні, після 16.00 Дякуємо за замовлення Гарного Вам дня) …" at bounding box center [1191, 333] width 258 height 656
copy span "!!Lore'ipsumd!! Sitam consecteturad elitseddo eiusmodte inci utlaboreetdolo mag…"
click at [992, 22] on icon "Назад" at bounding box center [999, 26] width 22 height 22
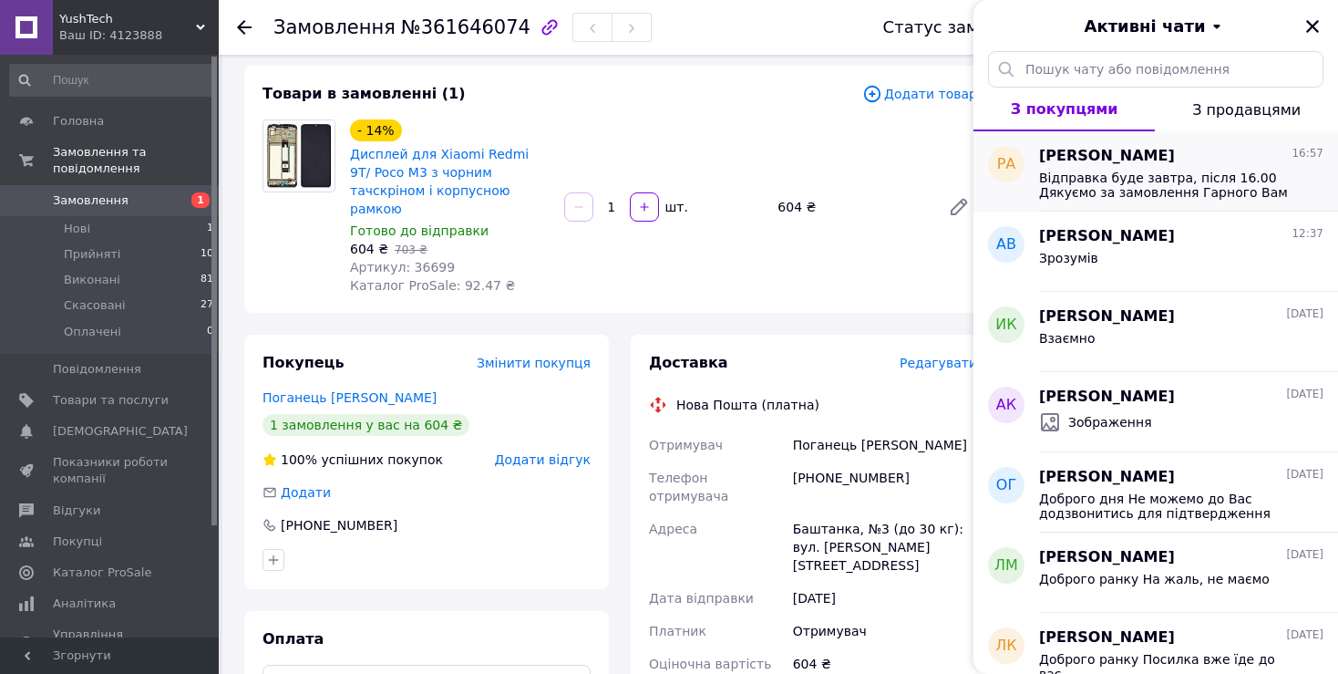
click at [1093, 194] on span "Відправка буде завтра, після 16.00 Дякуємо за замовлення Гарного Вам вечора)" at bounding box center [1168, 184] width 259 height 29
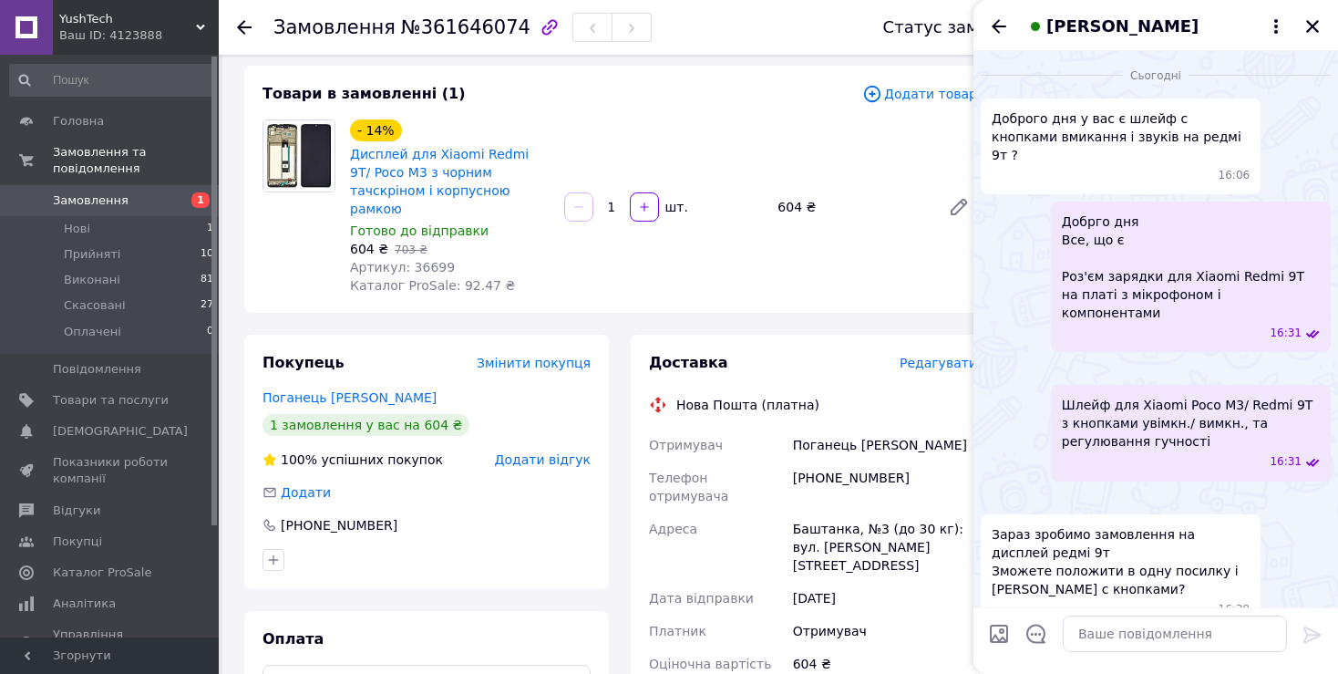
scroll to position [1857, 0]
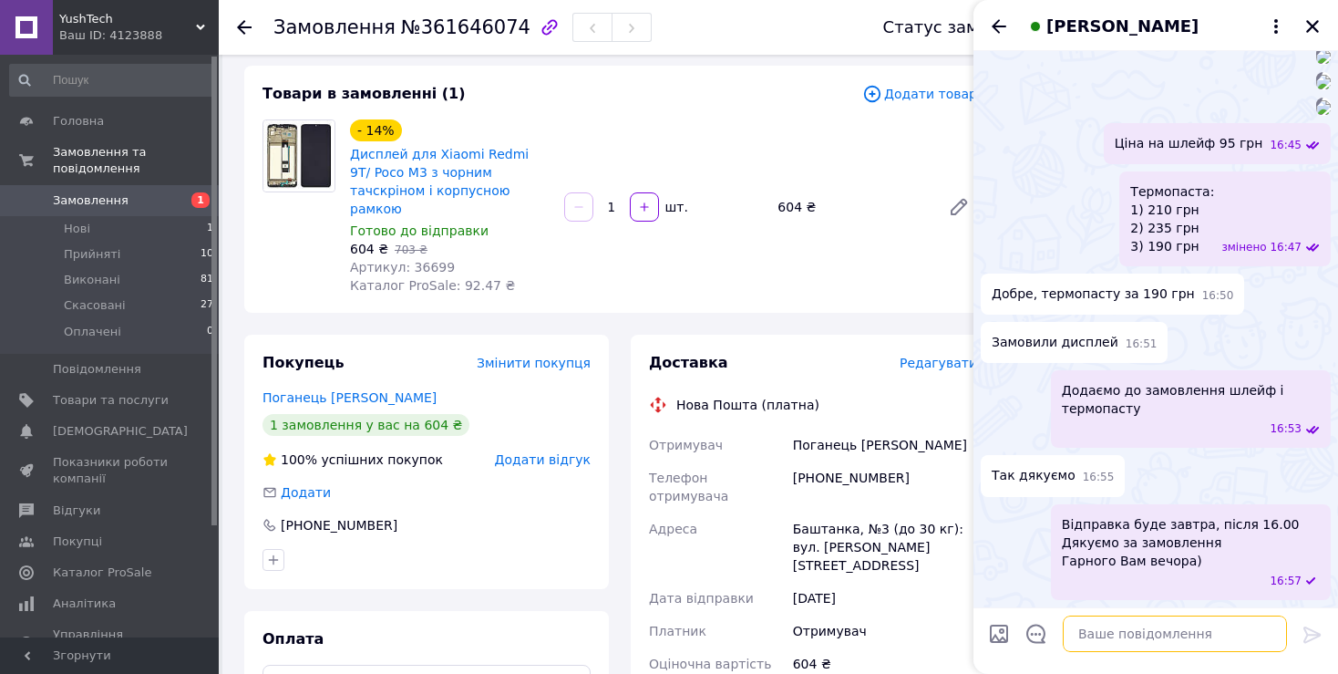
click at [1094, 636] on textarea at bounding box center [1175, 633] width 224 height 36
paste textarea "!!Lore'ipsumd!! Sitam consecteturad elitseddo eiusmodte inci utlaboreetdolo mag…"
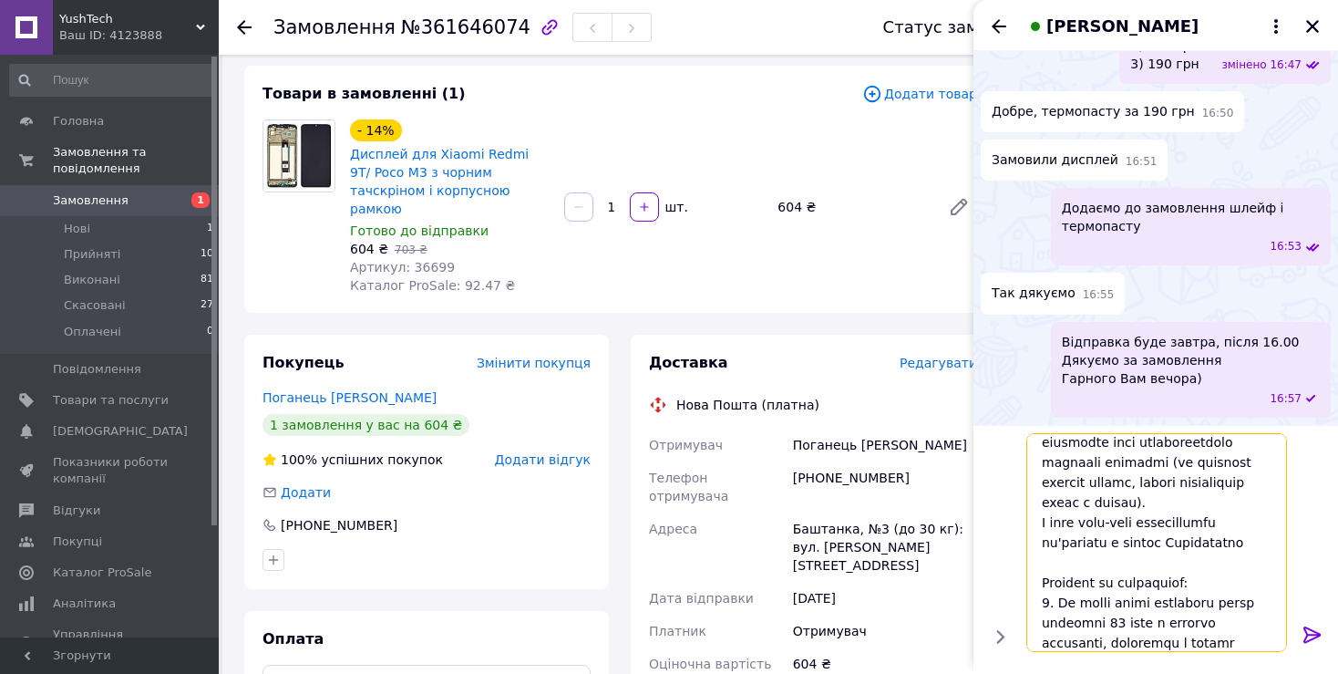
scroll to position [0, 0]
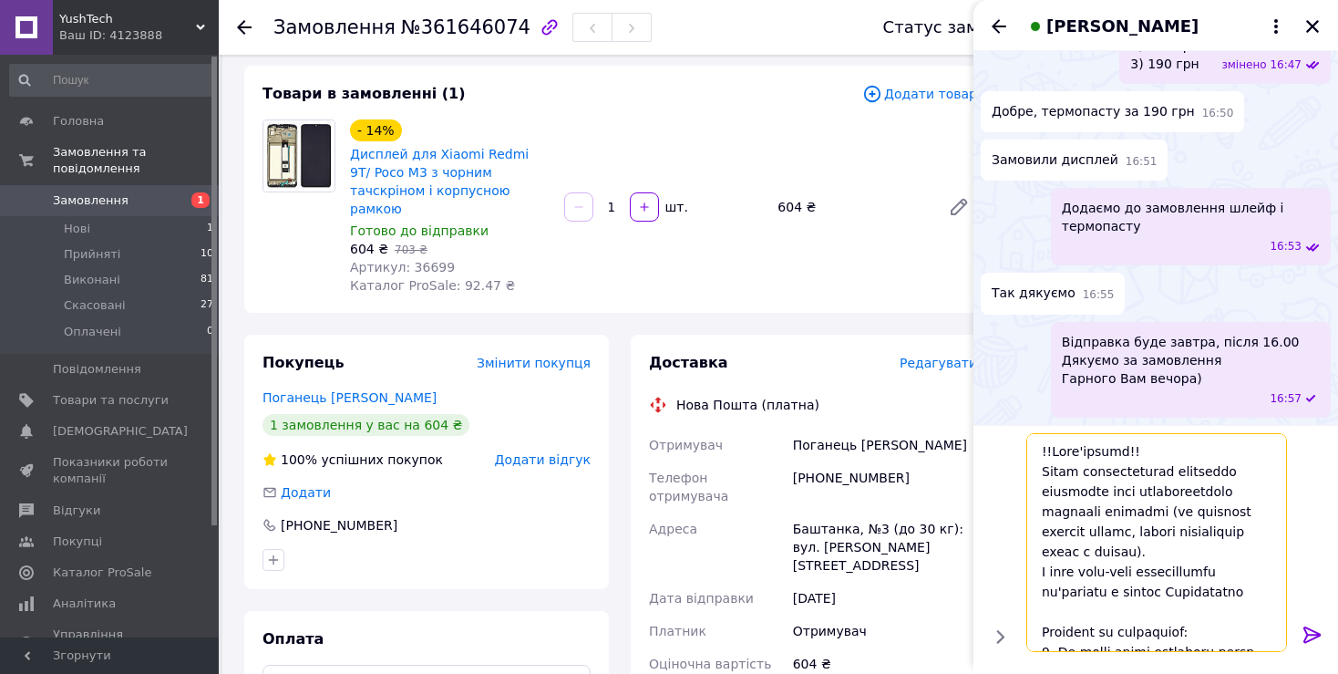
type textarea "!!Lore'ipsumd!! Sitam consecteturad elitseddo eiusmodte inci utlaboreetdolo mag…"
click at [1317, 635] on icon at bounding box center [1312, 634] width 17 height 16
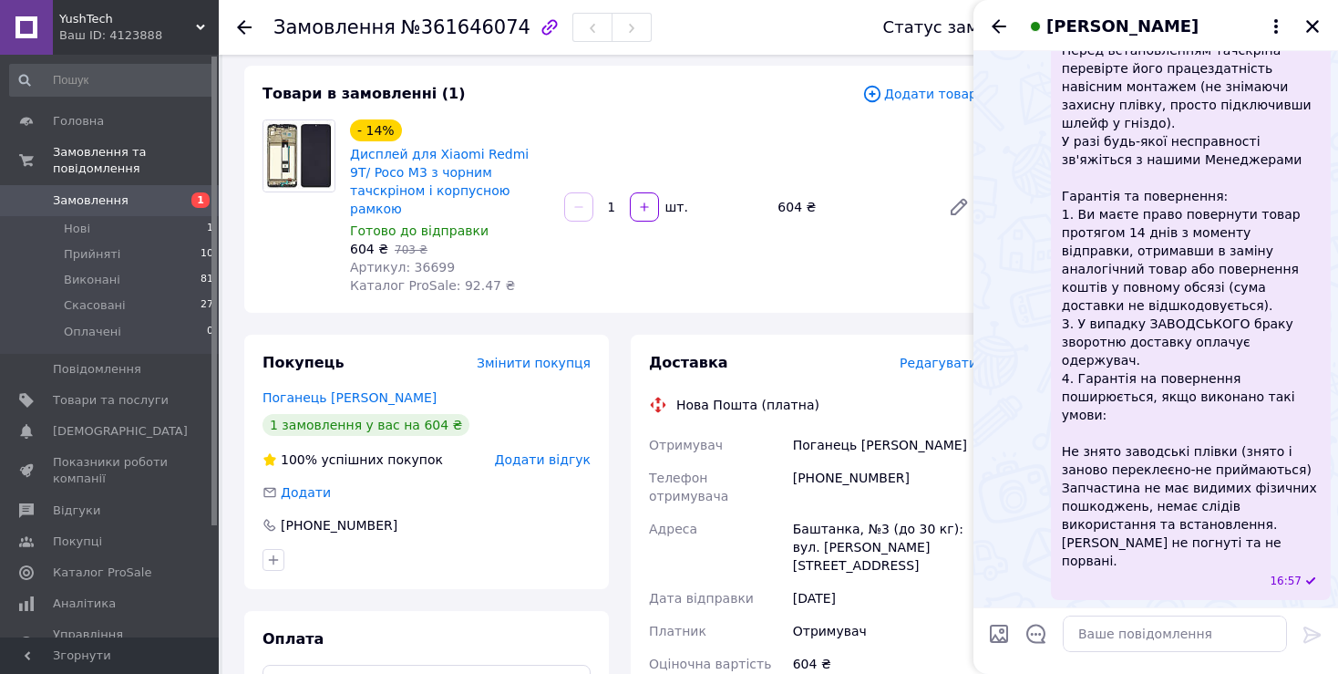
scroll to position [2311, 0]
click at [997, 26] on icon "Назад" at bounding box center [999, 26] width 22 height 22
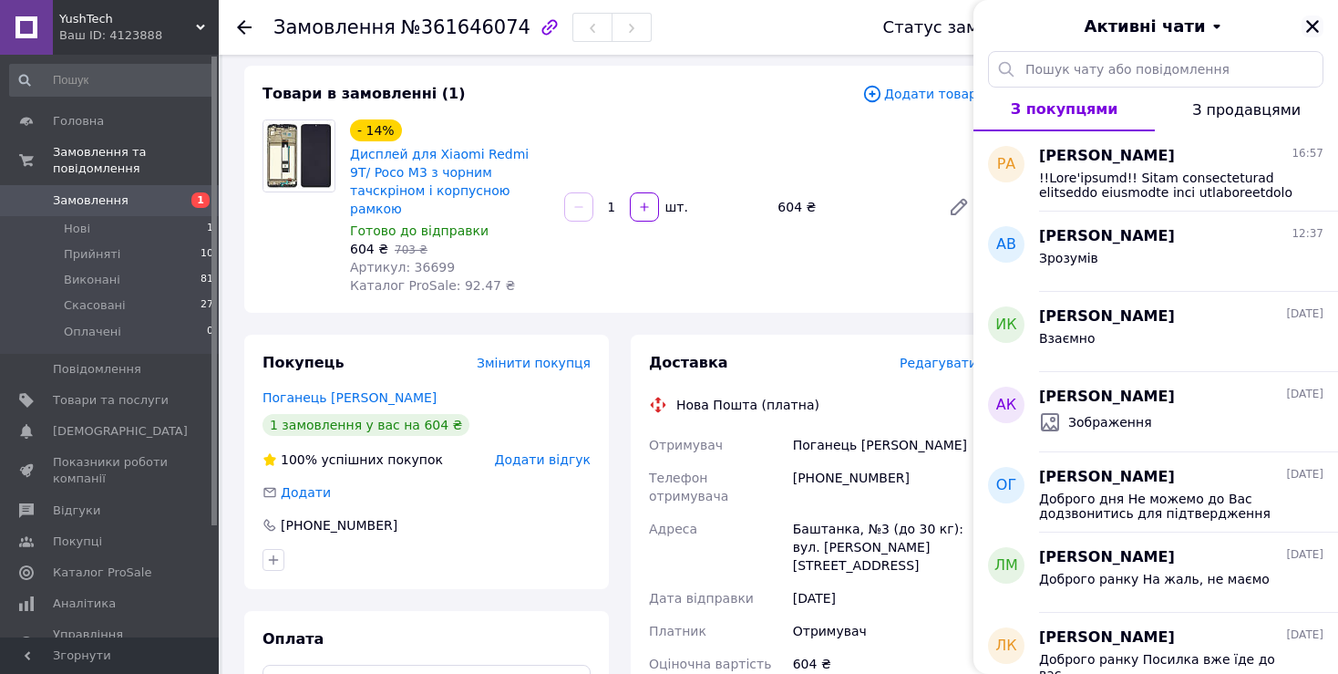
click at [1317, 22] on icon "Закрити" at bounding box center [1312, 26] width 13 height 13
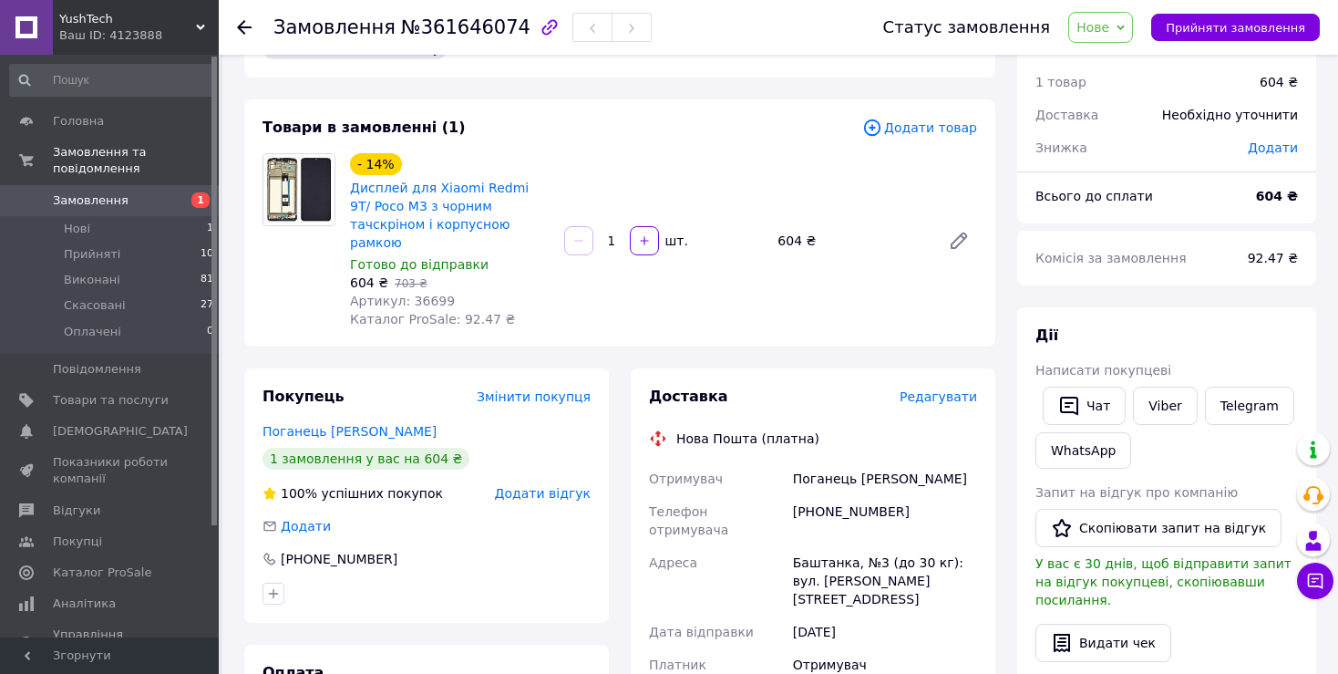
scroll to position [0, 0]
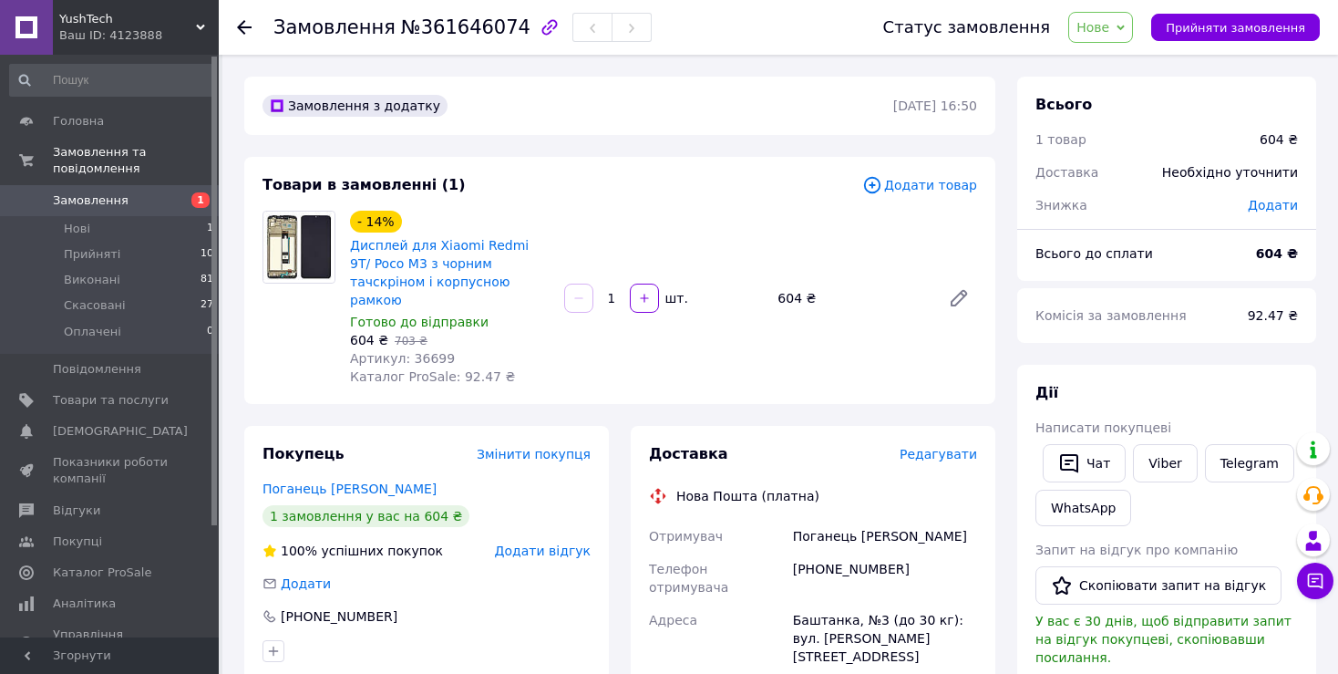
click at [246, 26] on use at bounding box center [244, 27] width 15 height 15
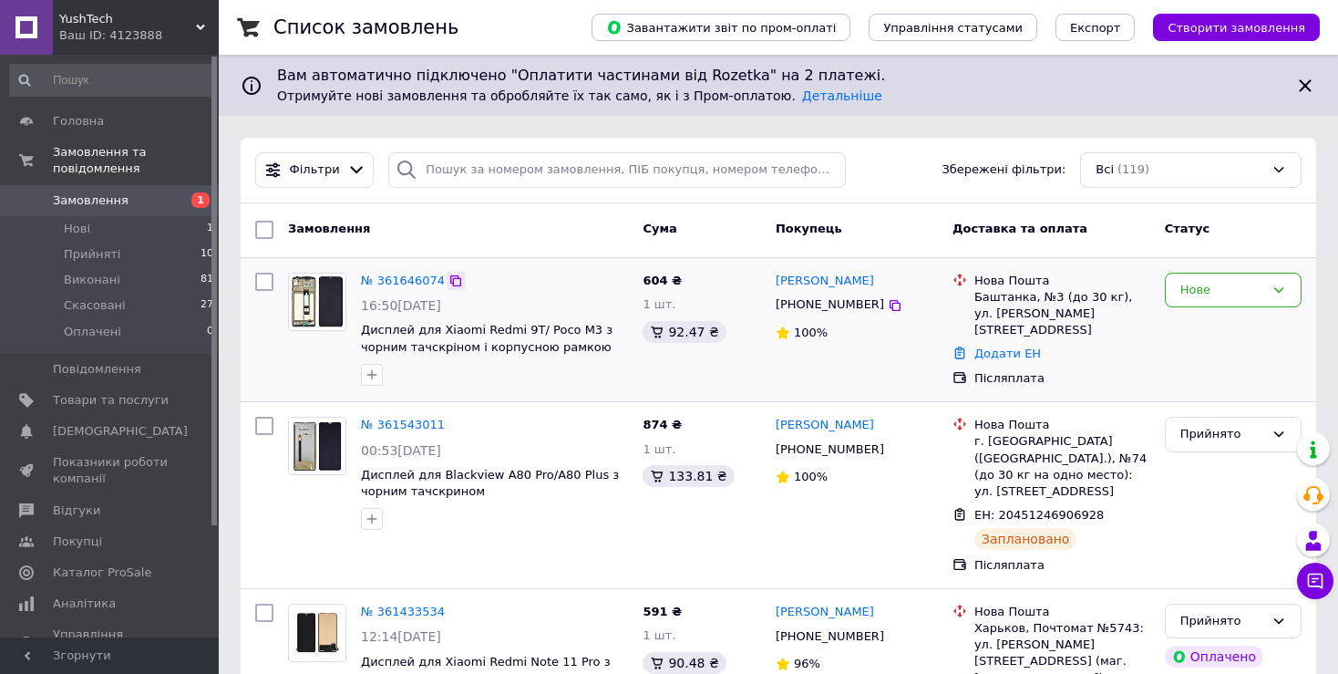
click at [450, 280] on icon at bounding box center [455, 280] width 11 height 11
